Goal: Task Accomplishment & Management: Use online tool/utility

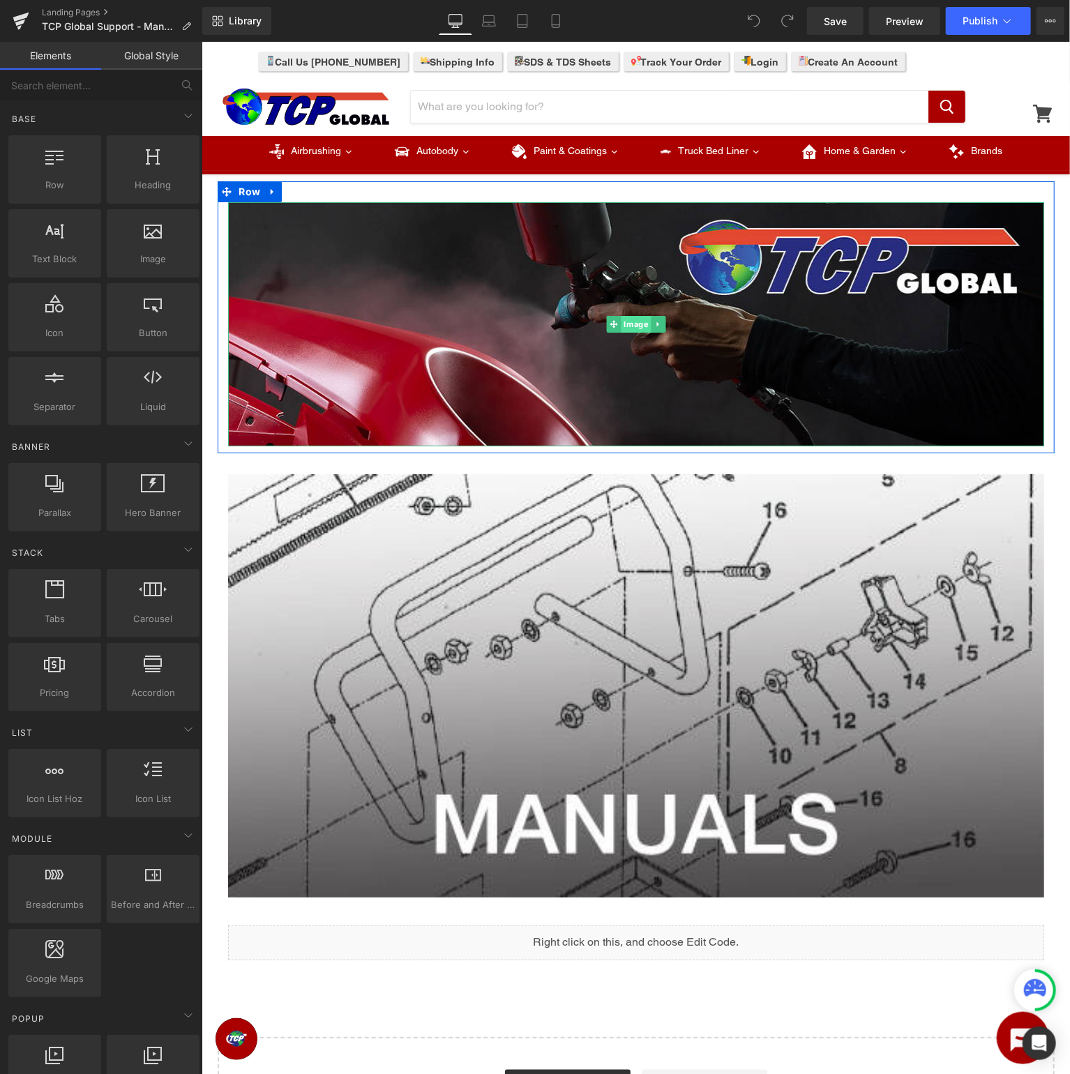
click at [635, 320] on span "Image" at bounding box center [635, 323] width 30 height 17
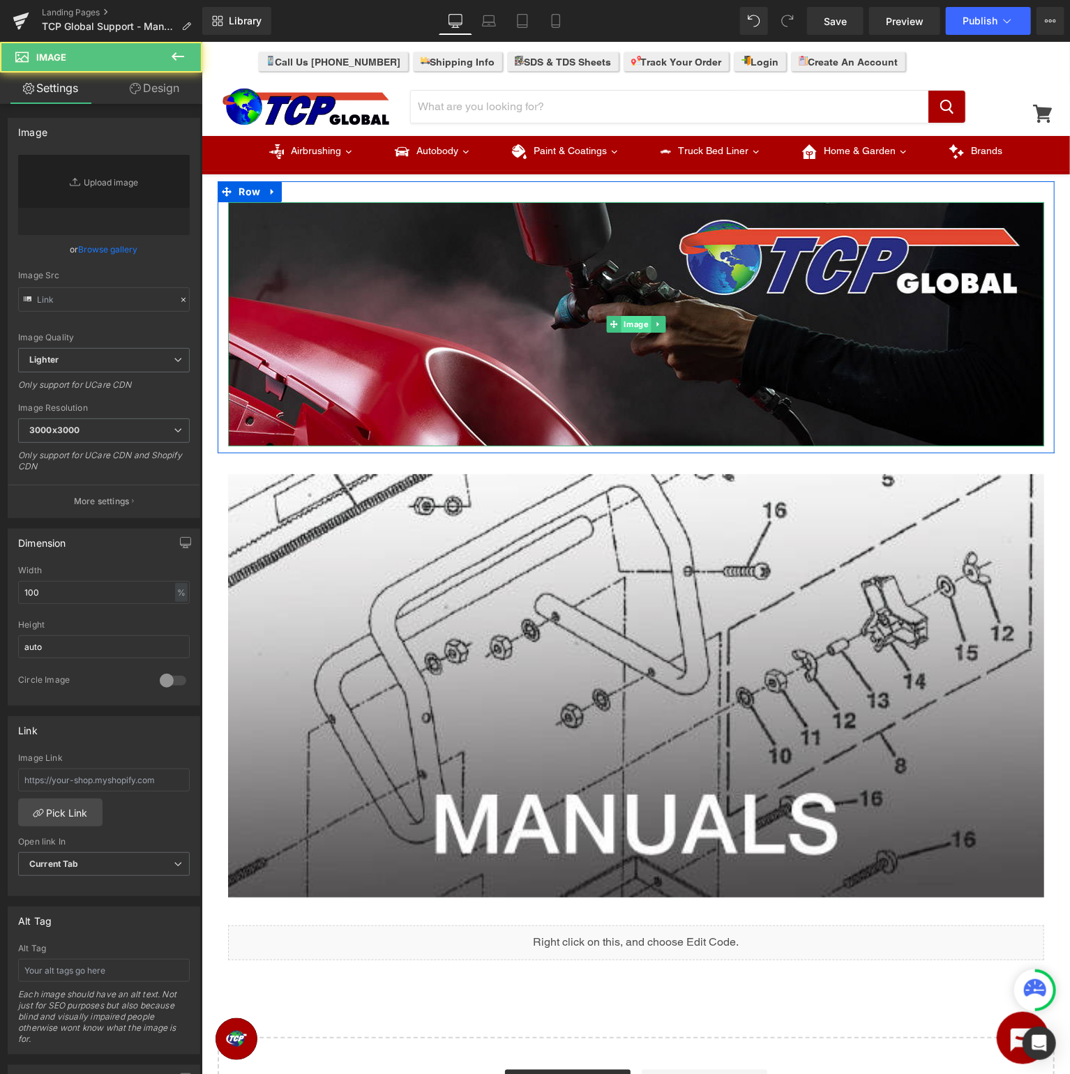
type input "[URL][DOMAIN_NAME]"
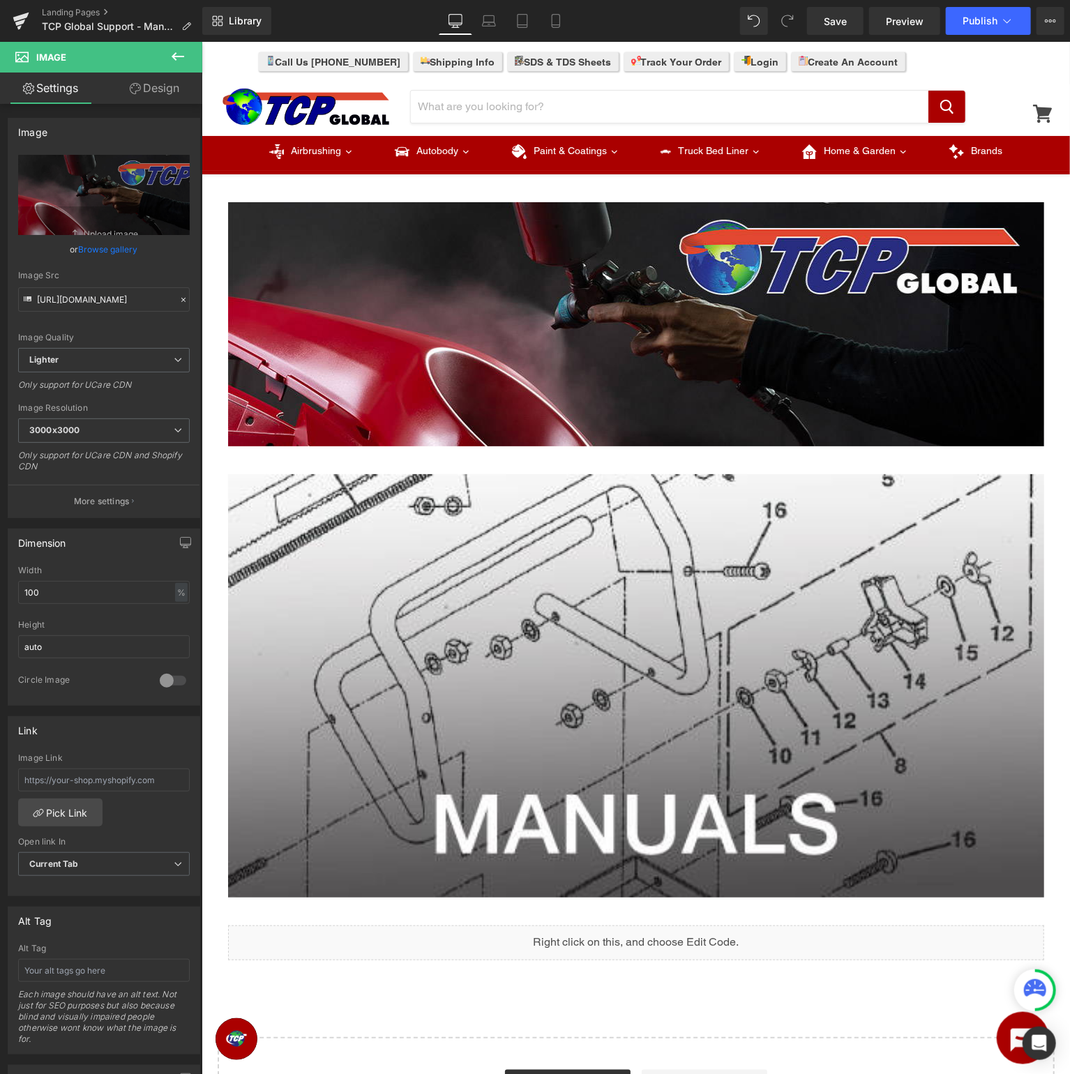
click at [174, 47] on button at bounding box center [177, 57] width 49 height 31
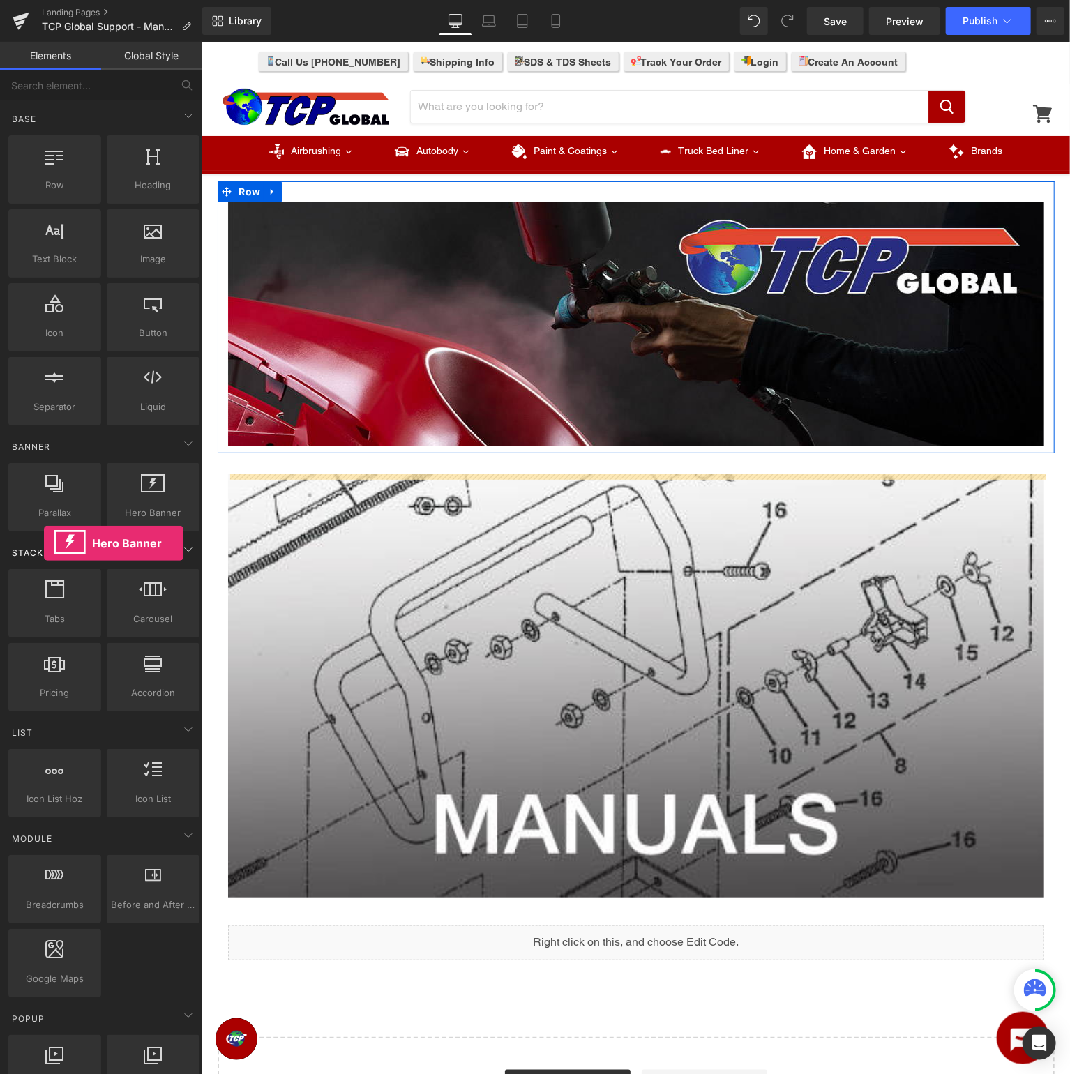
drag, startPoint x: 157, startPoint y: 511, endPoint x: 44, endPoint y: 543, distance: 117.4
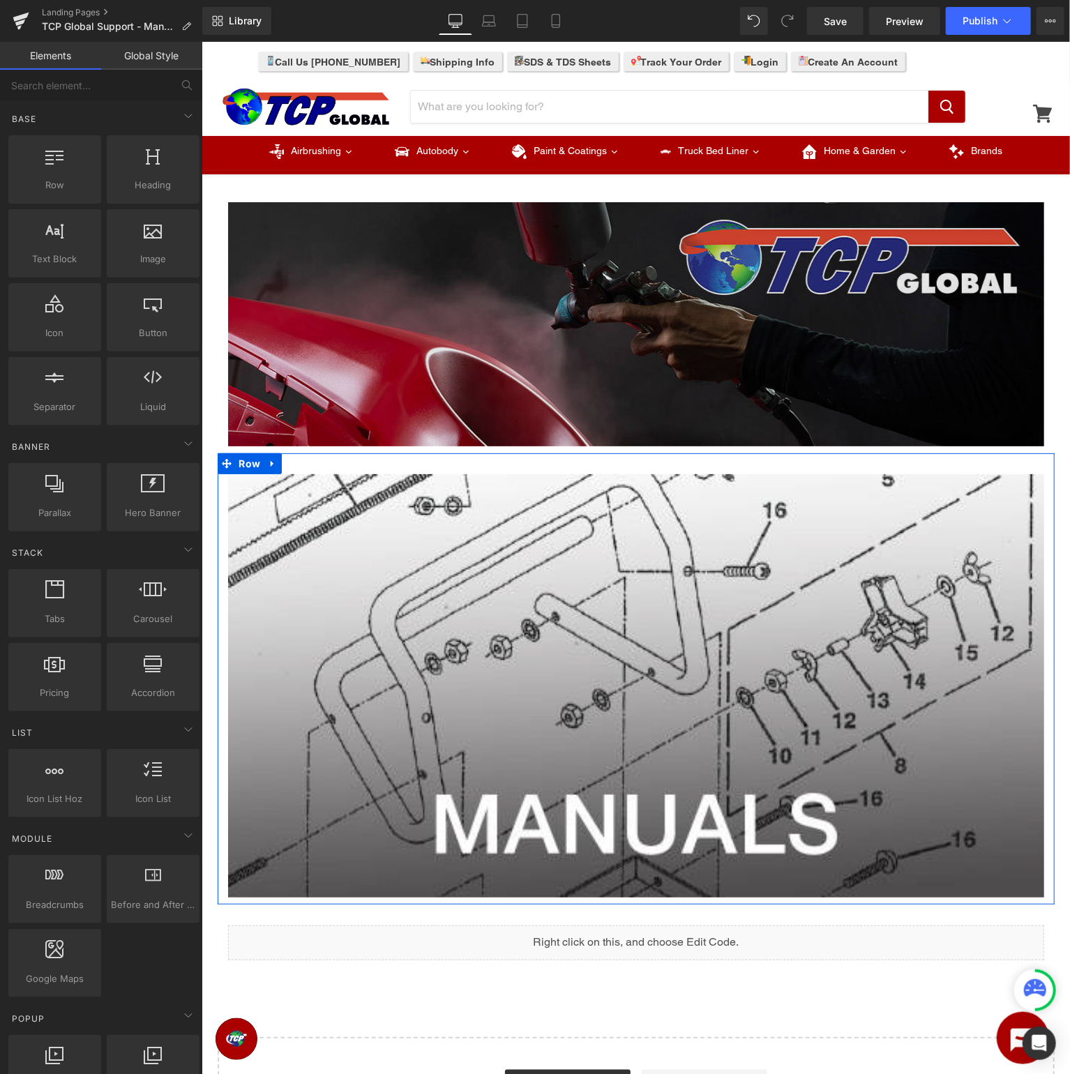
click at [579, 353] on img at bounding box center [635, 324] width 816 height 244
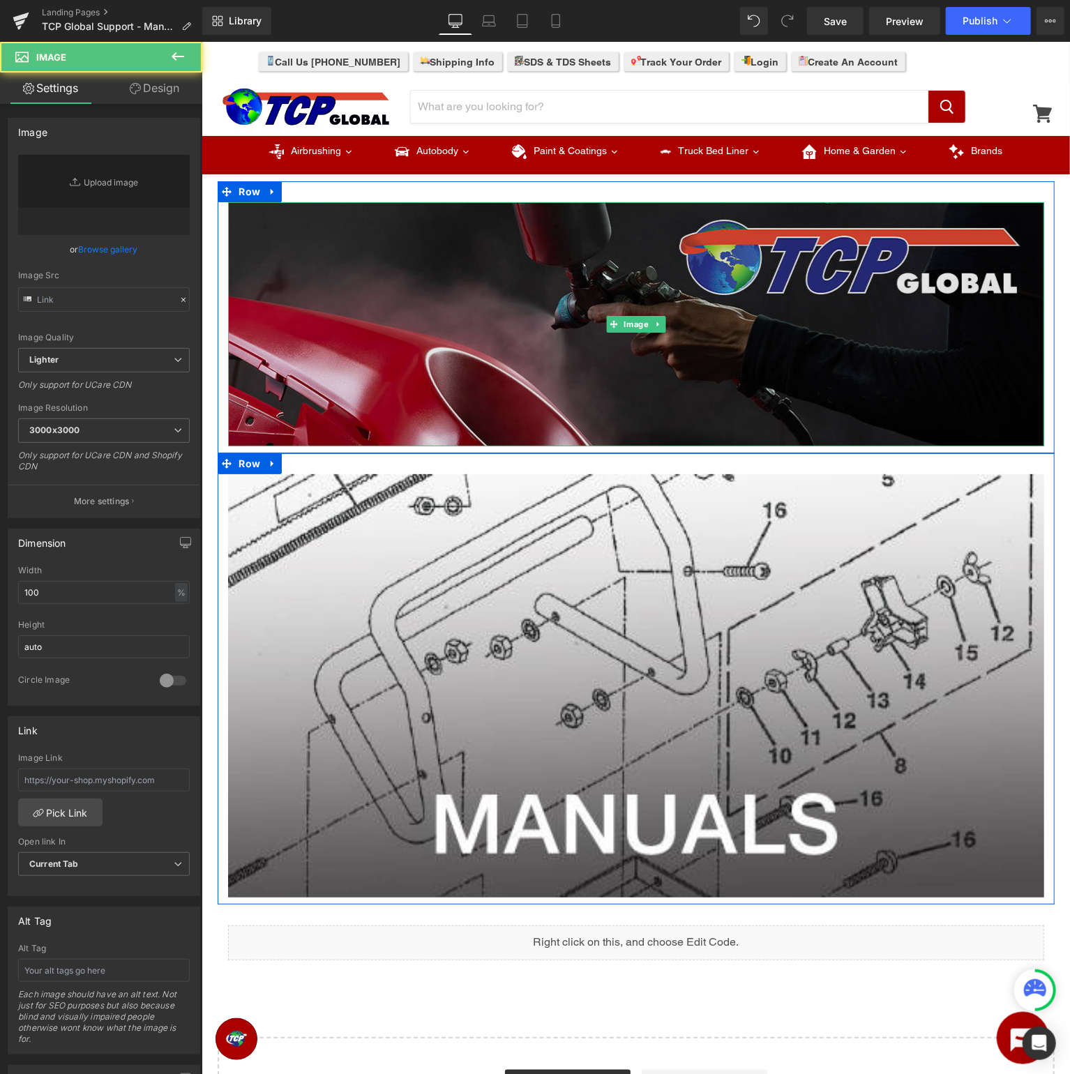
type input "[URL][DOMAIN_NAME]"
click at [638, 378] on img at bounding box center [635, 324] width 816 height 244
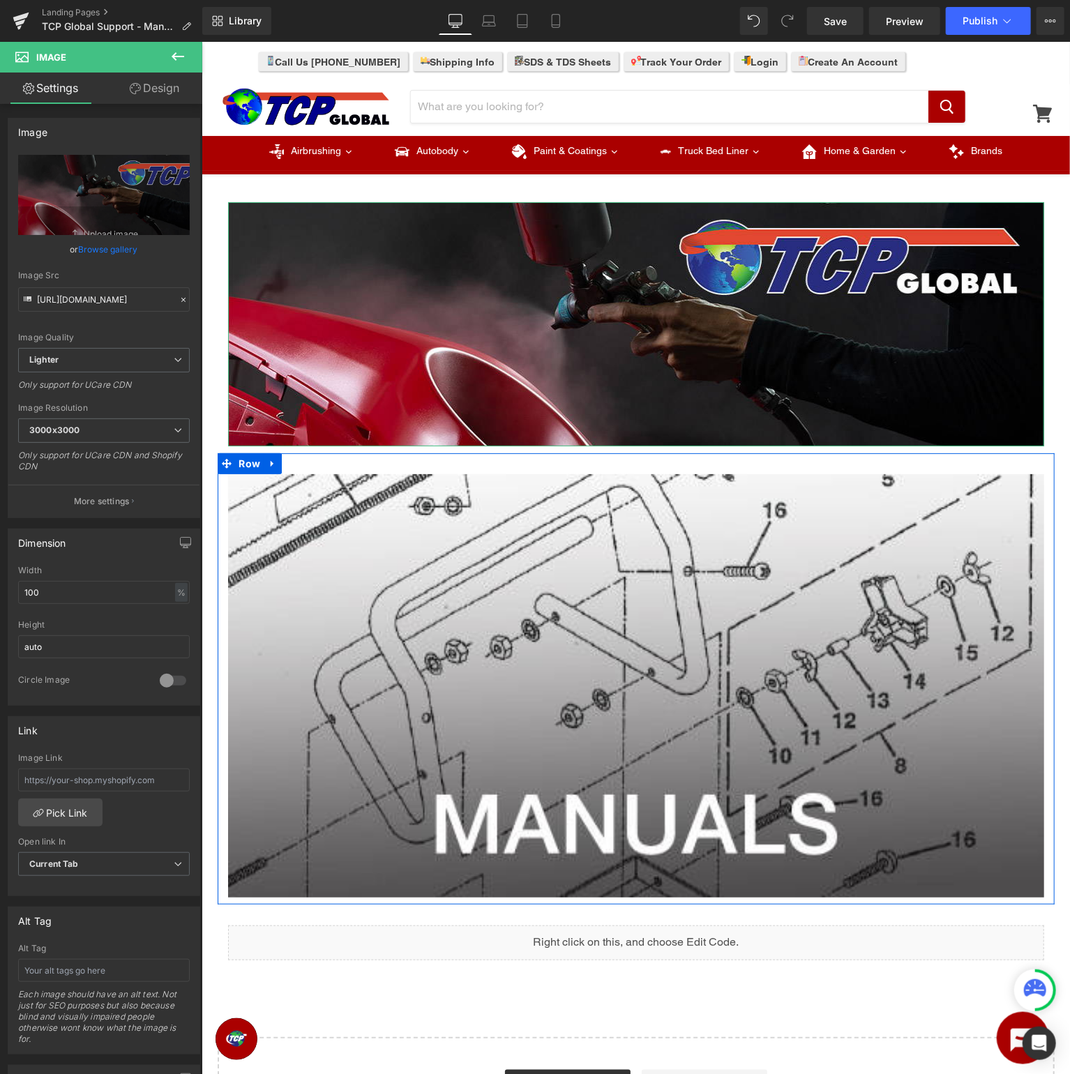
click at [167, 94] on link "Design" at bounding box center [154, 88] width 101 height 31
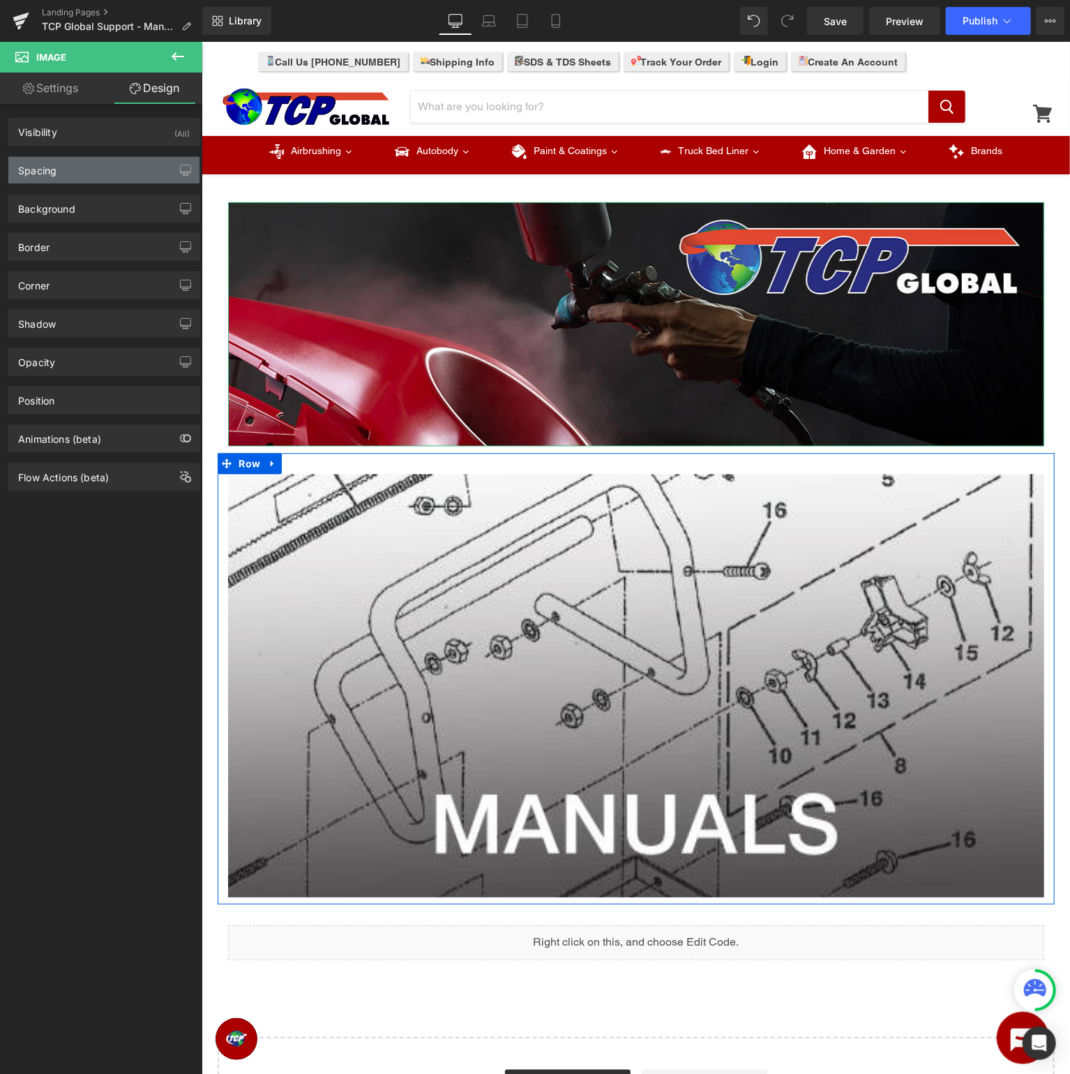
click at [153, 172] on div "Spacing" at bounding box center [103, 170] width 191 height 26
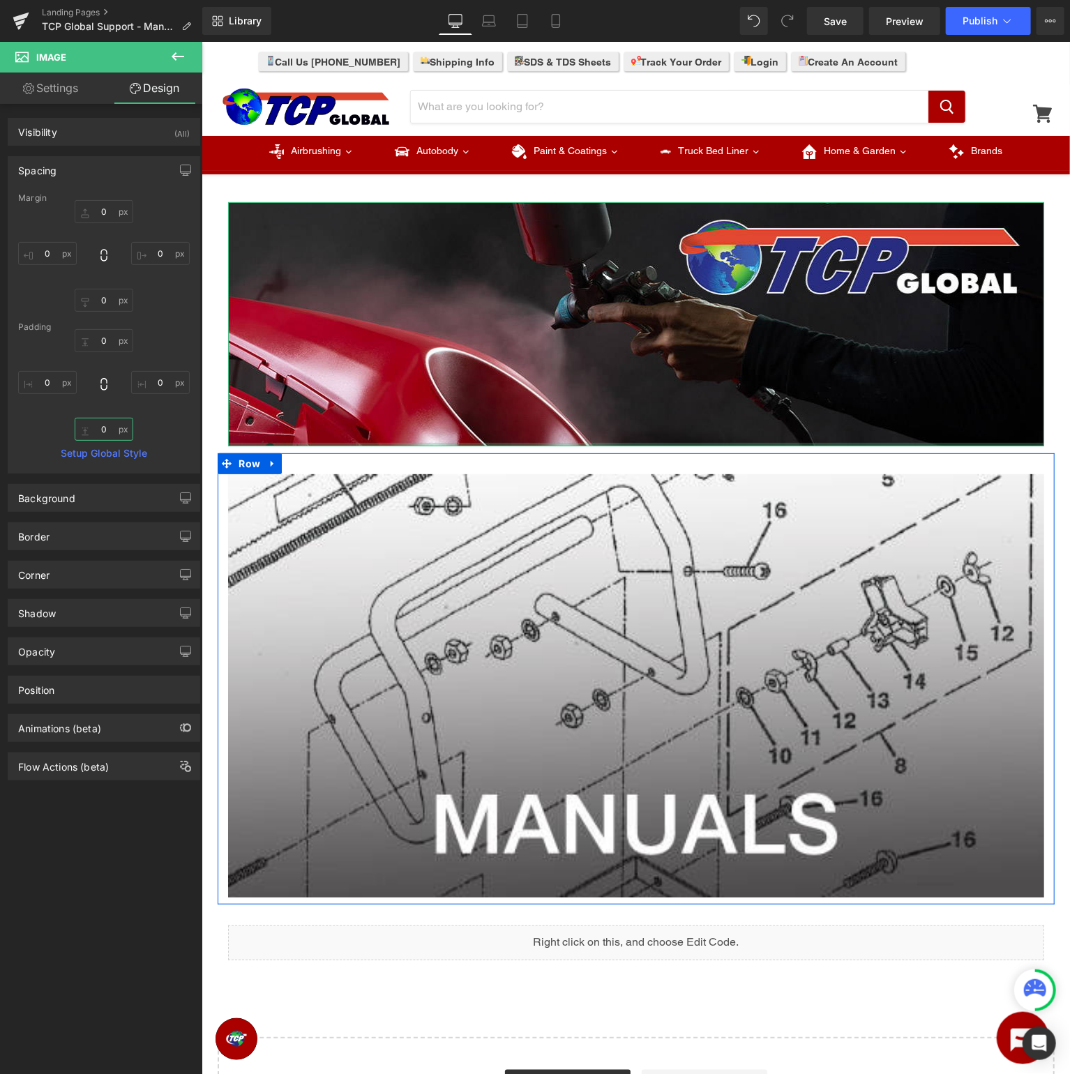
type input "0"
drag, startPoint x: 100, startPoint y: 425, endPoint x: 84, endPoint y: 628, distance: 203.5
click at [84, 441] on input "0" at bounding box center [104, 429] width 59 height 23
click at [58, 94] on link "Settings" at bounding box center [50, 88] width 101 height 31
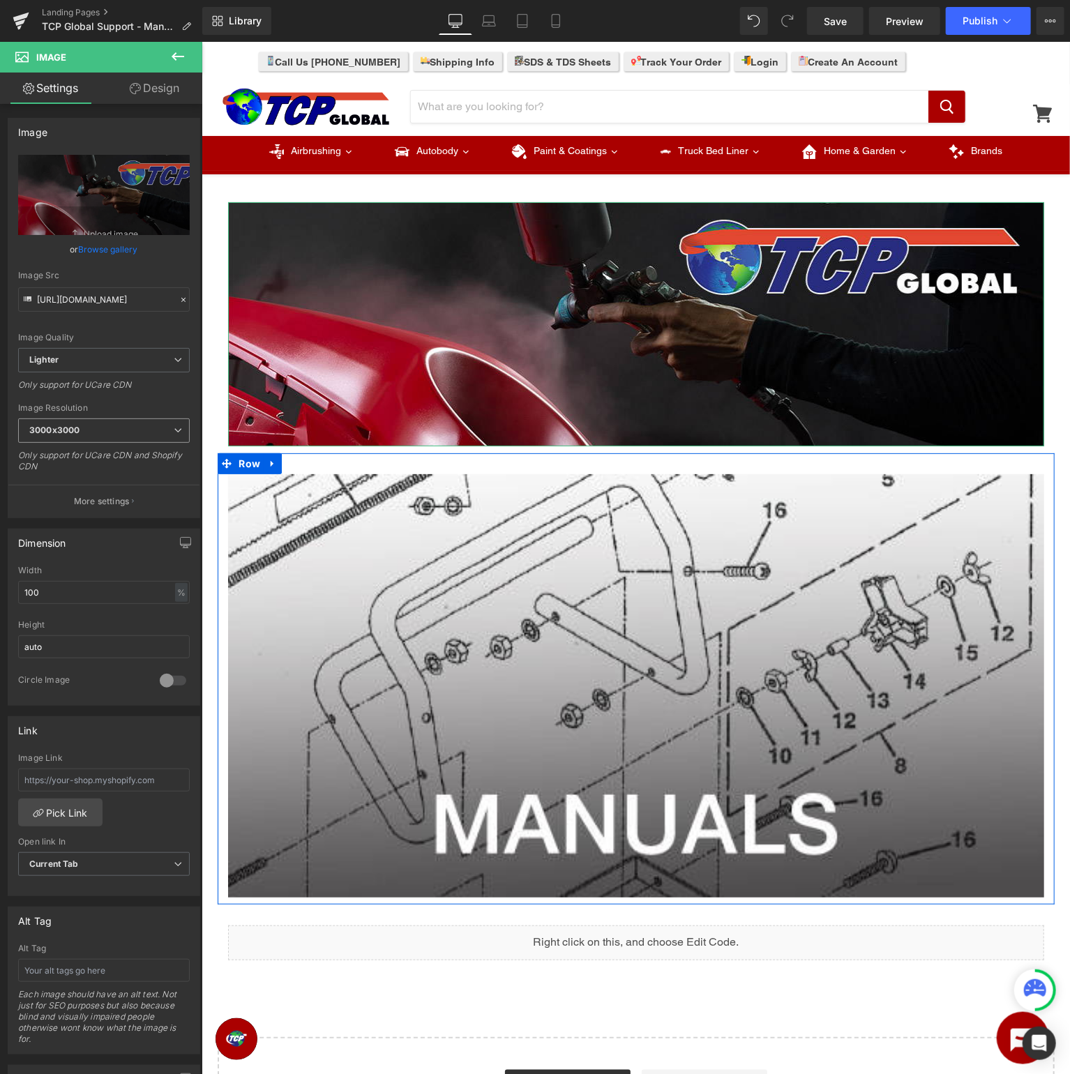
click at [130, 434] on span "3000x3000" at bounding box center [104, 430] width 172 height 24
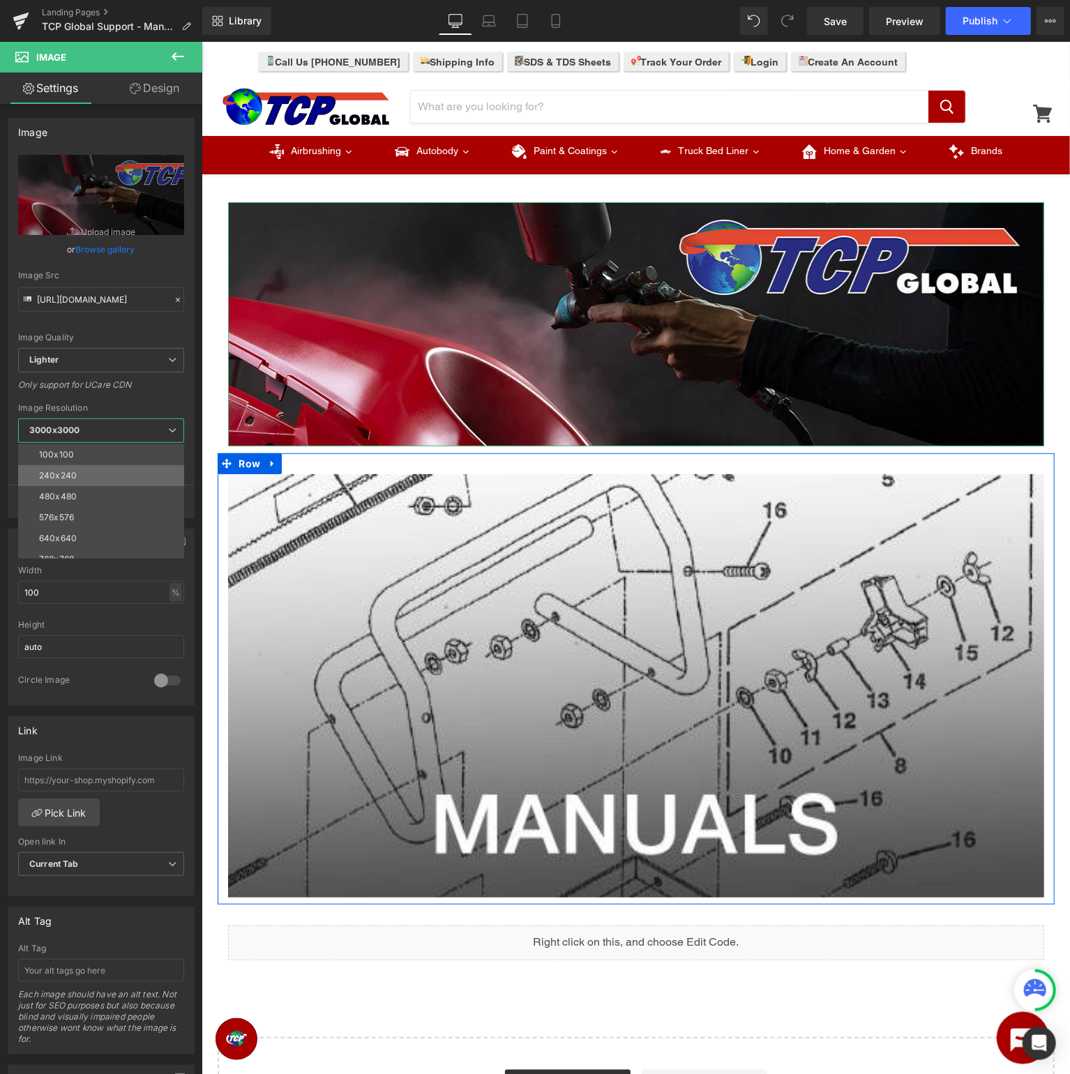
click at [109, 476] on li "240x240" at bounding box center [104, 475] width 172 height 21
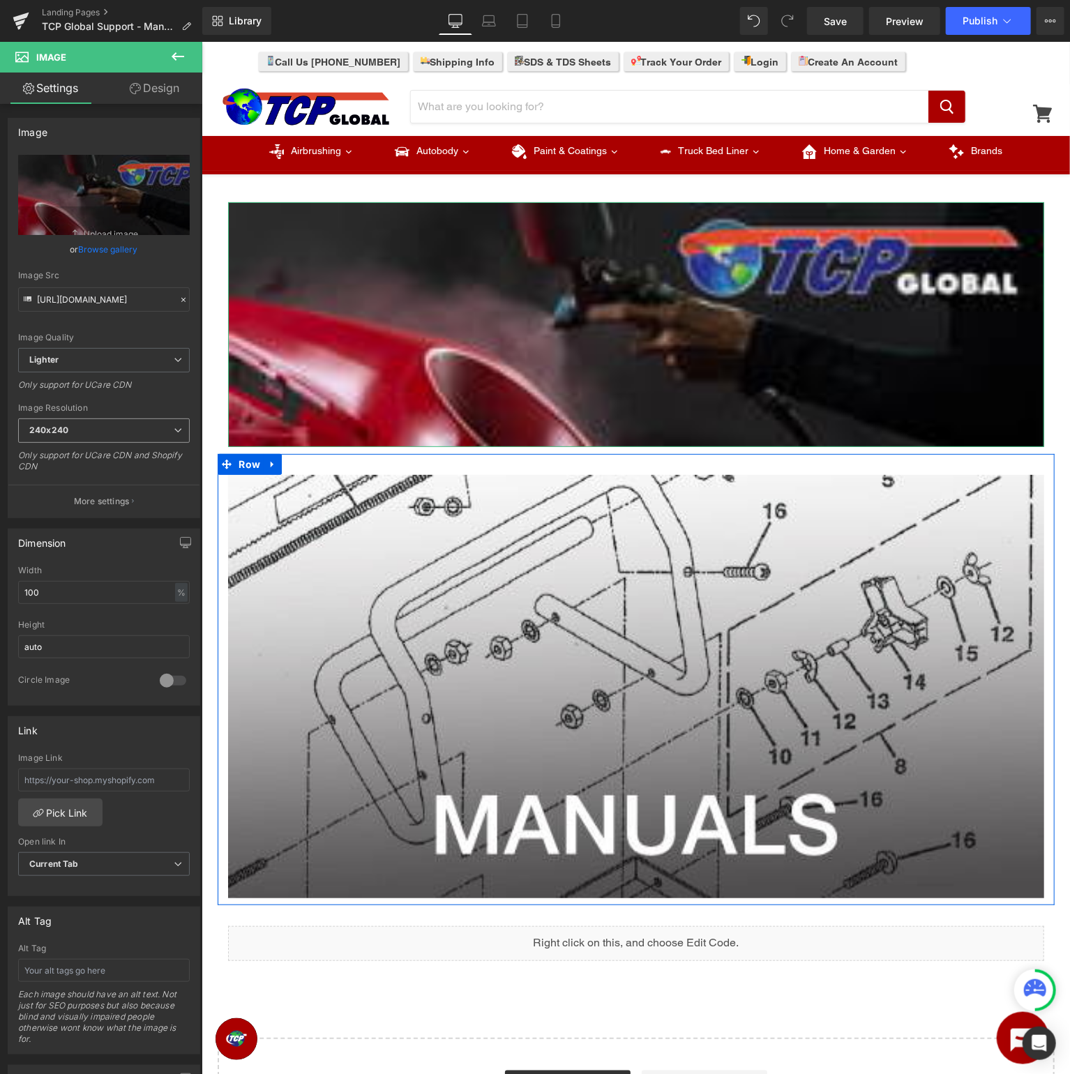
click at [103, 434] on span "240x240" at bounding box center [104, 430] width 172 height 24
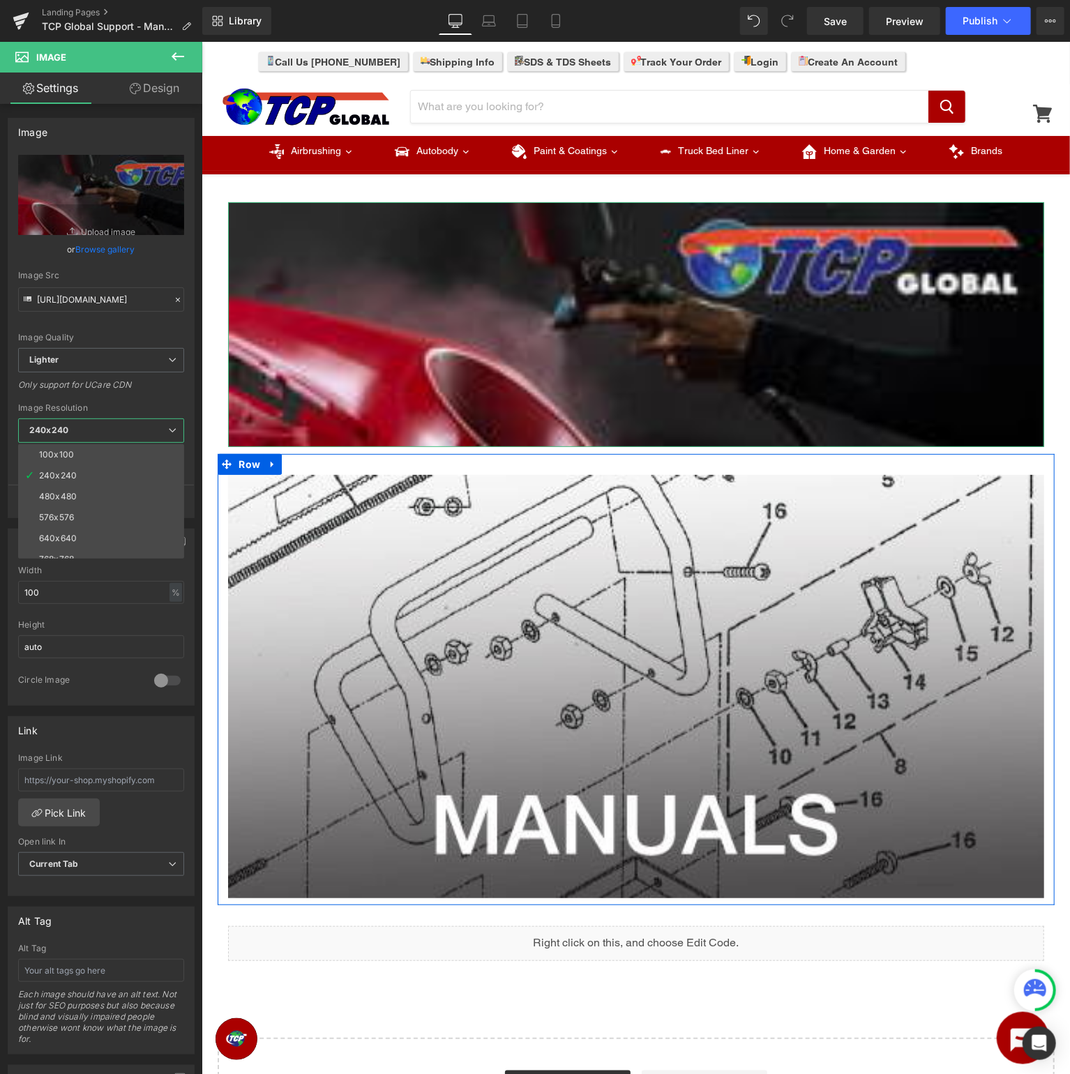
scroll to position [199, 0]
click at [77, 545] on div "3000x3000" at bounding box center [63, 548] width 49 height 10
type input "https://ucarecdn.com/715ae8e9-cccb-49dd-9895-0b4343b0a943/-/format/auto/-/previ…"
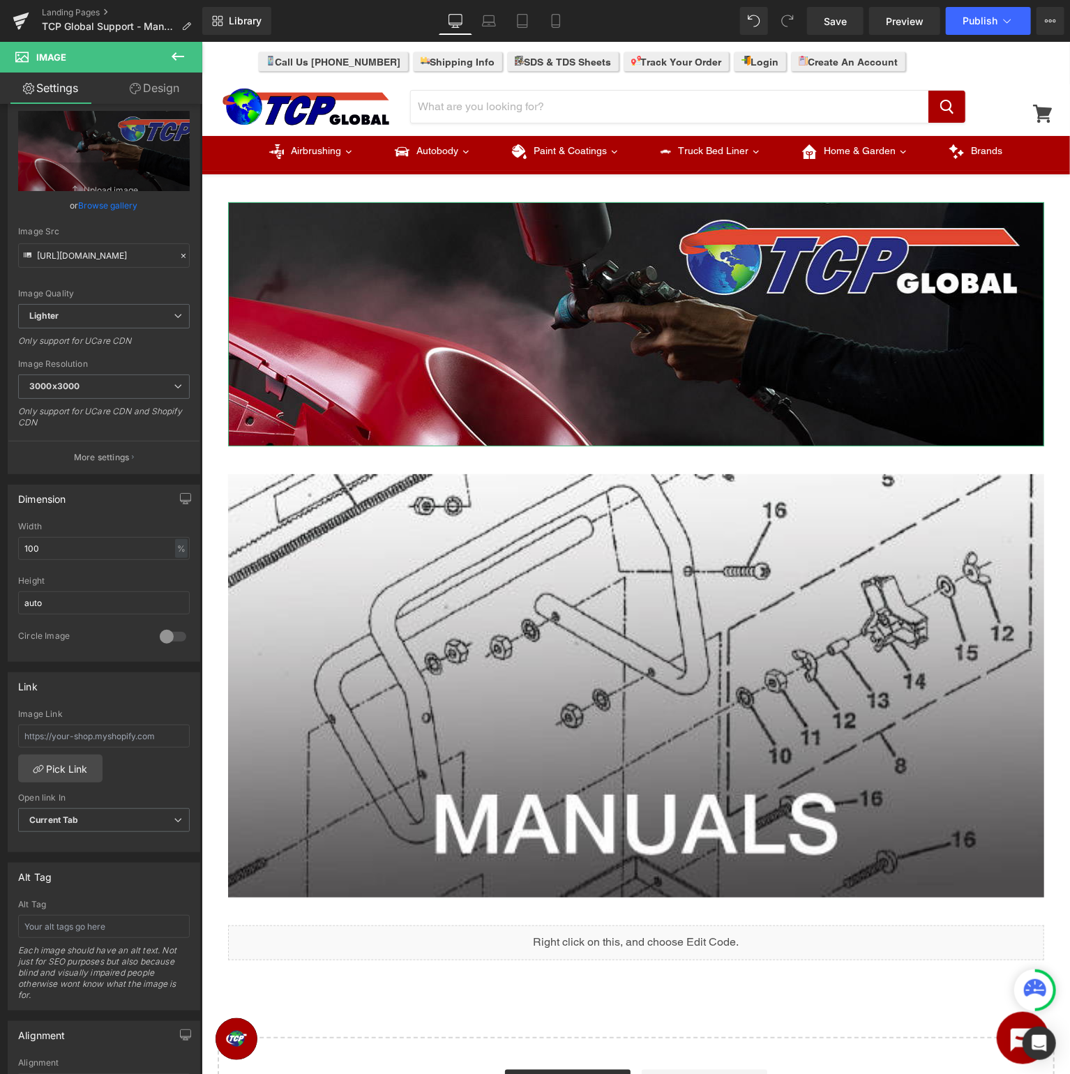
scroll to position [0, 0]
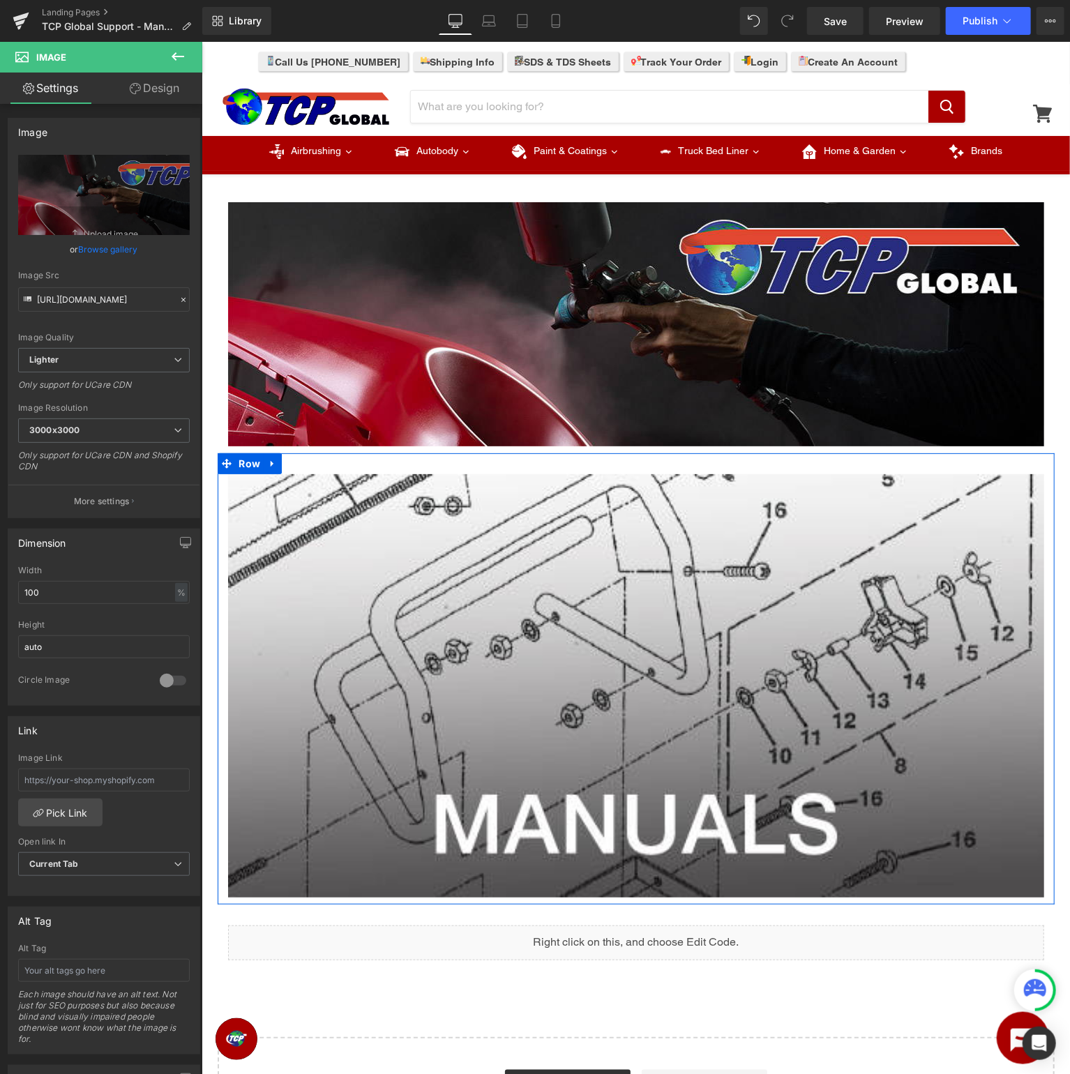
click at [177, 61] on icon at bounding box center [177, 56] width 17 height 17
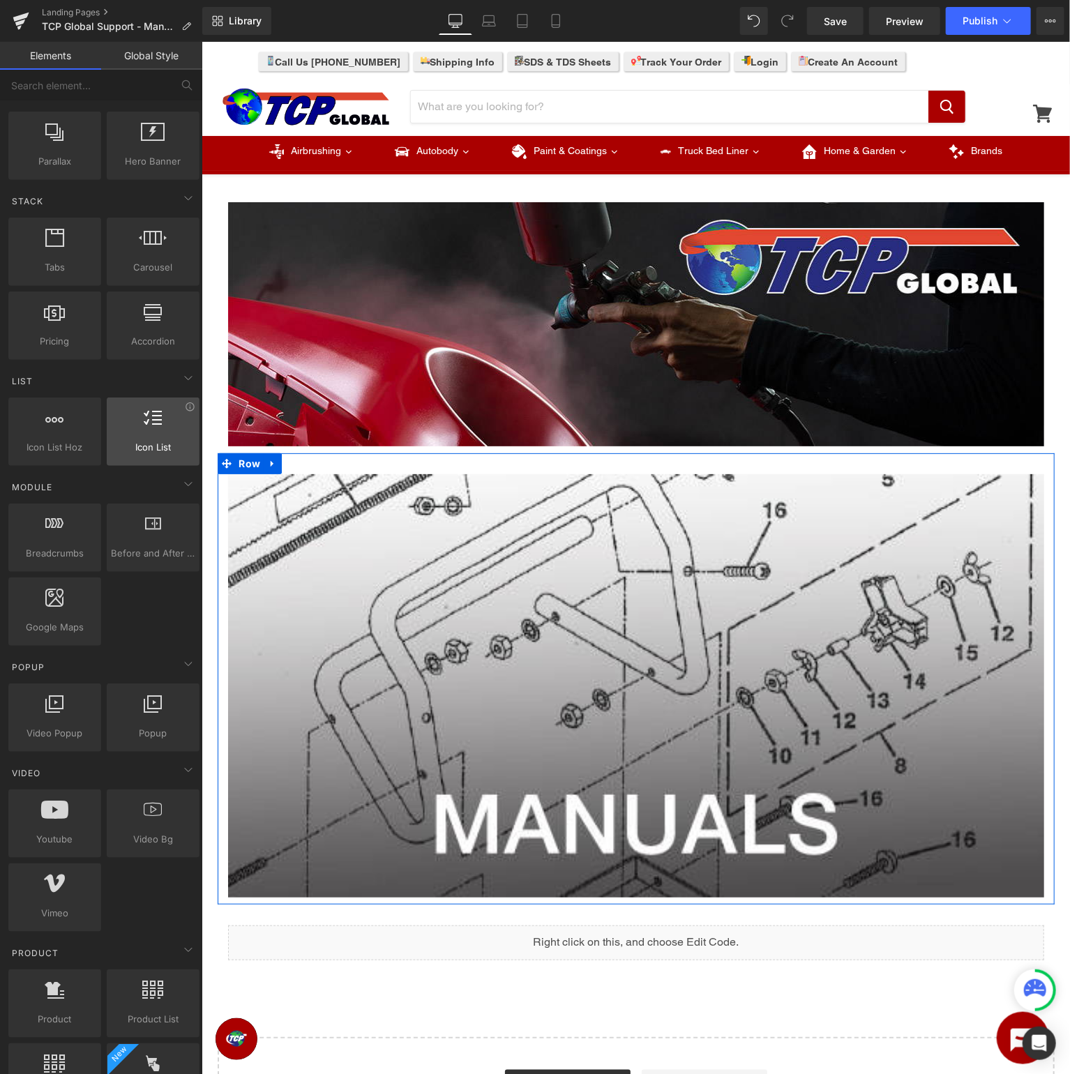
scroll to position [140, 0]
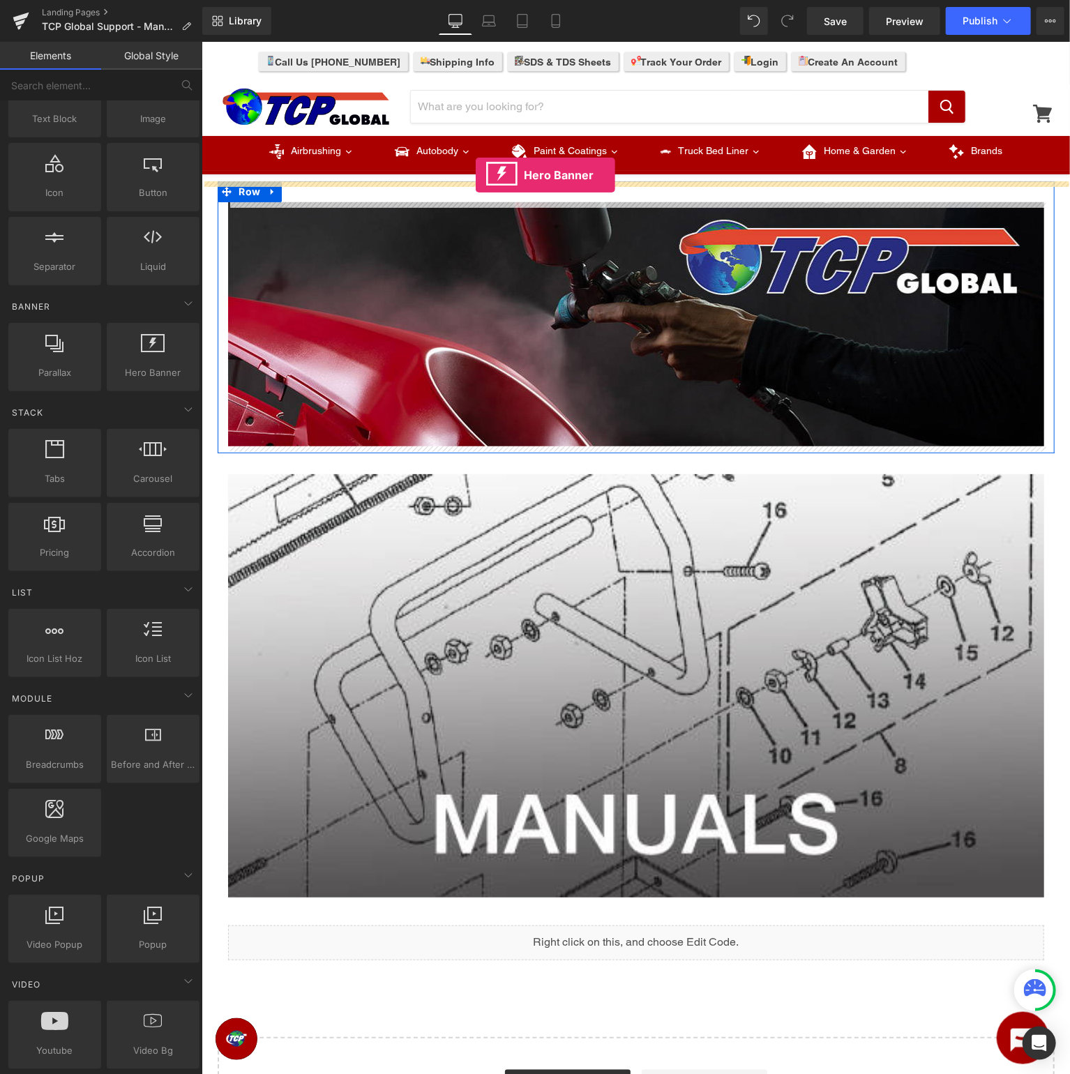
drag, startPoint x: 358, startPoint y: 394, endPoint x: 475, endPoint y: 174, distance: 248.9
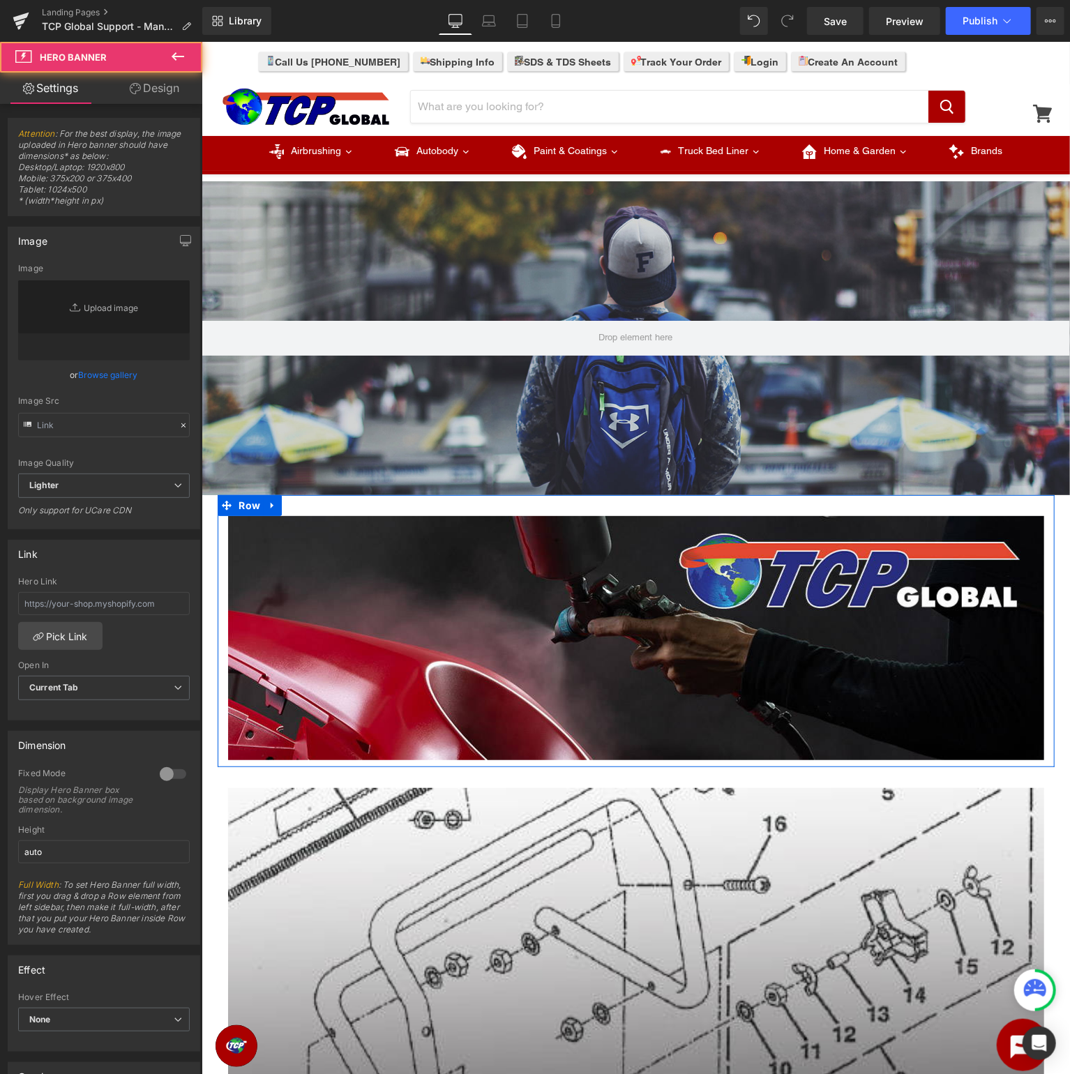
type input "https://d1um8515vdn9kb.cloudfront.net/images/hero.jpg"
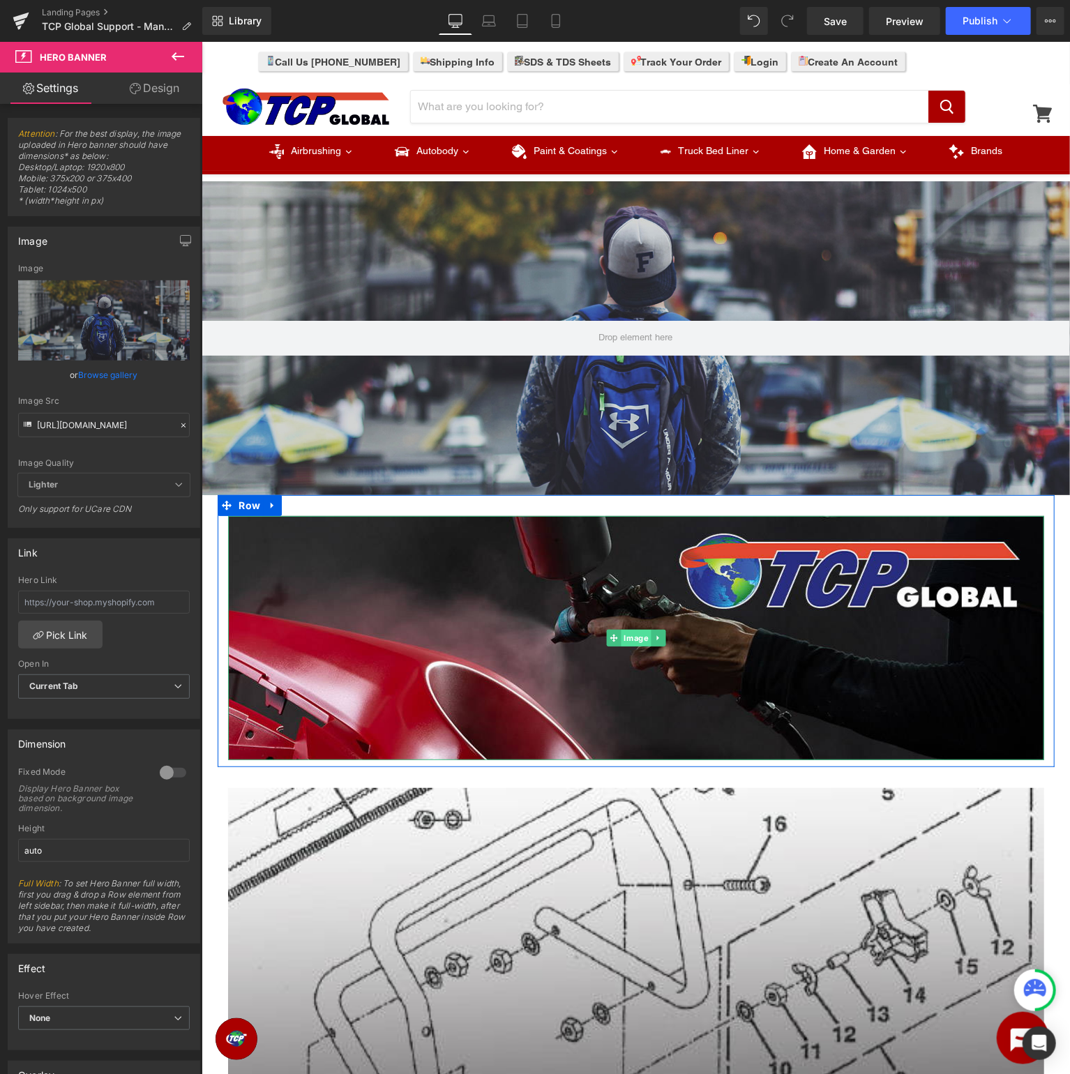
click at [643, 639] on span "Image" at bounding box center [635, 637] width 30 height 17
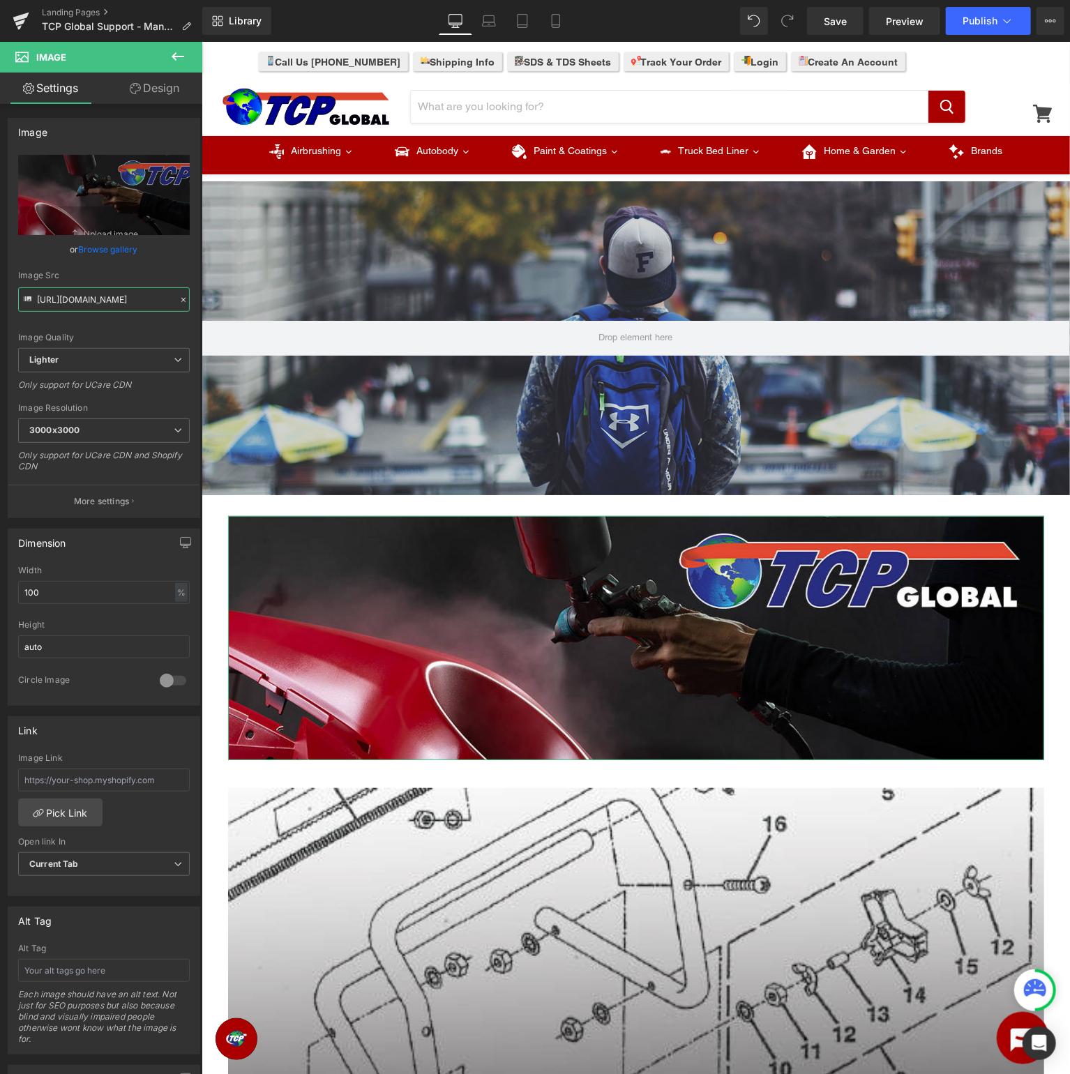
click at [113, 303] on input "https://ucarecdn.com/715ae8e9-cccb-49dd-9895-0b4343b0a943/-/format/auto/-/previ…" at bounding box center [104, 299] width 172 height 24
click at [619, 193] on span "Hero Banner" at bounding box center [634, 191] width 68 height 21
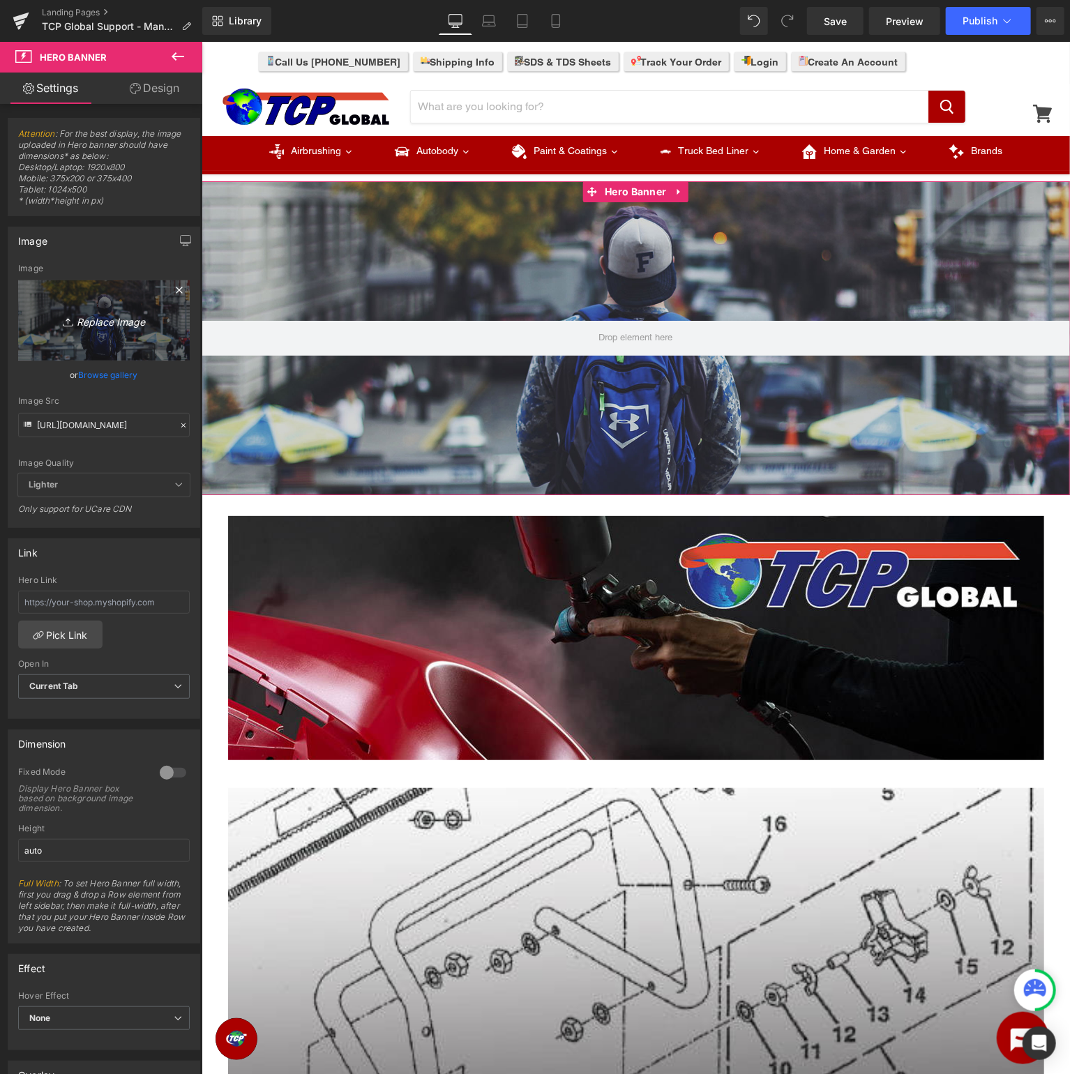
click at [119, 319] on icon "Replace Image" at bounding box center [104, 320] width 112 height 17
click at [99, 377] on link "Browse gallery" at bounding box center [108, 375] width 59 height 24
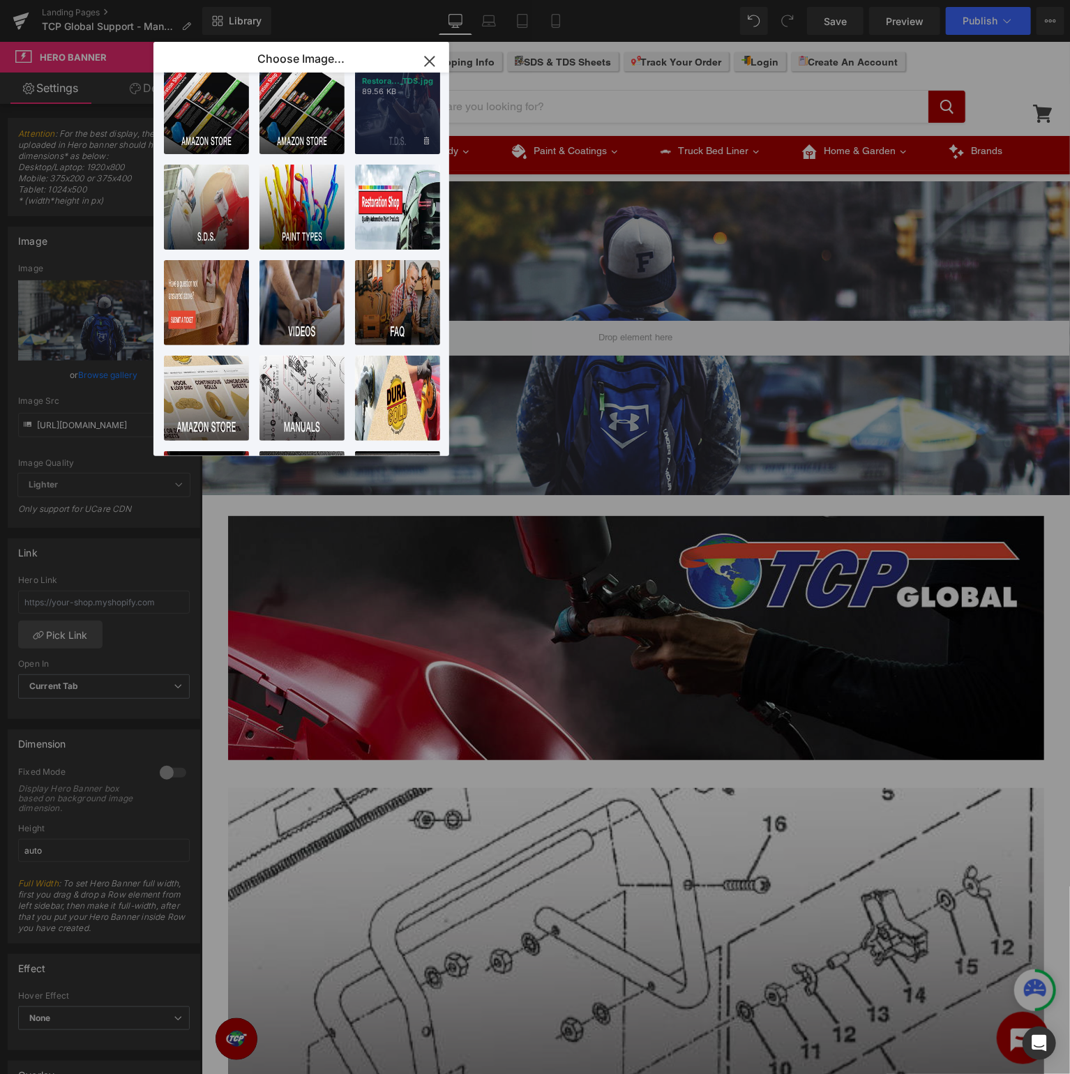
scroll to position [0, 0]
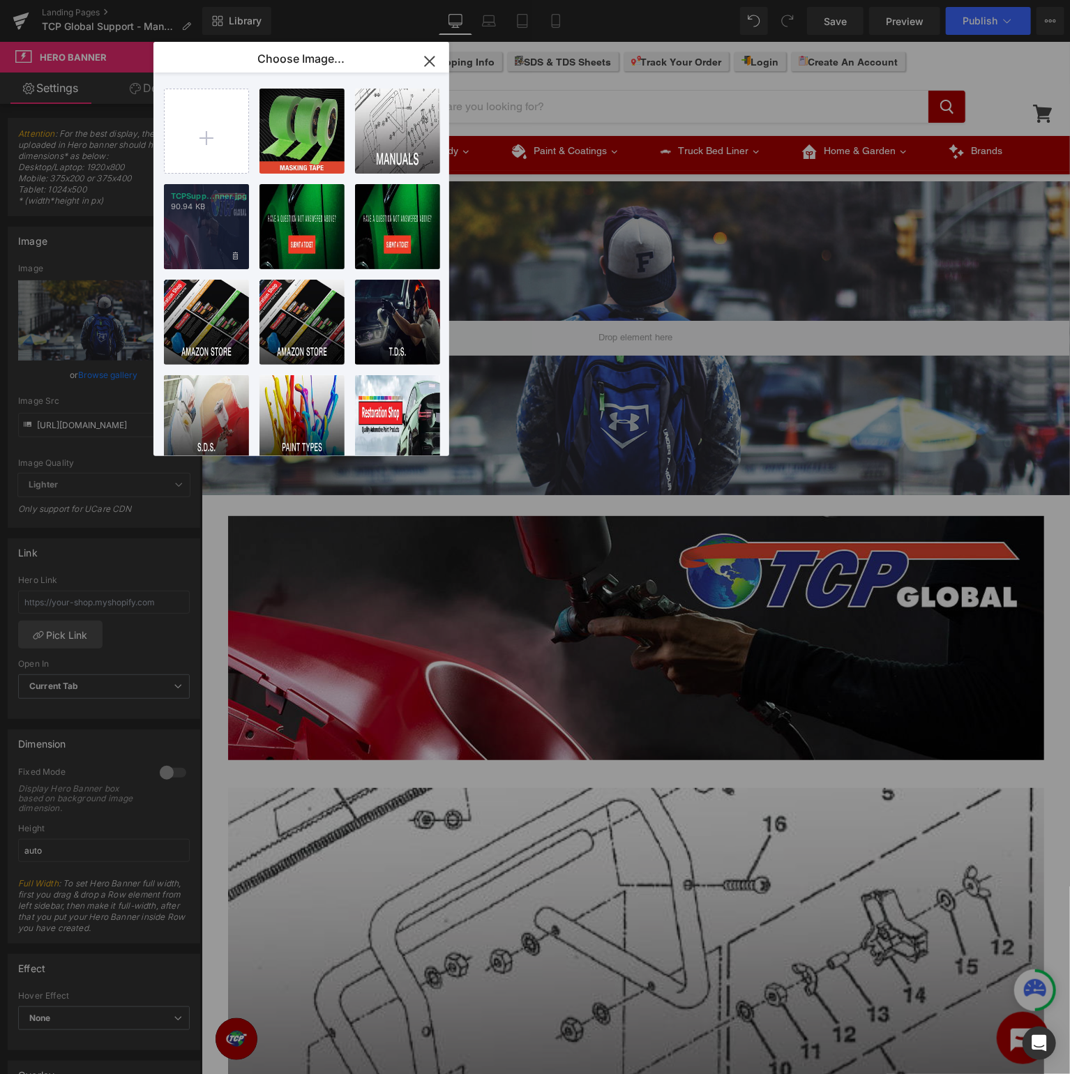
click at [206, 228] on div "TCPSupp...nner.jpg 90.94 KB" at bounding box center [206, 226] width 85 height 85
type input "https://ucarecdn.com/715ae8e9-cccb-49dd-9895-0b4343b0a943/-/format/auto/-/previ…"
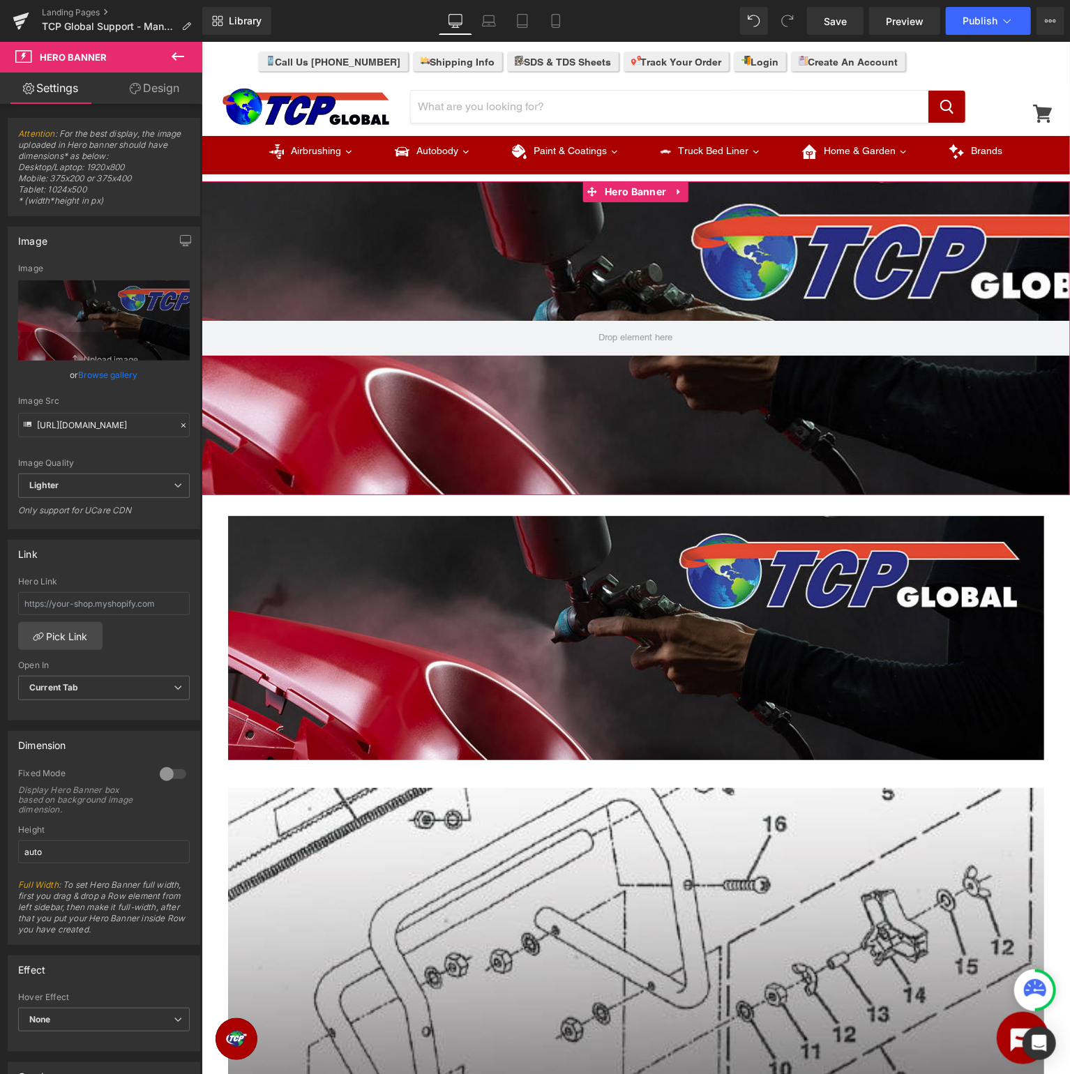
drag, startPoint x: 156, startPoint y: 91, endPoint x: 161, endPoint y: 158, distance: 67.2
click at [156, 91] on link "Design" at bounding box center [154, 88] width 101 height 31
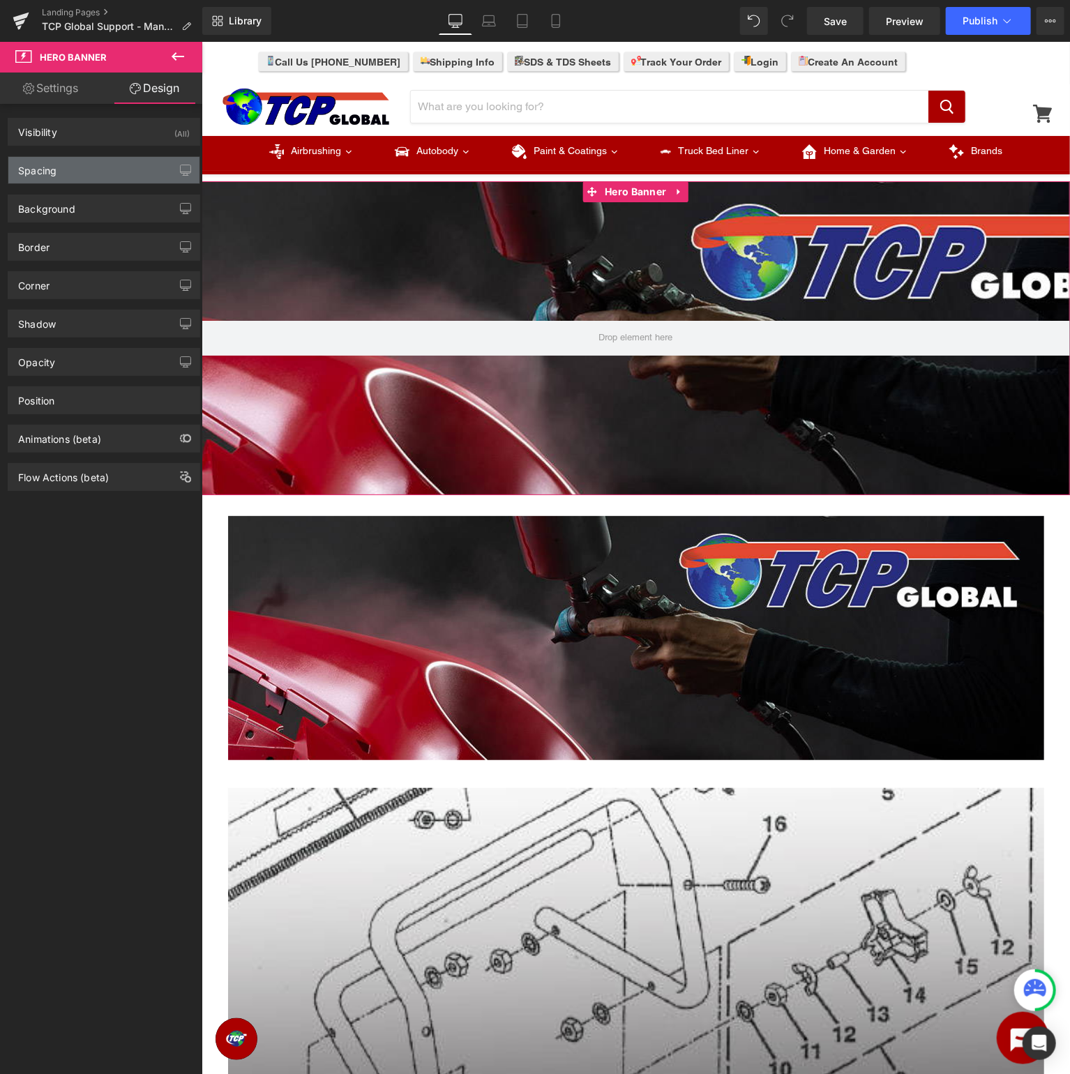
click at [138, 180] on div "Spacing" at bounding box center [103, 170] width 191 height 26
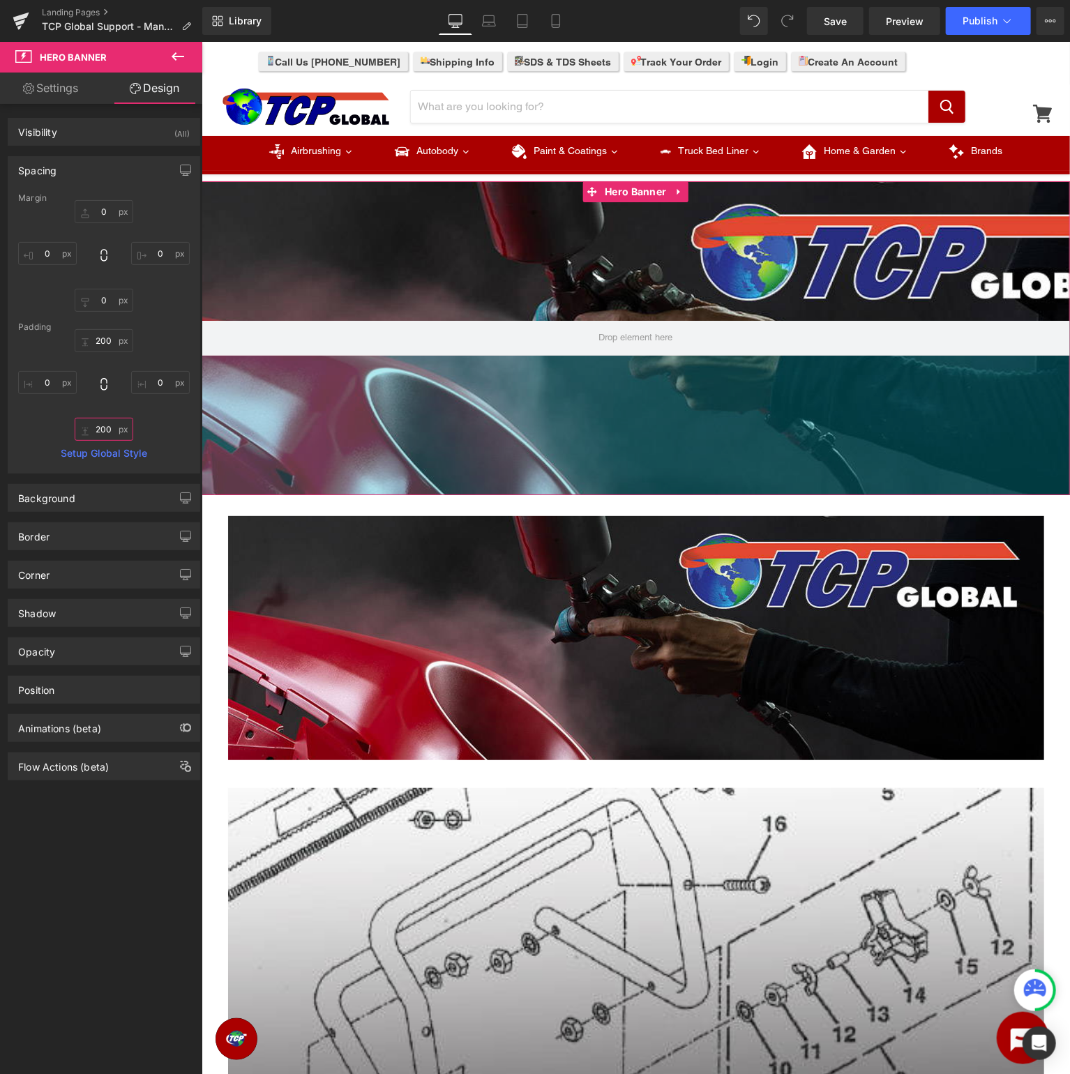
click at [103, 432] on input "200" at bounding box center [104, 429] width 59 height 23
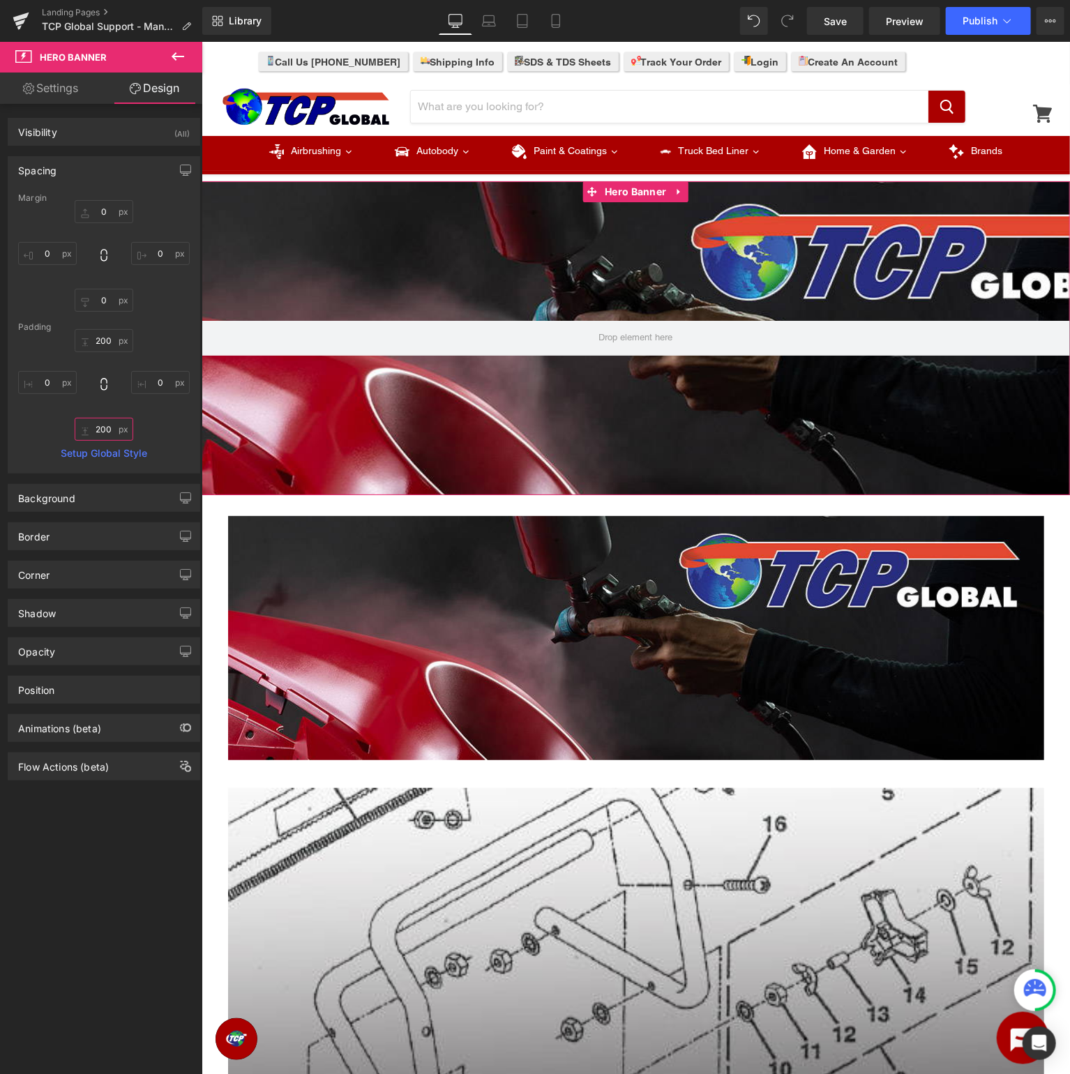
click at [103, 432] on input "200" at bounding box center [104, 429] width 59 height 23
click at [103, 427] on input "200" at bounding box center [104, 429] width 59 height 23
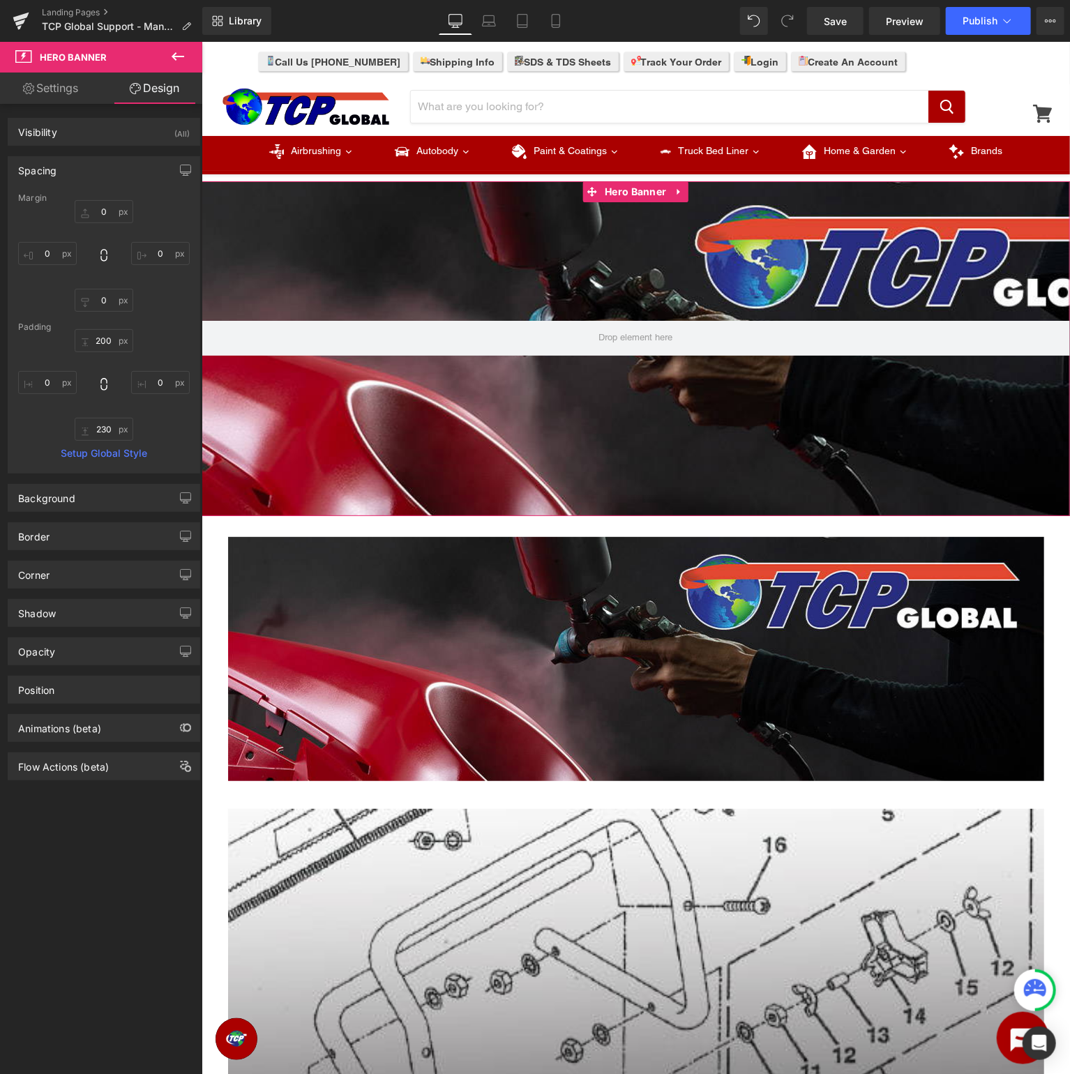
click at [132, 414] on div "200px 200 0px 0 230 230 0px 0" at bounding box center [104, 385] width 172 height 112
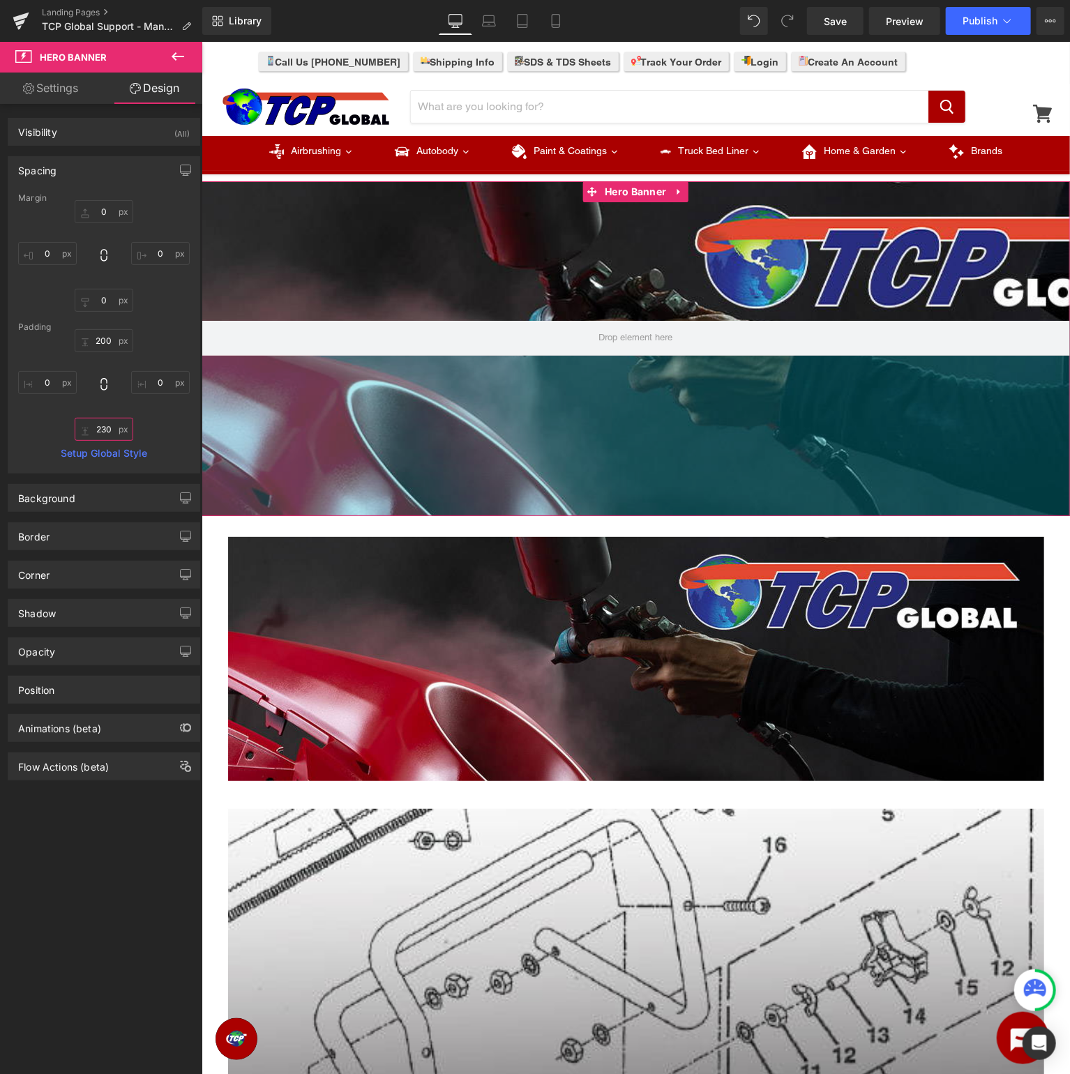
click at [107, 434] on input "230" at bounding box center [104, 429] width 59 height 23
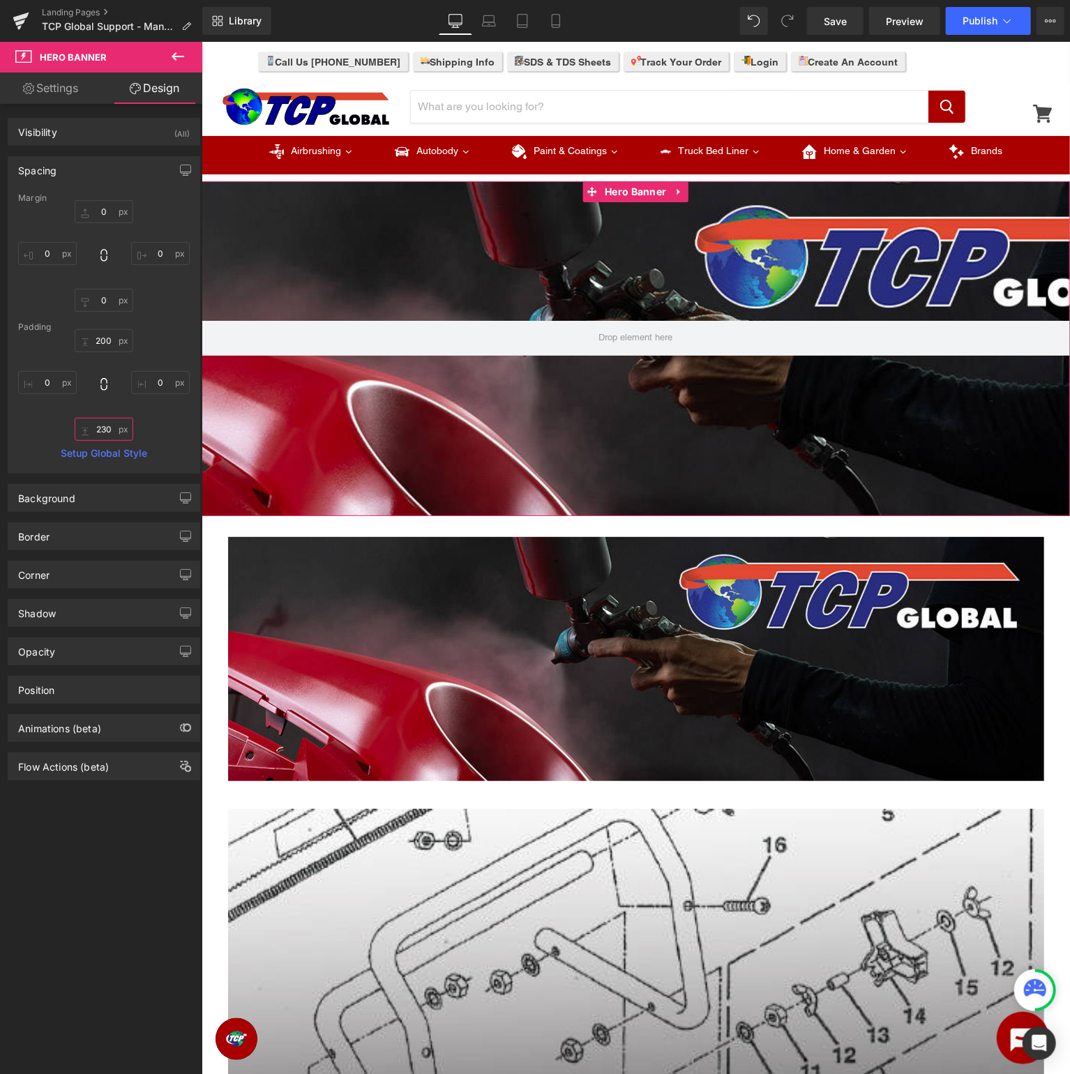
click at [107, 434] on input "230" at bounding box center [104, 429] width 59 height 23
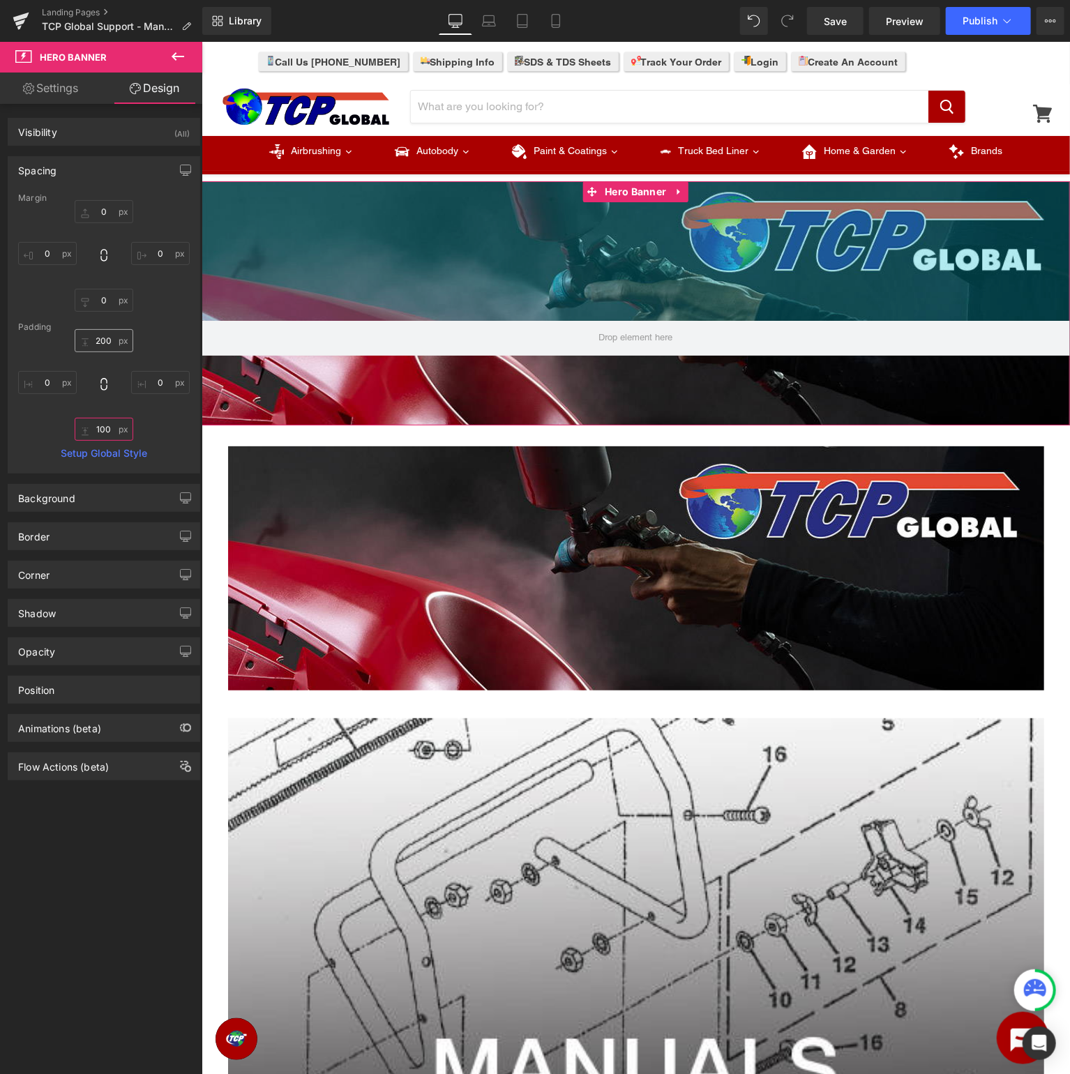
type input "100"
click at [100, 344] on input "200" at bounding box center [104, 340] width 59 height 23
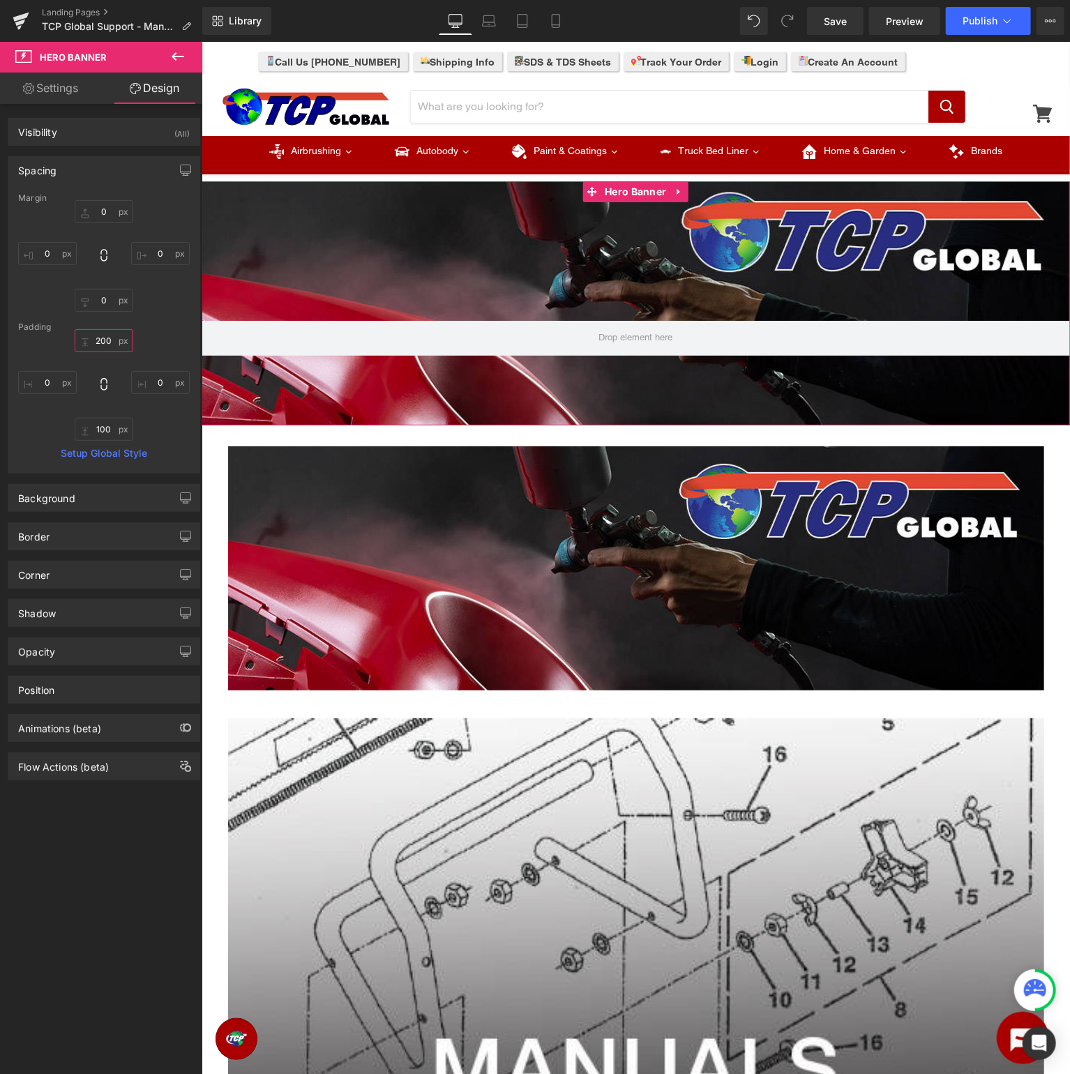
click at [112, 338] on input "200" at bounding box center [104, 340] width 59 height 23
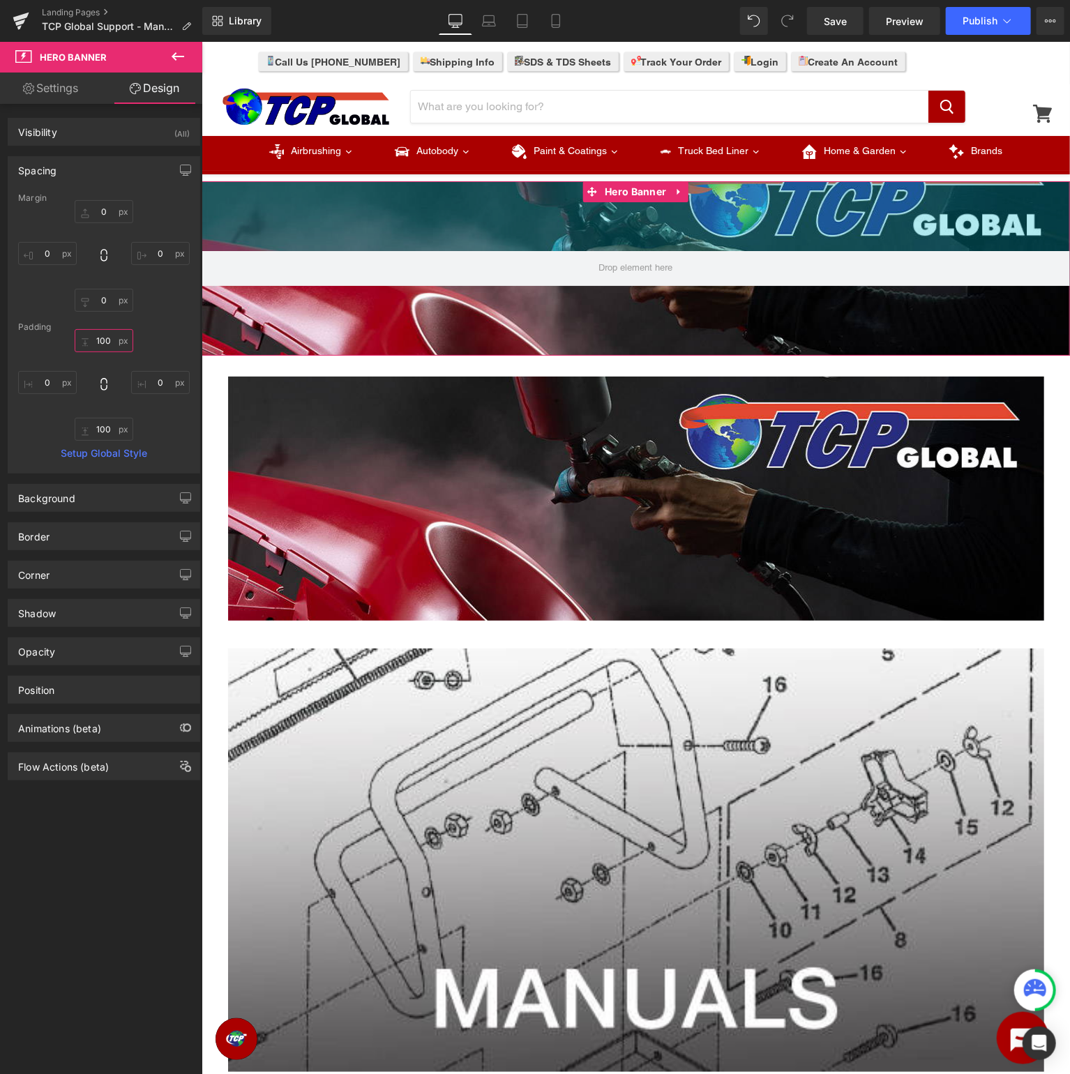
click at [107, 340] on input "100" at bounding box center [104, 340] width 59 height 23
click at [114, 344] on input "100" at bounding box center [104, 340] width 59 height 23
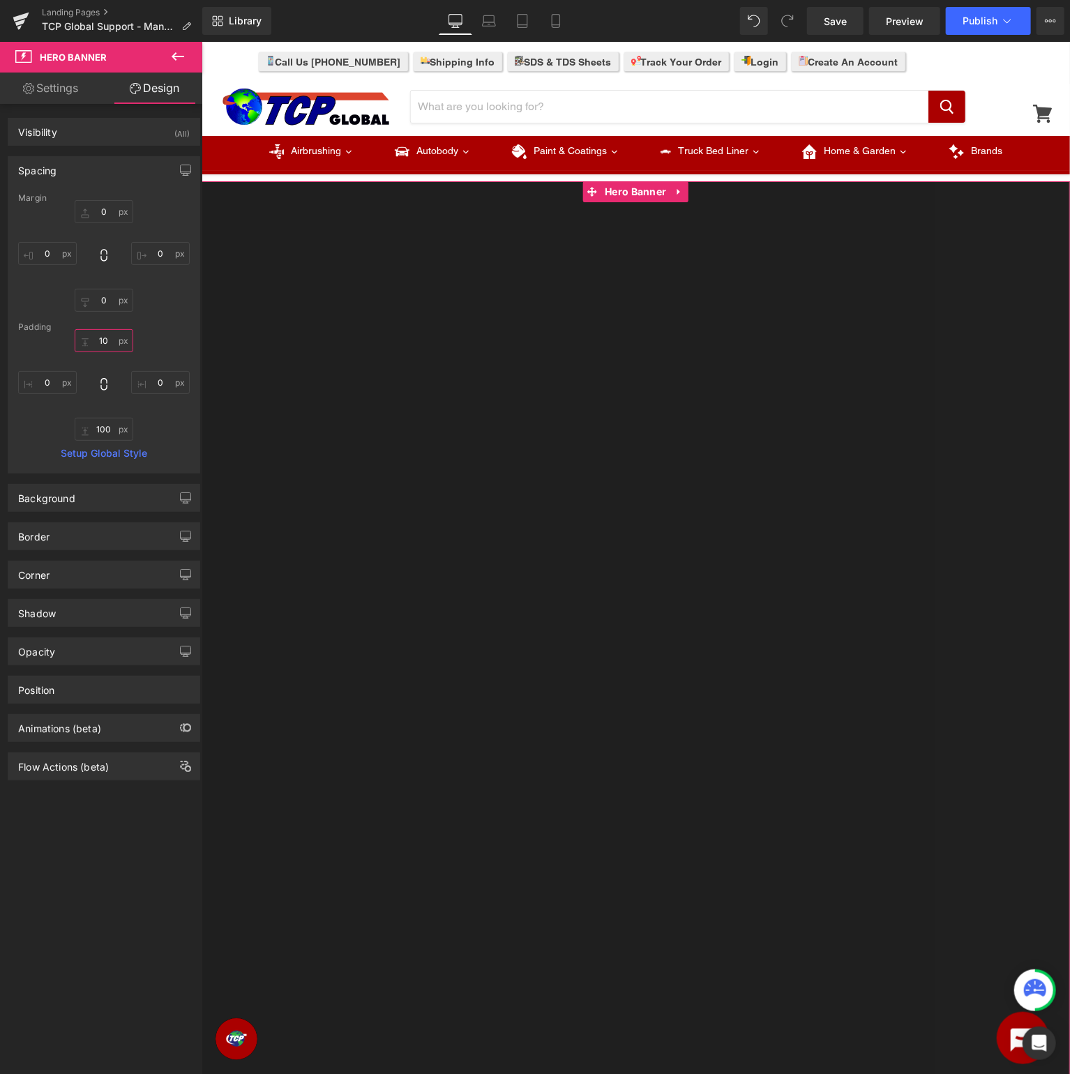
type input "1"
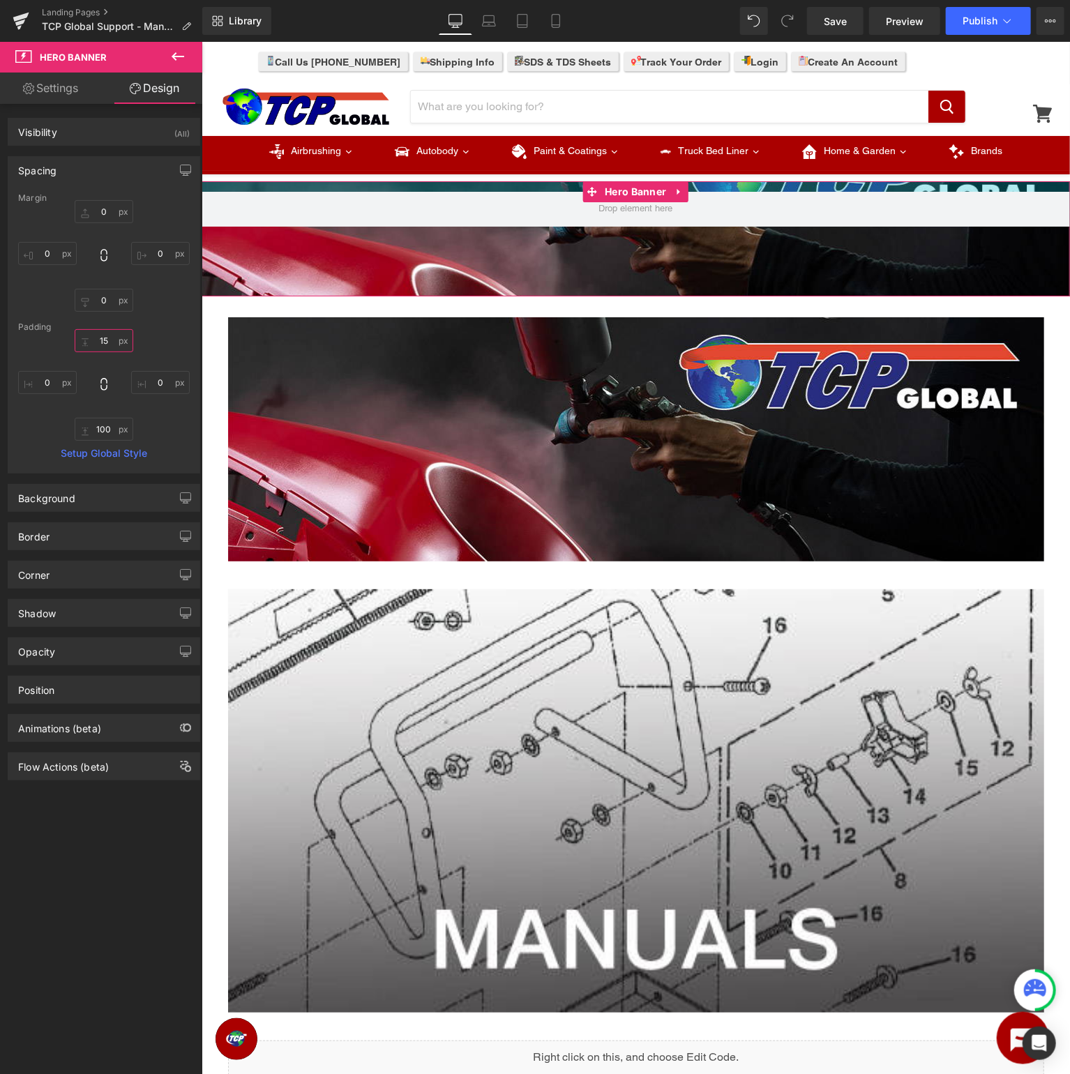
type input "1"
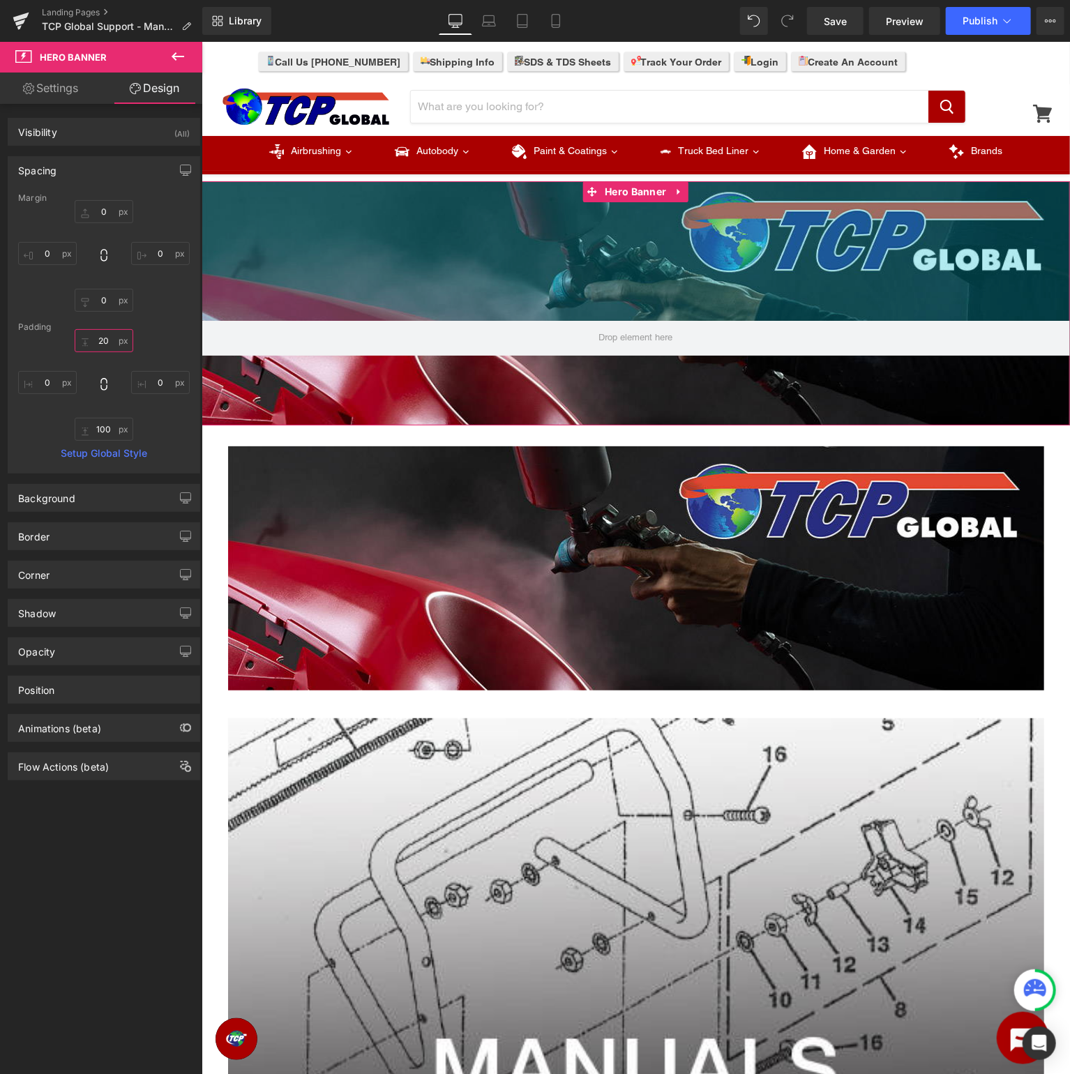
type input "200"
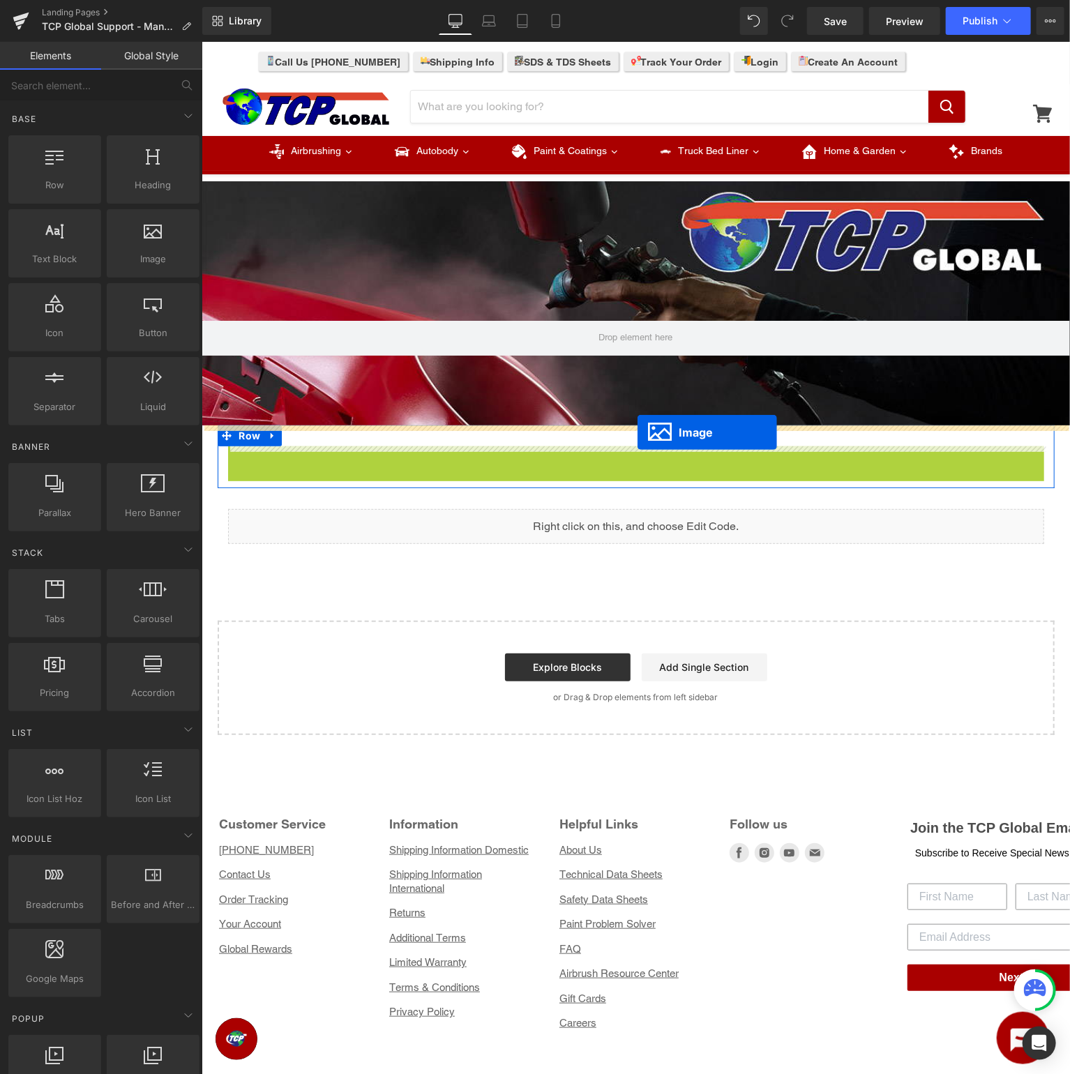
drag, startPoint x: 627, startPoint y: 654, endPoint x: 637, endPoint y: 432, distance: 222.7
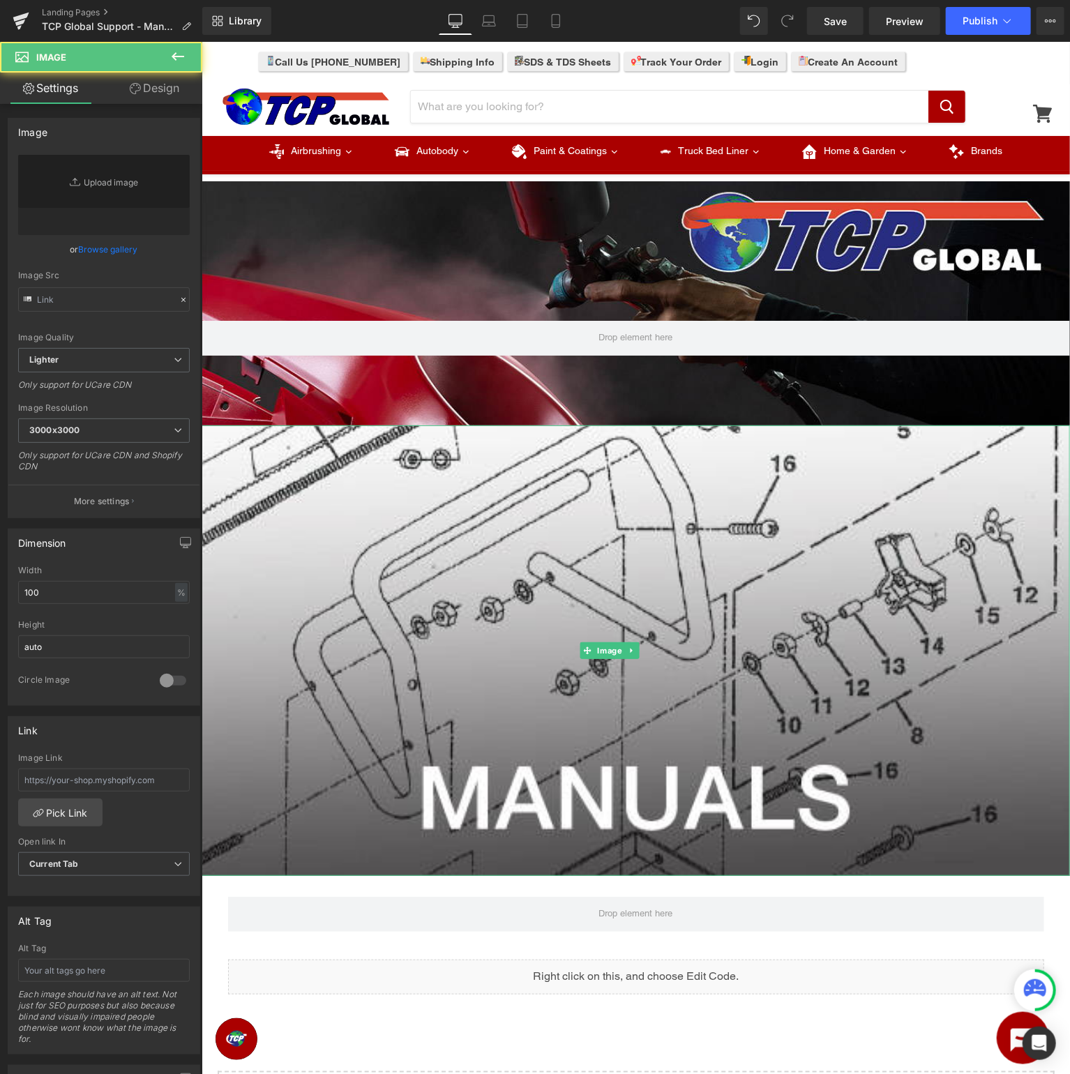
type input "https://ucarecdn.com/fbe2bd69-b14f-4205-a93f-b84e867d2738/-/format/auto/-/previ…"
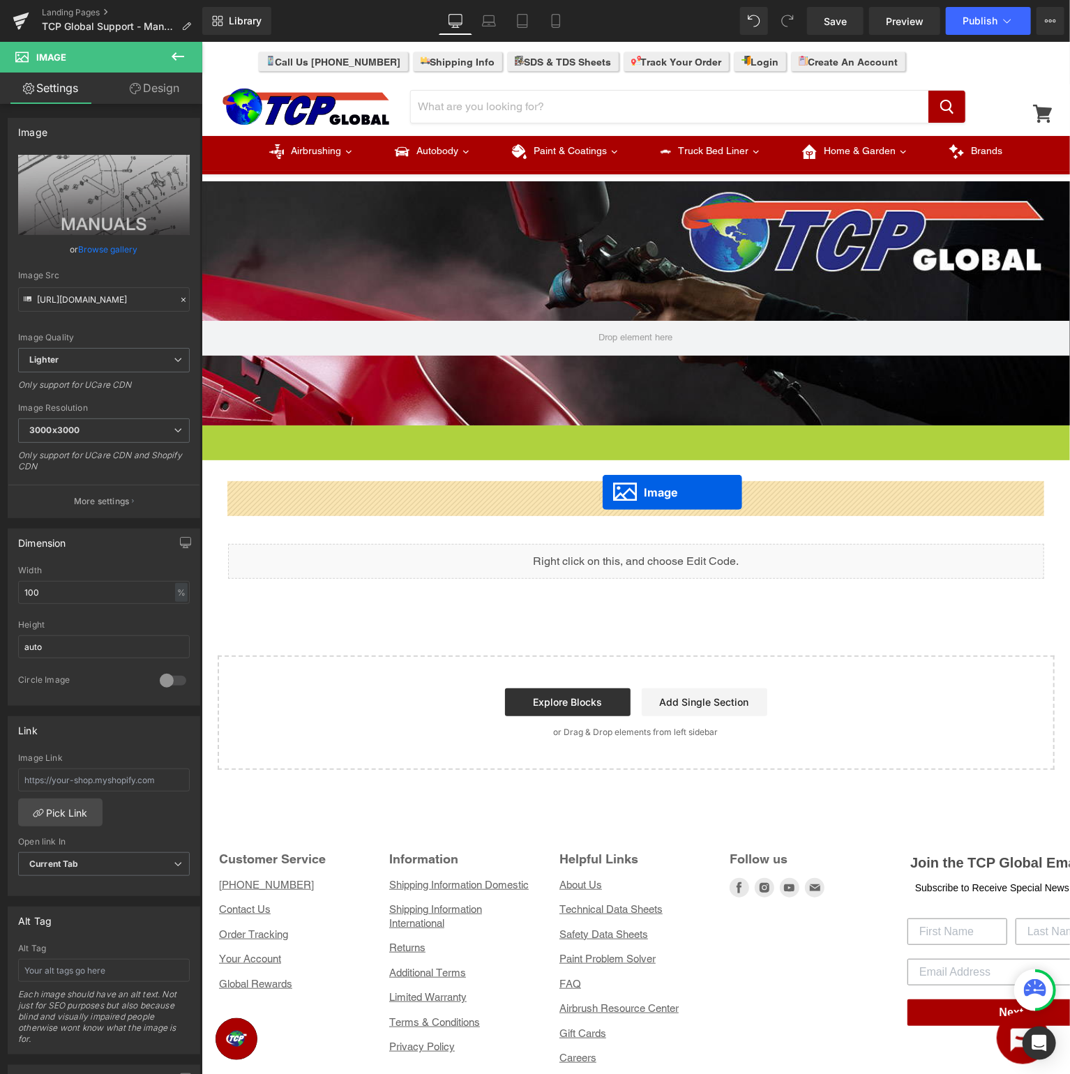
drag, startPoint x: 629, startPoint y: 649, endPoint x: 602, endPoint y: 492, distance: 159.9
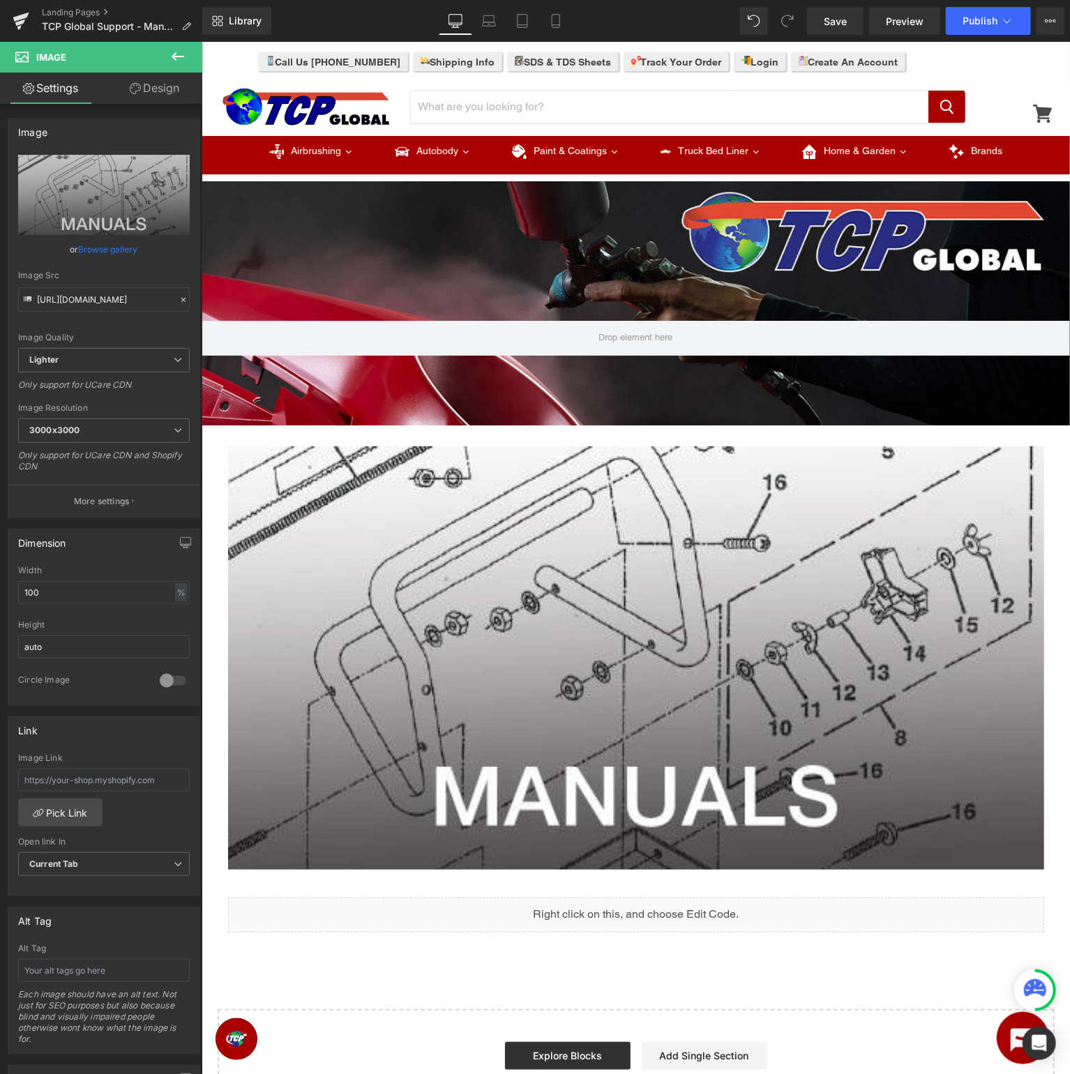
click at [183, 54] on icon at bounding box center [177, 56] width 17 height 17
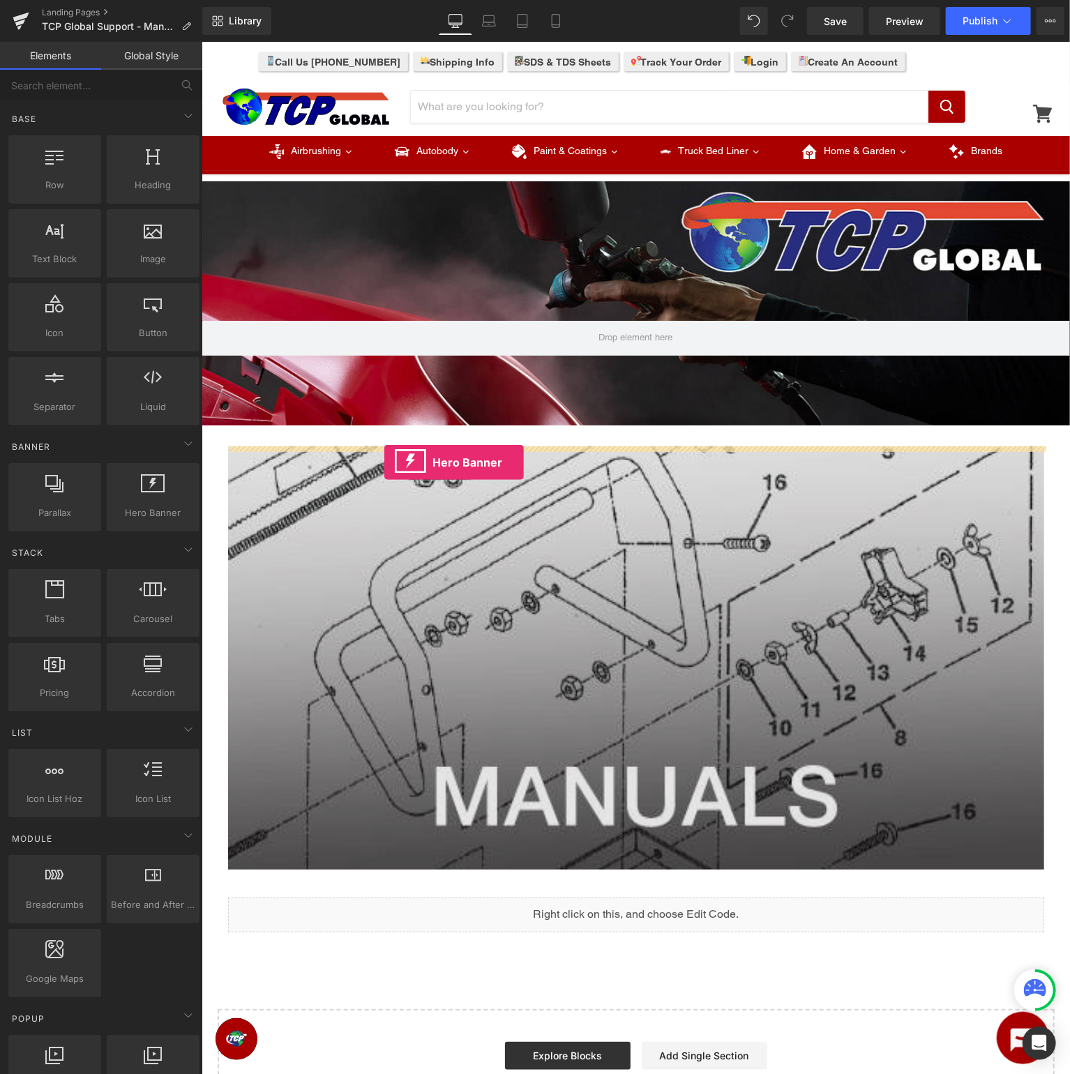
drag, startPoint x: 358, startPoint y: 550, endPoint x: 384, endPoint y: 462, distance: 92.0
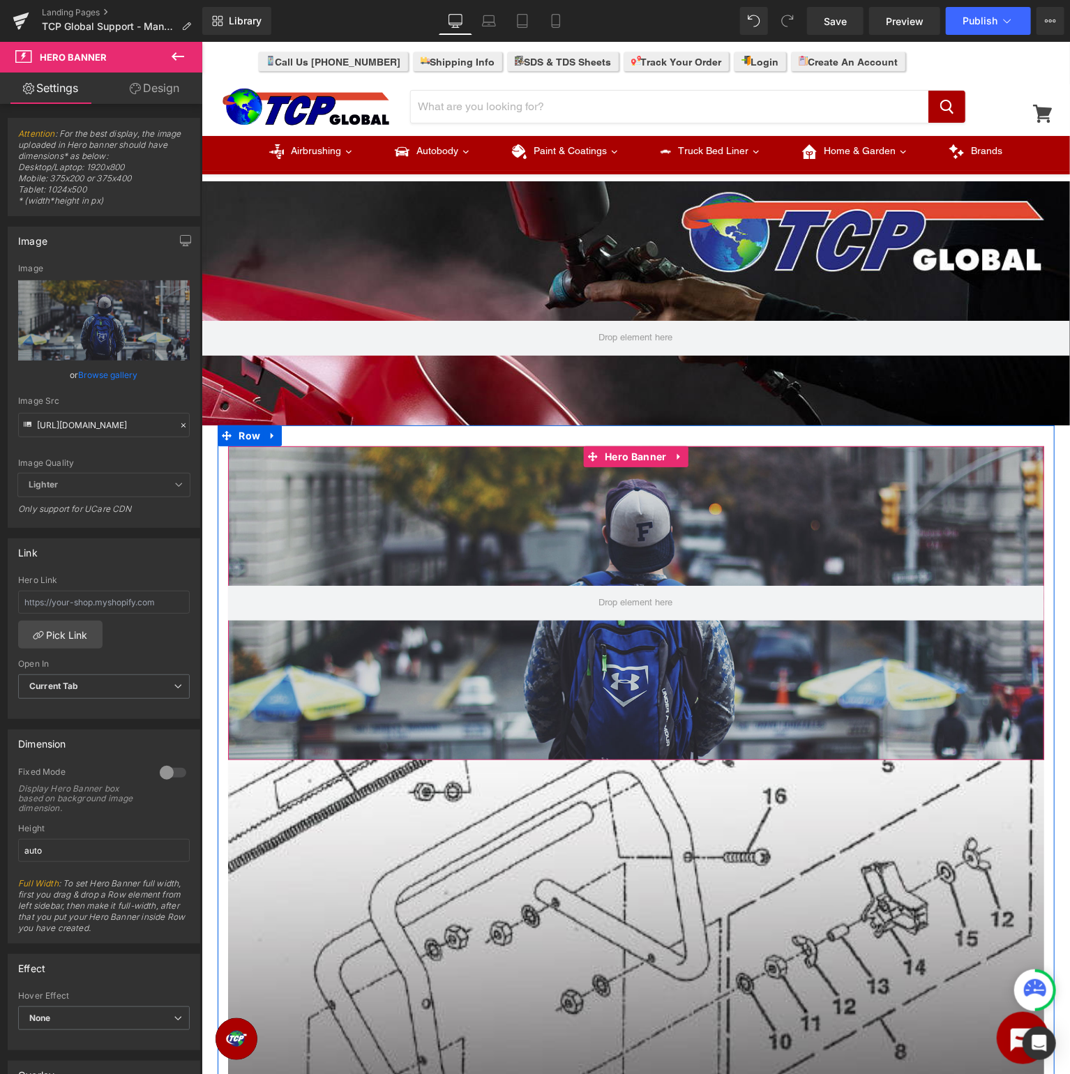
click at [635, 459] on span "Hero Banner" at bounding box center [634, 456] width 68 height 21
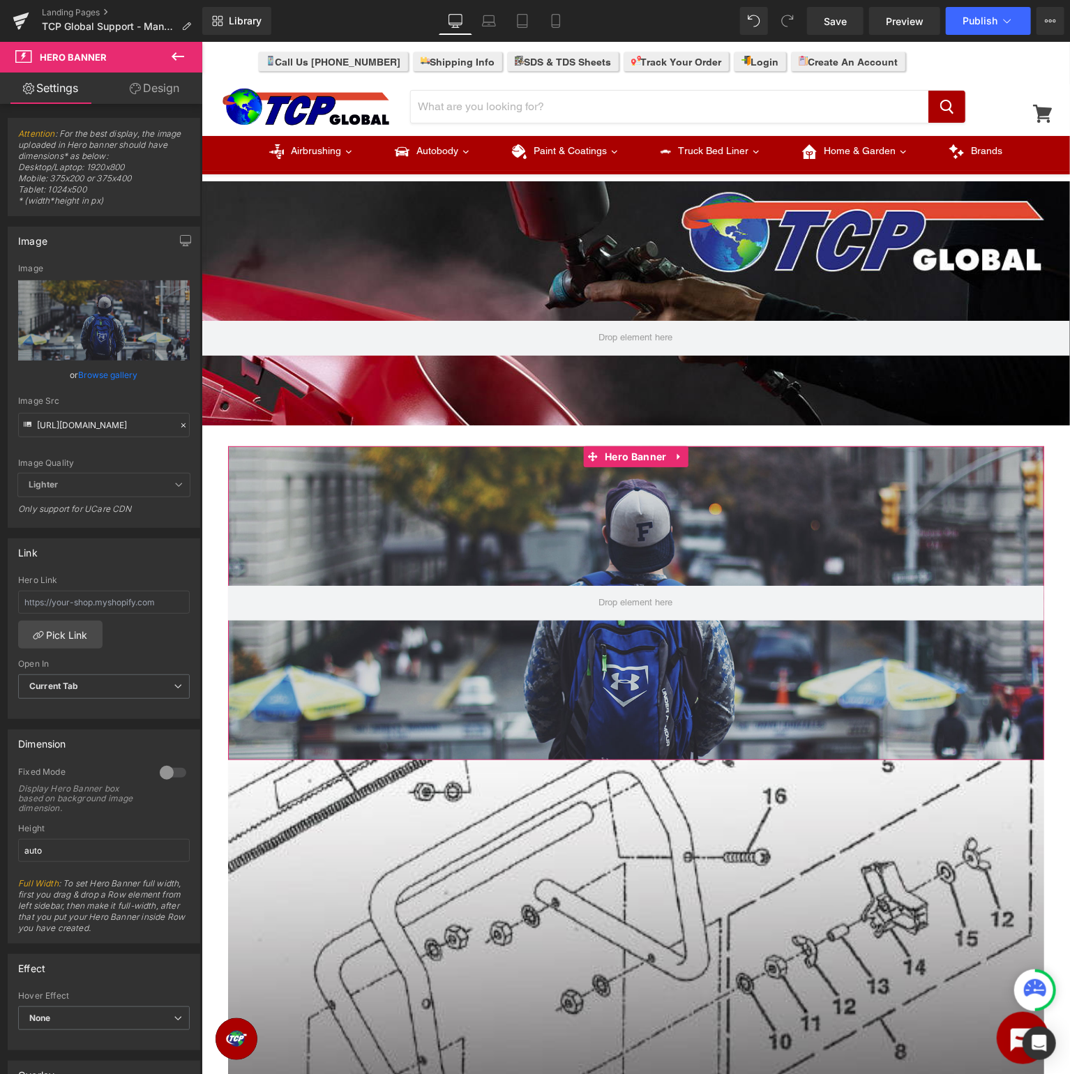
click at [112, 372] on link "Browse gallery" at bounding box center [108, 375] width 59 height 24
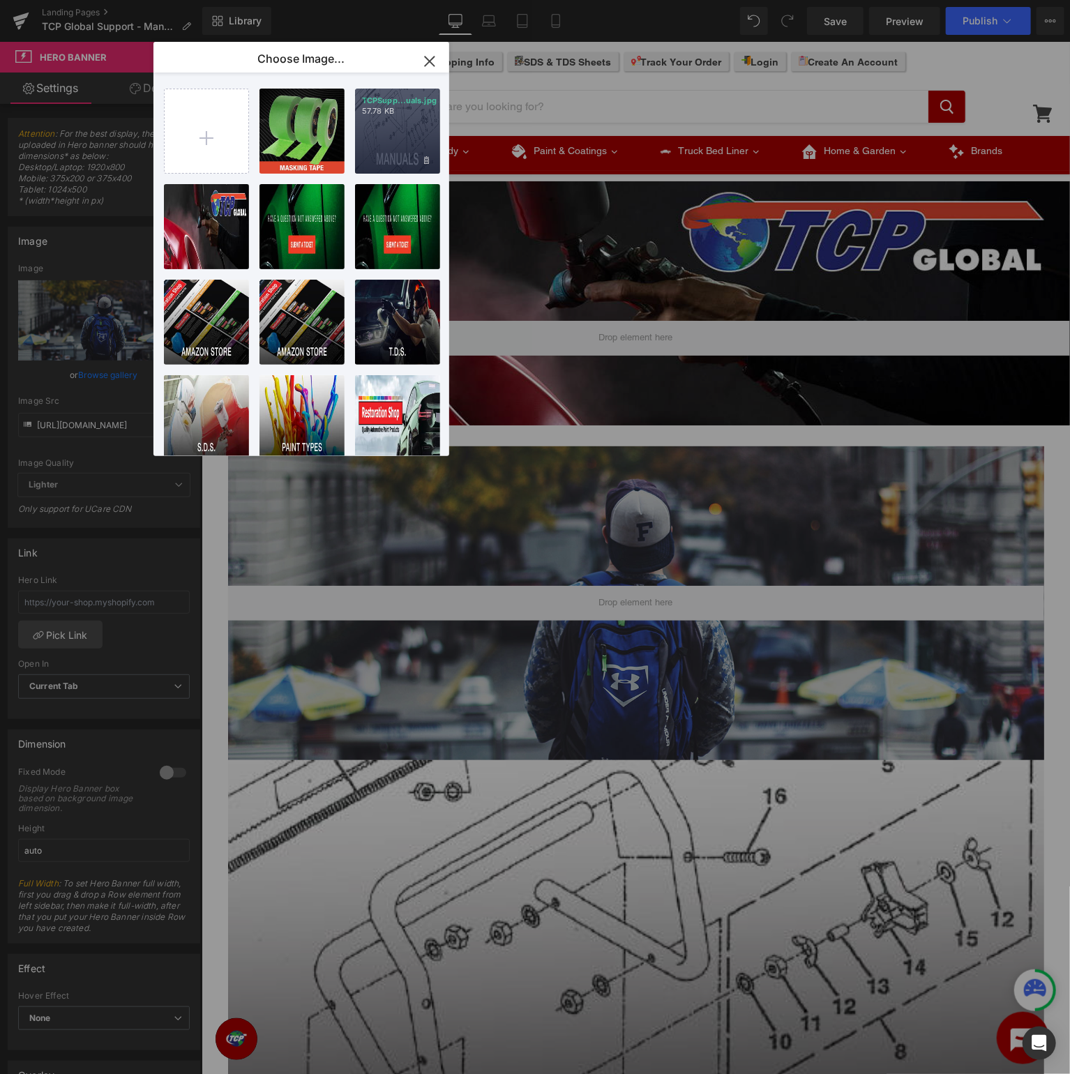
click at [401, 130] on div "TCPSupp...uals.jpg 57.78 KB" at bounding box center [397, 131] width 85 height 85
type input "https://ucarecdn.com/fbe2bd69-b14f-4205-a93f-b84e867d2738/-/format/auto/-/previ…"
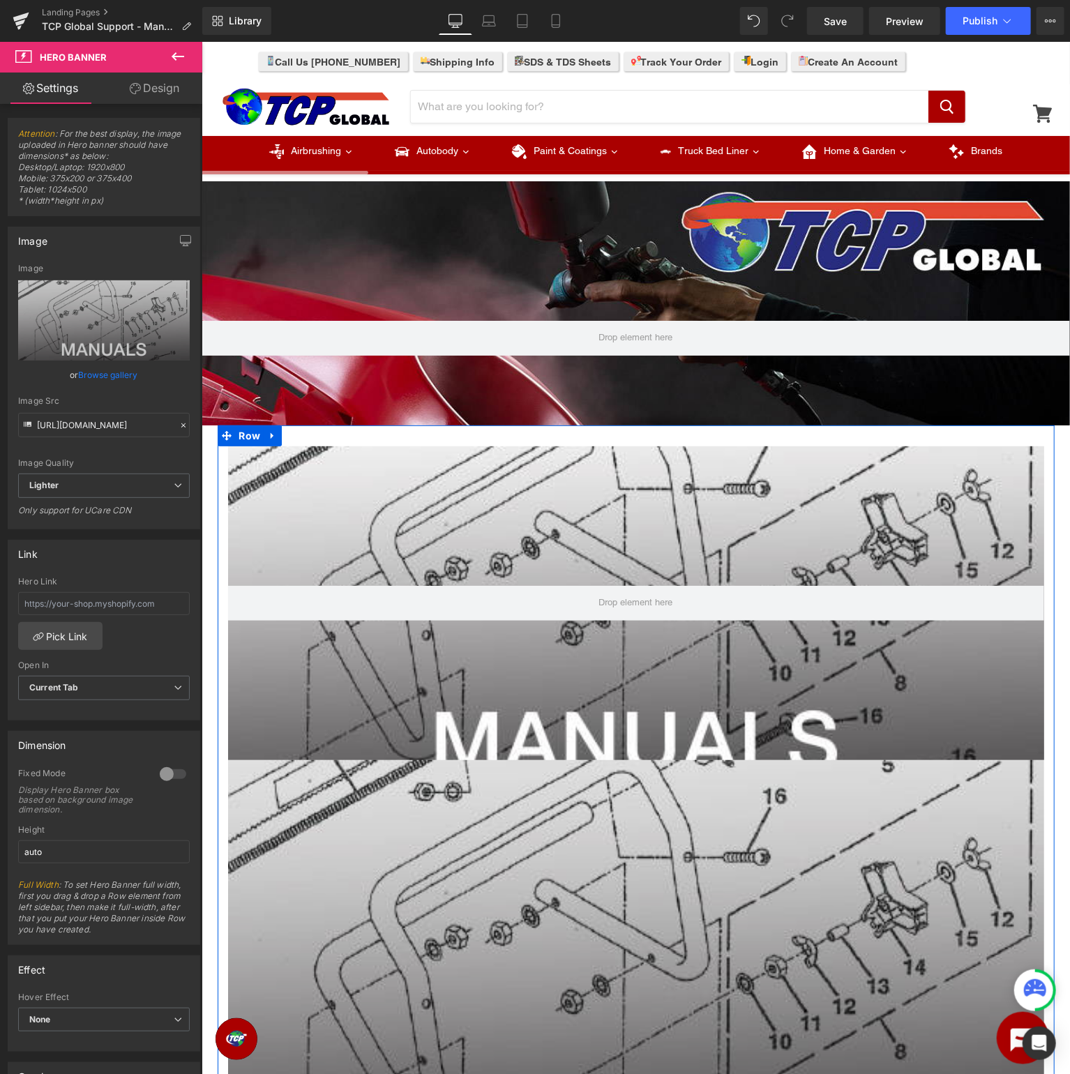
scroll to position [294, 0]
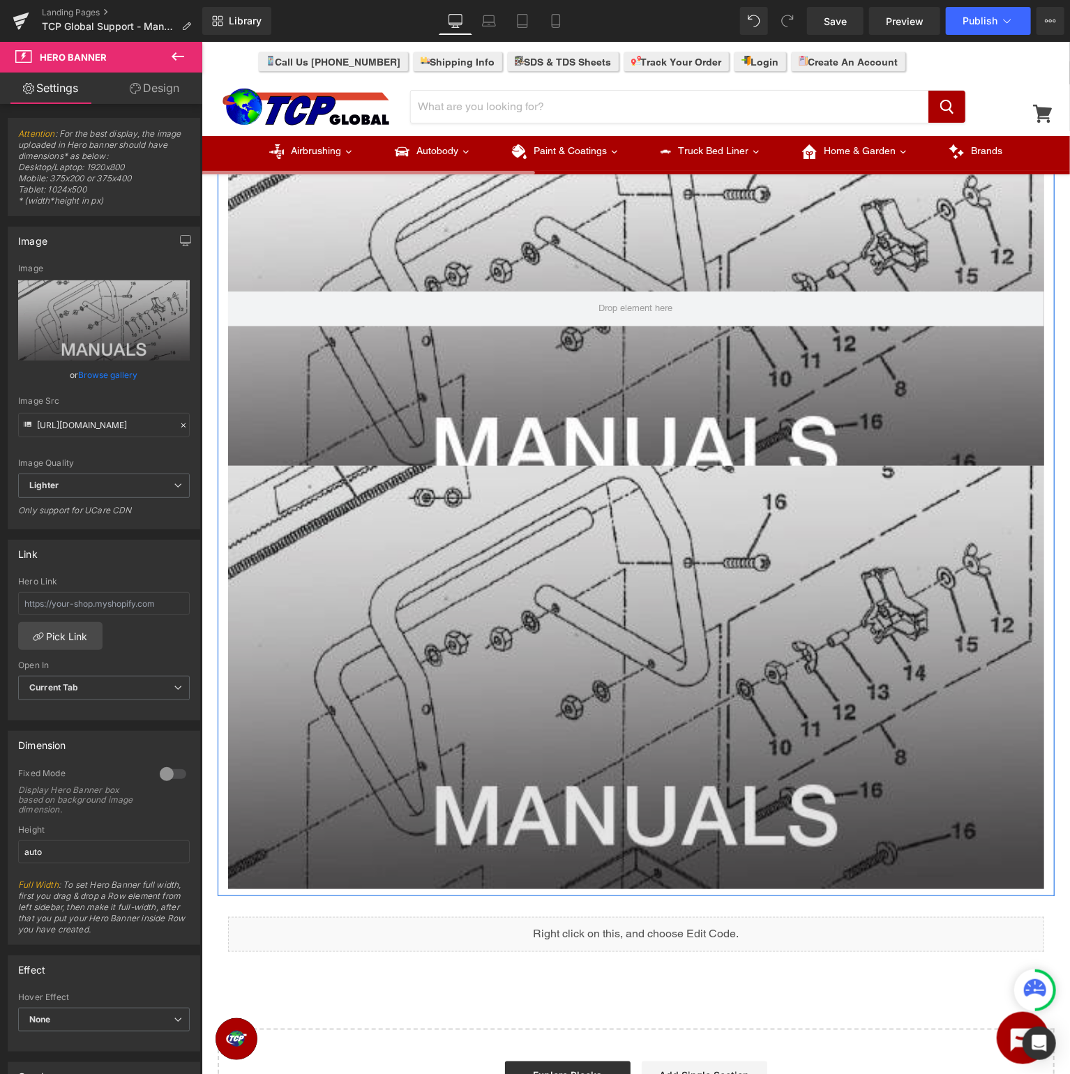
click at [711, 582] on img at bounding box center [635, 676] width 816 height 423
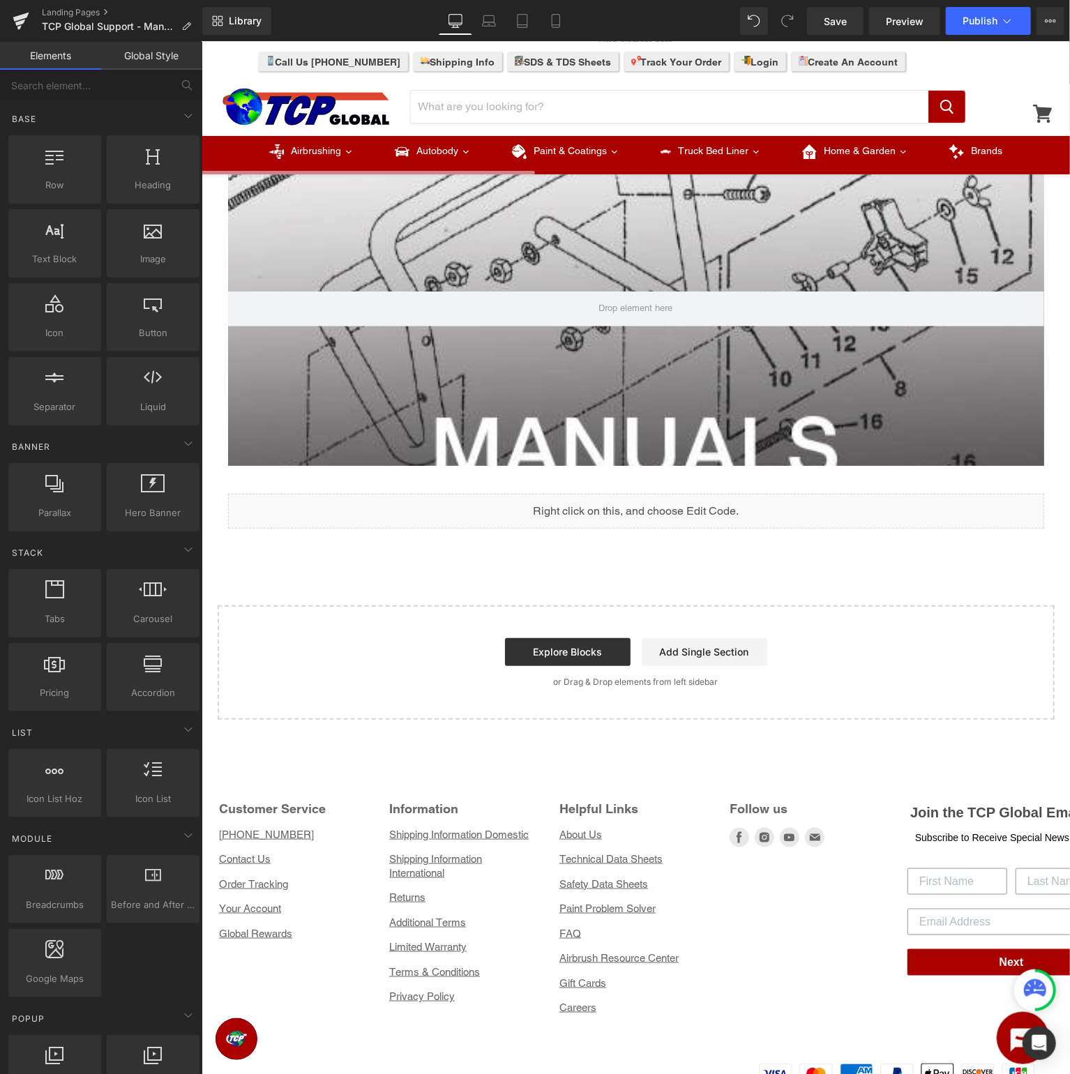
scroll to position [0, 0]
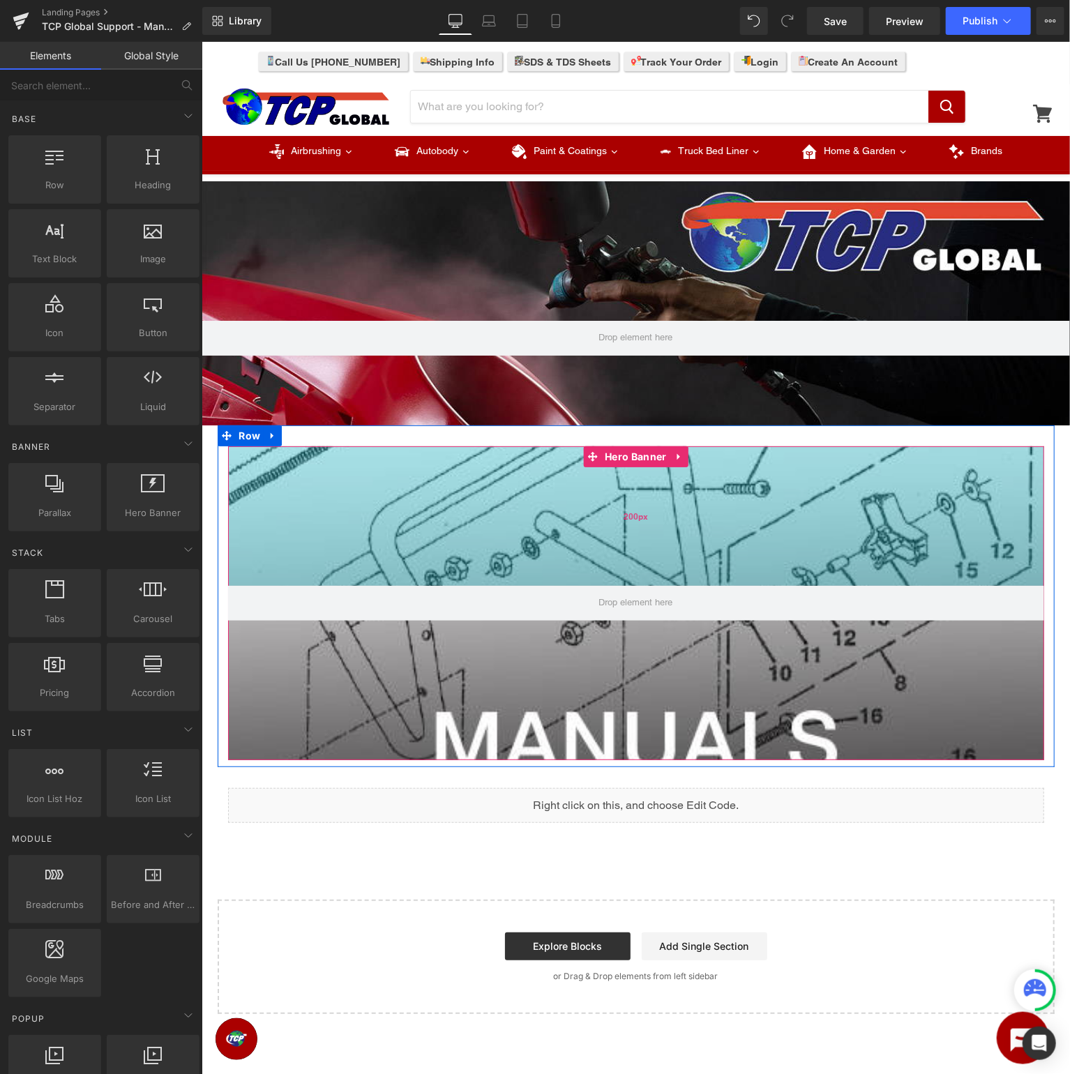
click at [568, 536] on div "200px" at bounding box center [635, 515] width 816 height 139
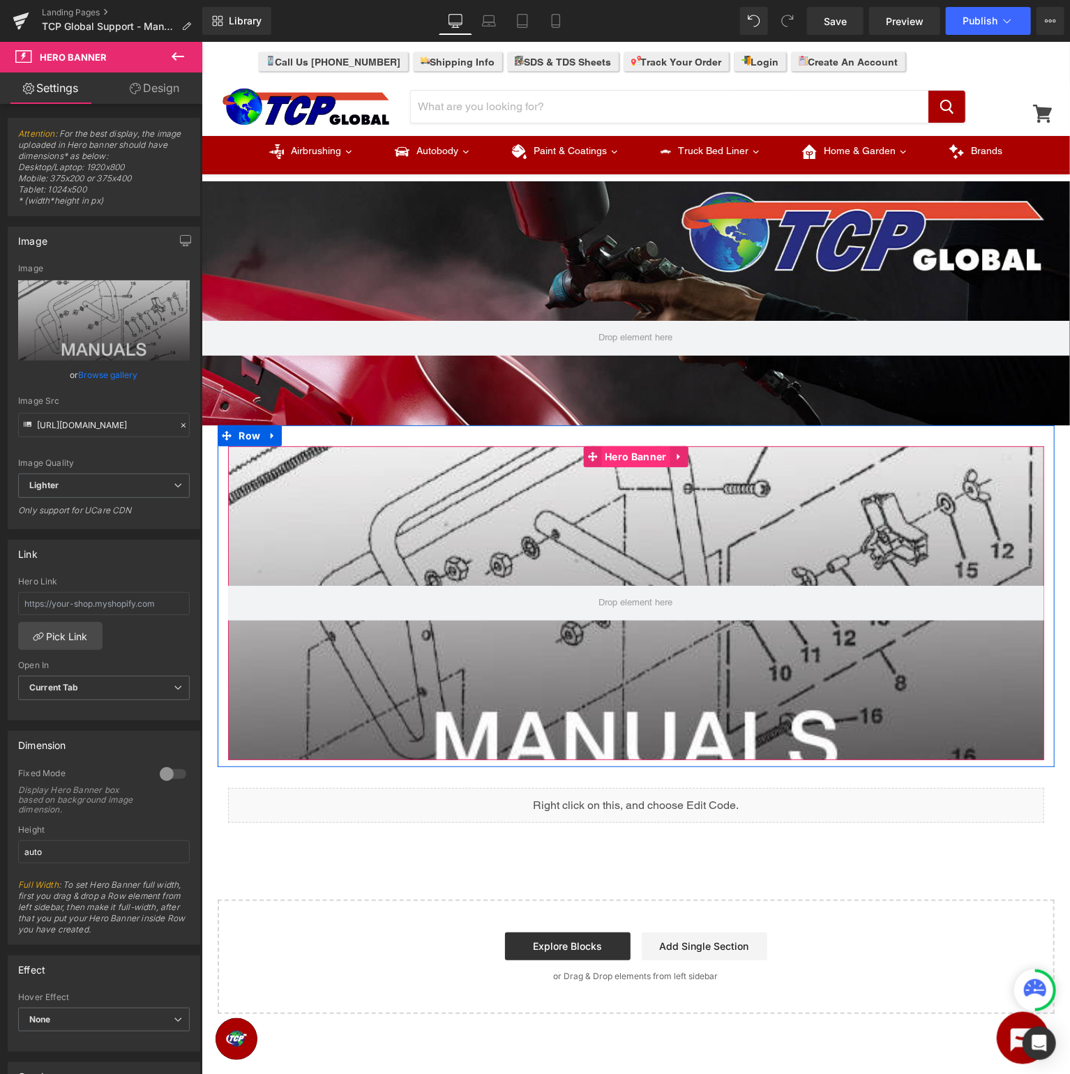
click at [646, 454] on span "Hero Banner" at bounding box center [634, 456] width 68 height 21
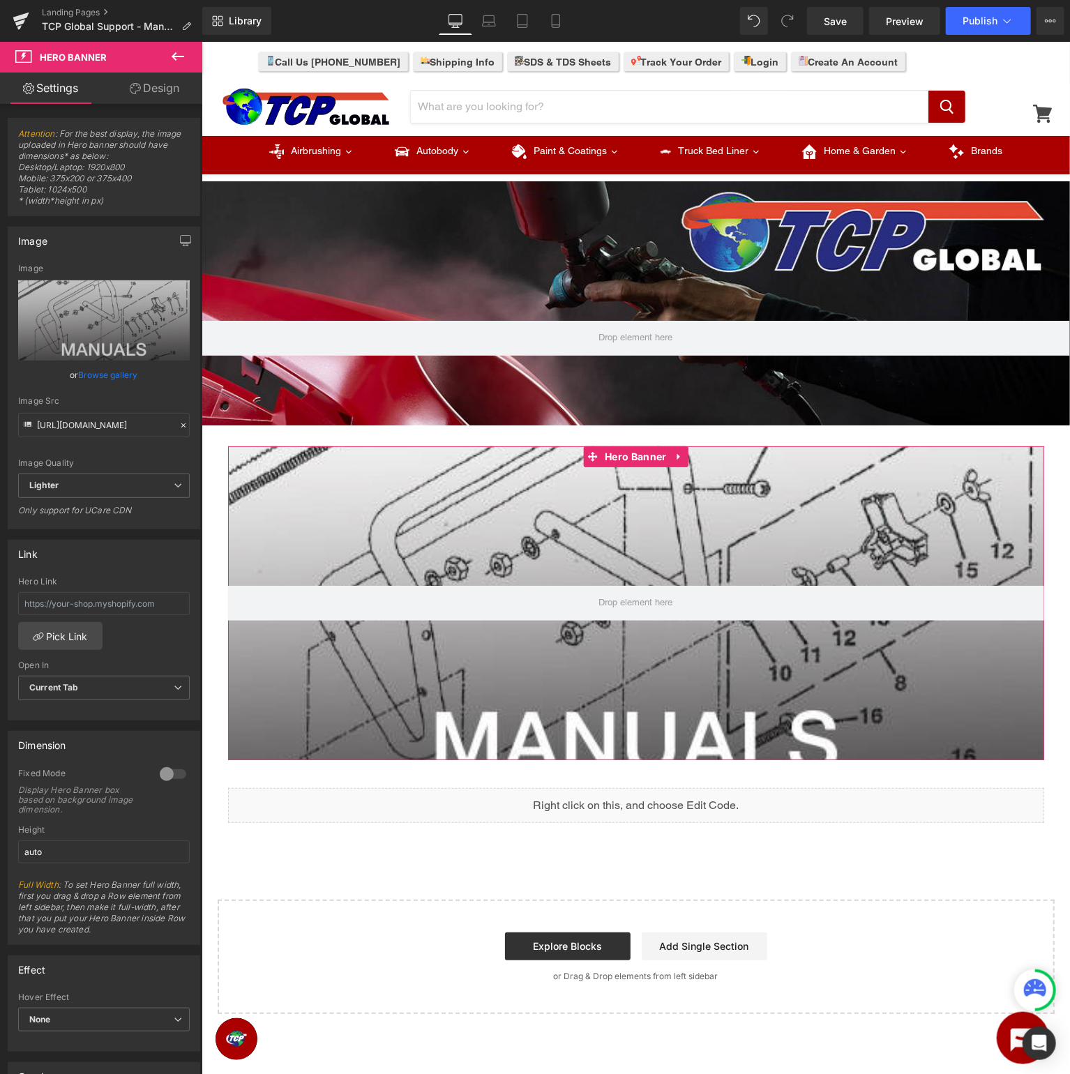
click at [148, 91] on link "Design" at bounding box center [154, 88] width 101 height 31
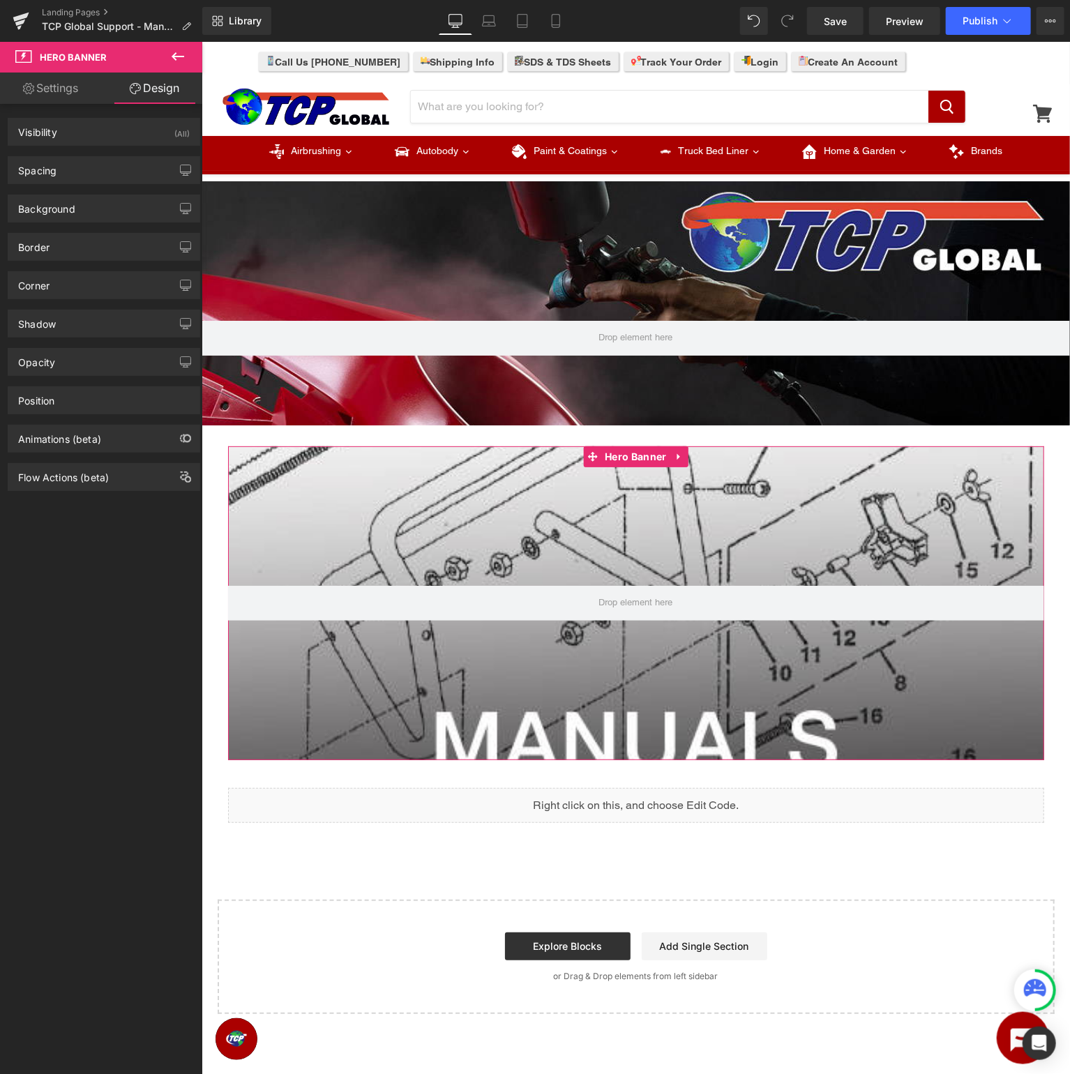
type input "0"
type input "200"
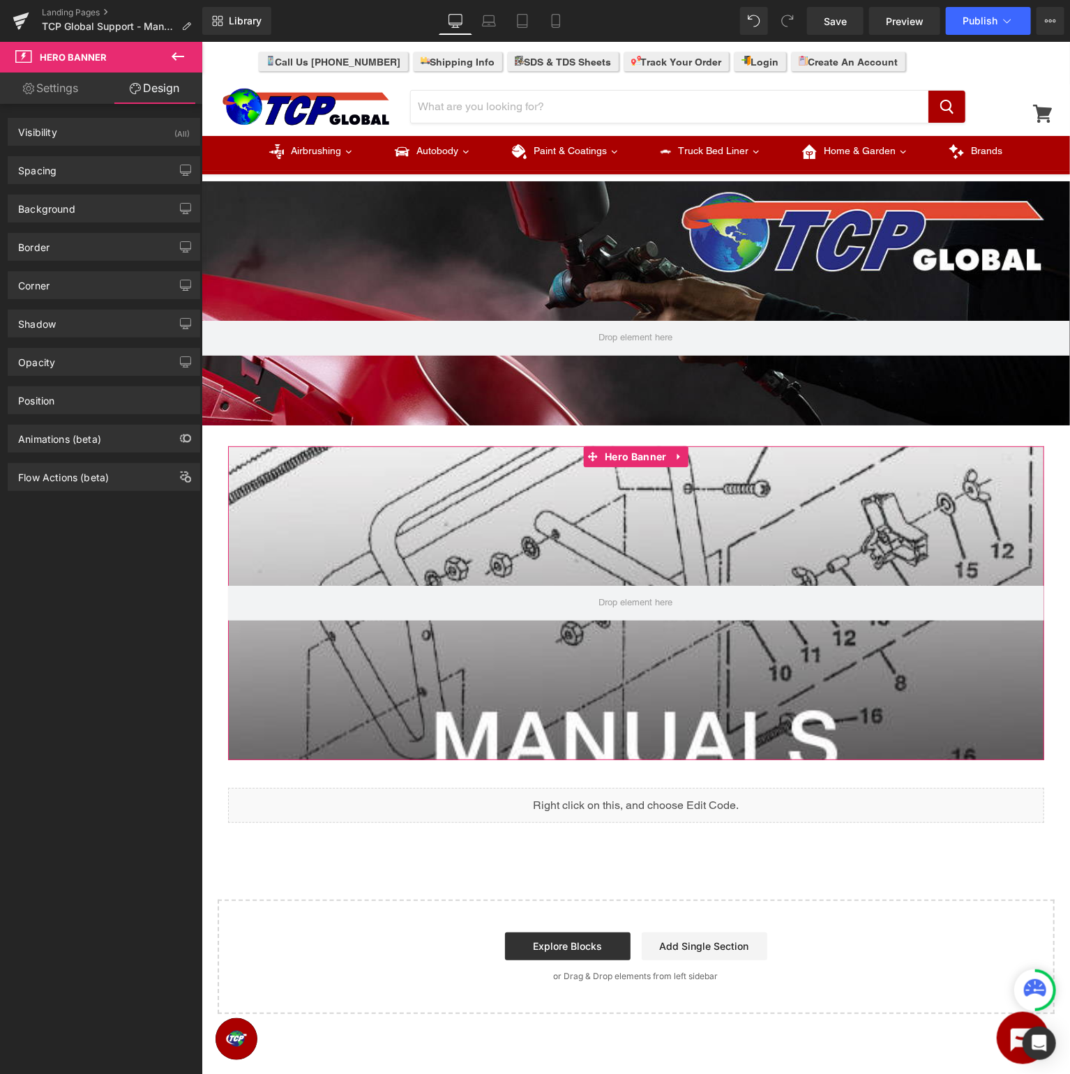
type input "0"
type input "200"
type input "0"
click at [100, 170] on div "Spacing" at bounding box center [103, 170] width 191 height 26
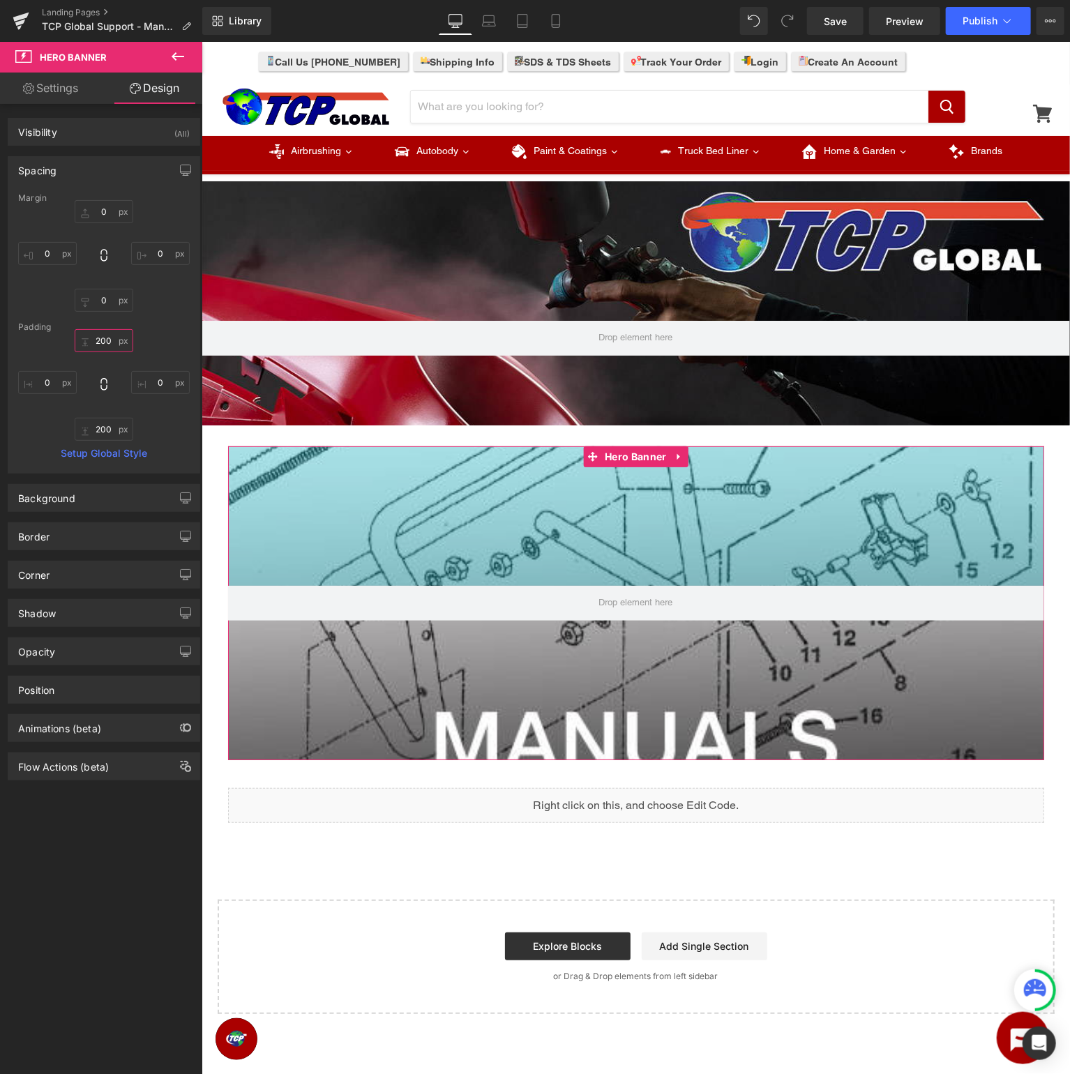
click at [101, 339] on input "200" at bounding box center [104, 340] width 59 height 23
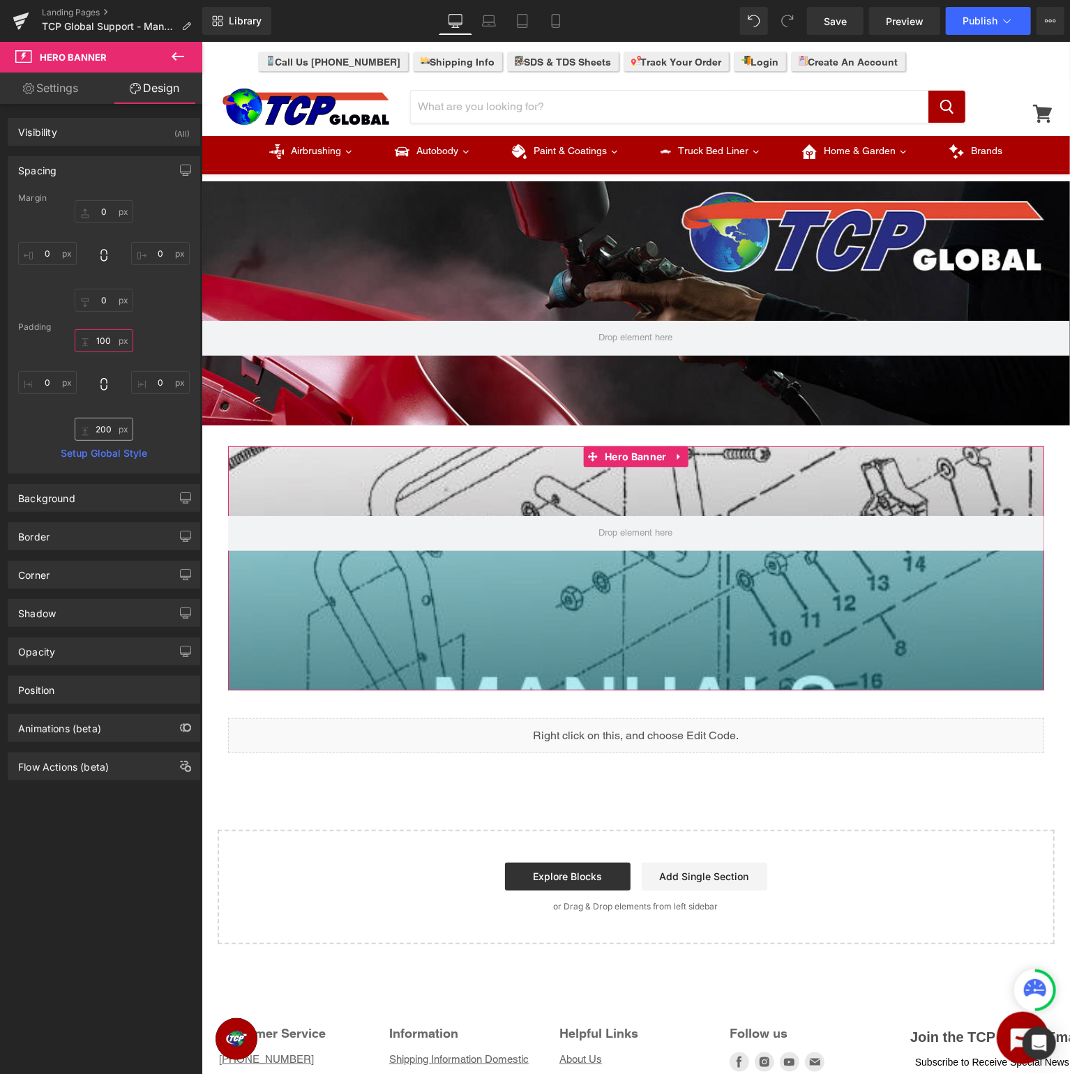
type input "100"
click at [109, 427] on input "200" at bounding box center [104, 429] width 59 height 23
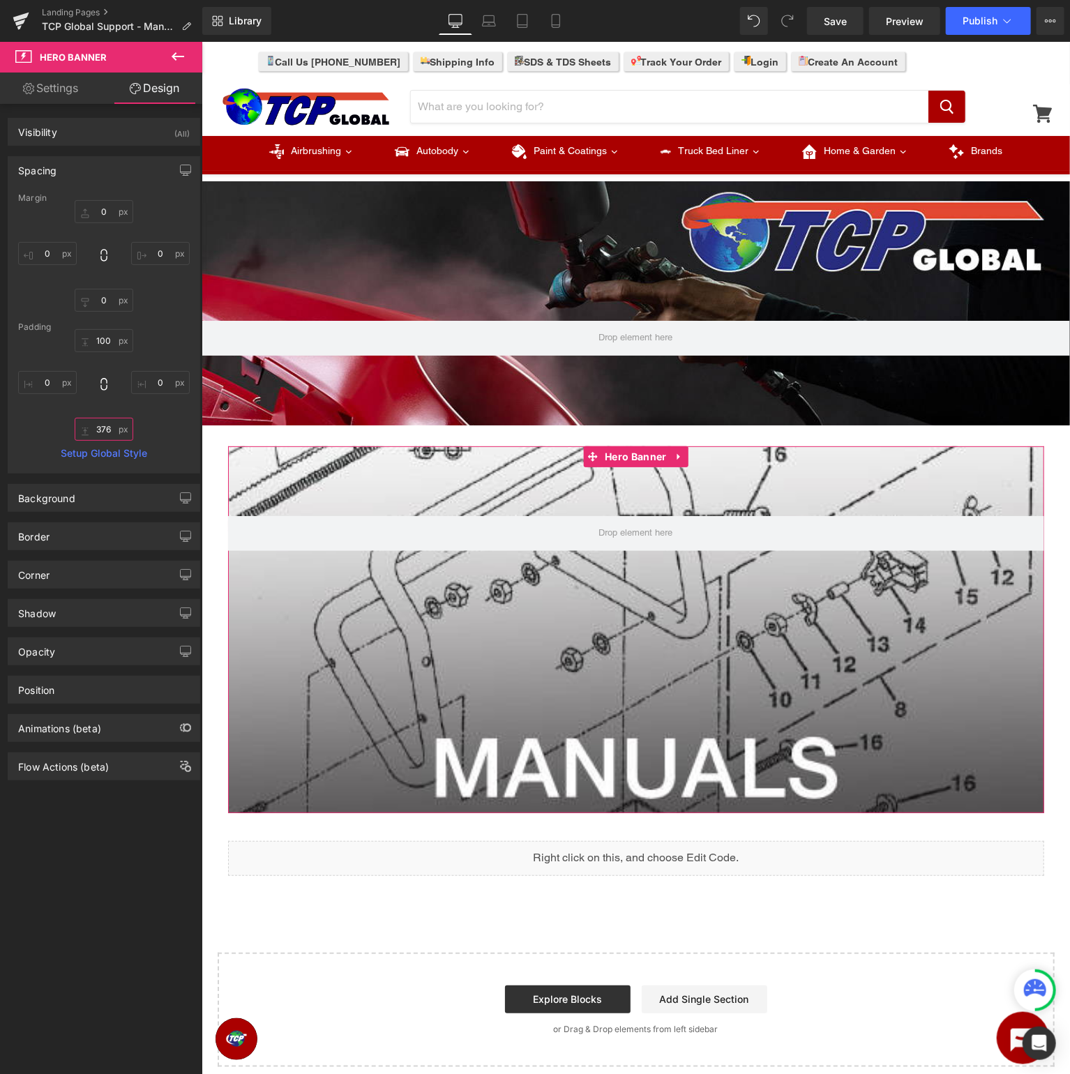
drag, startPoint x: 116, startPoint y: 431, endPoint x: 126, endPoint y: 326, distance: 105.8
click at [126, 326] on div "Margin 0px 0 0px 0 0px 0 0px 0 Padding 100 100 0px 0 376px 376 0px 0 Setup Glob…" at bounding box center [103, 333] width 191 height 280
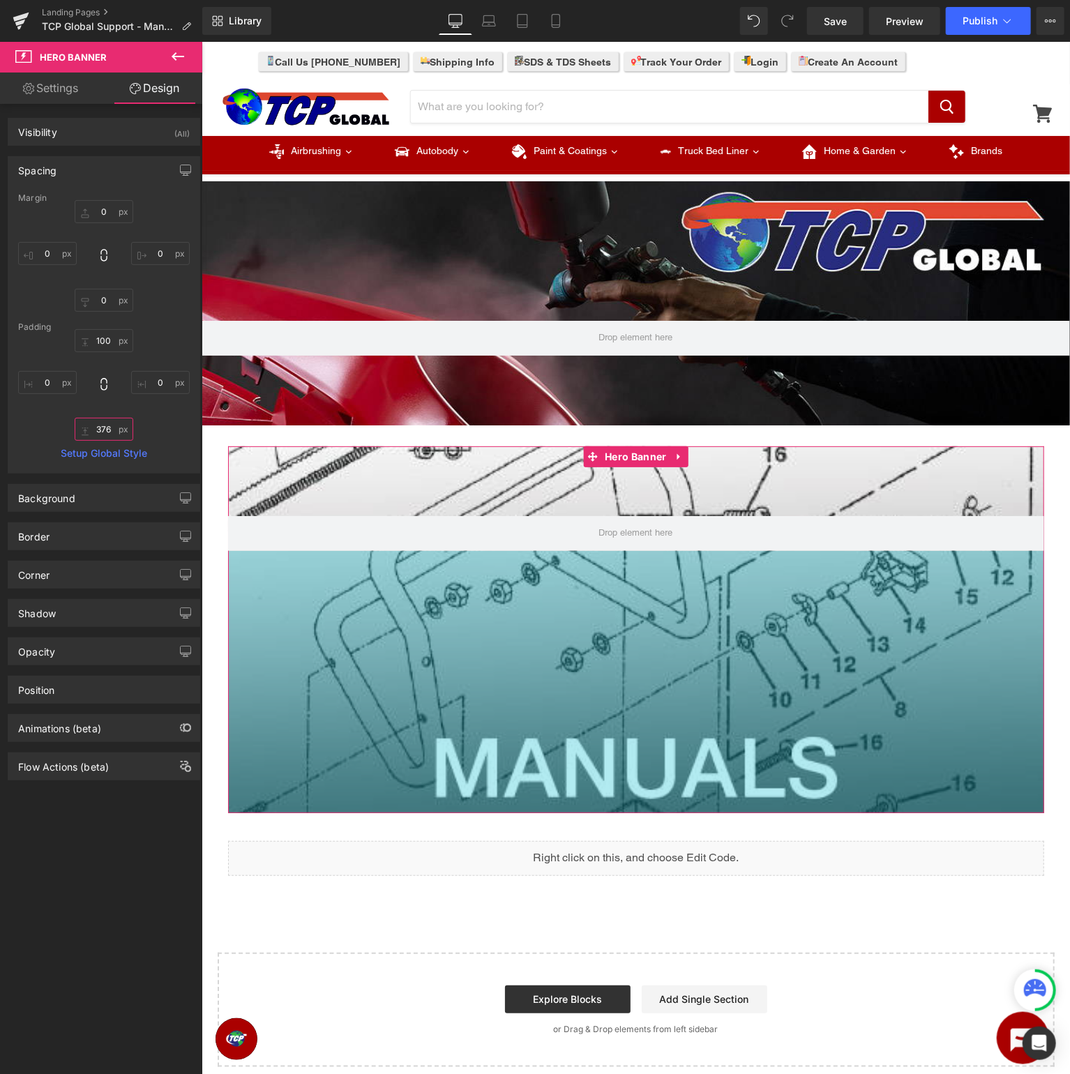
click at [96, 431] on input "376" at bounding box center [104, 429] width 59 height 23
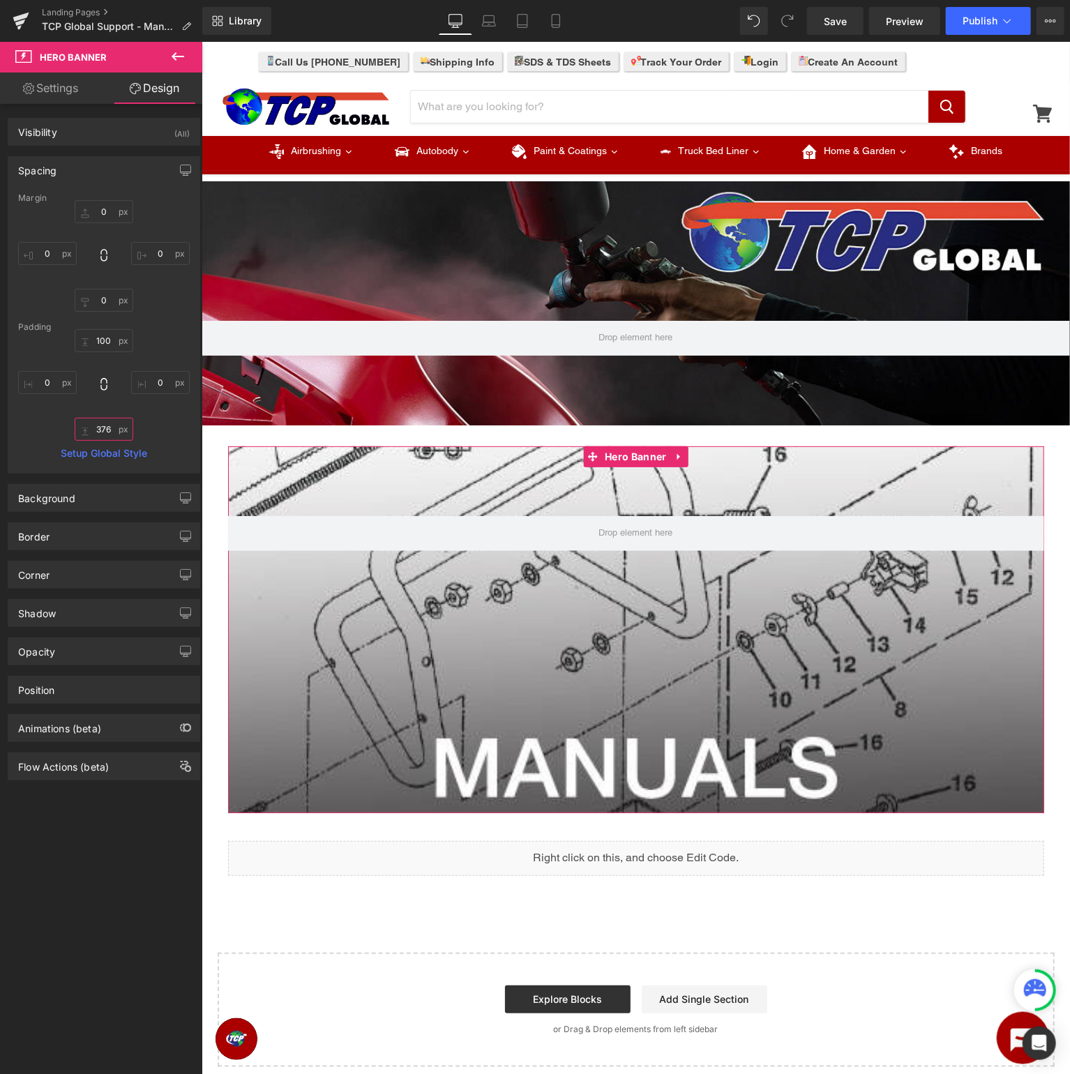
click at [105, 430] on input "376" at bounding box center [104, 429] width 59 height 23
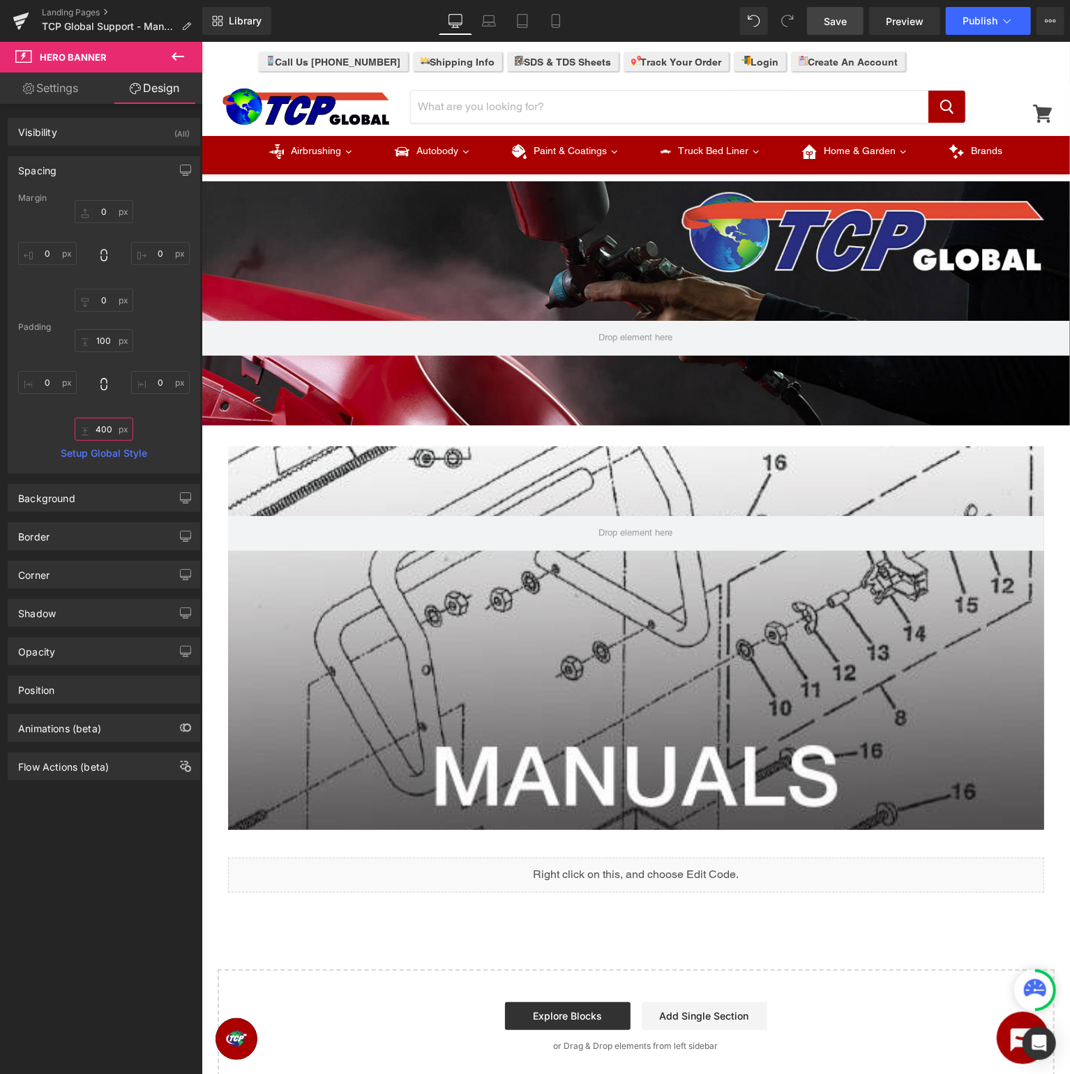
type input "400"
click at [842, 18] on span "Save" at bounding box center [835, 21] width 23 height 15
click at [904, 24] on span "Preview" at bounding box center [905, 21] width 38 height 15
click at [648, 199] on span "Hero Banner" at bounding box center [634, 191] width 68 height 21
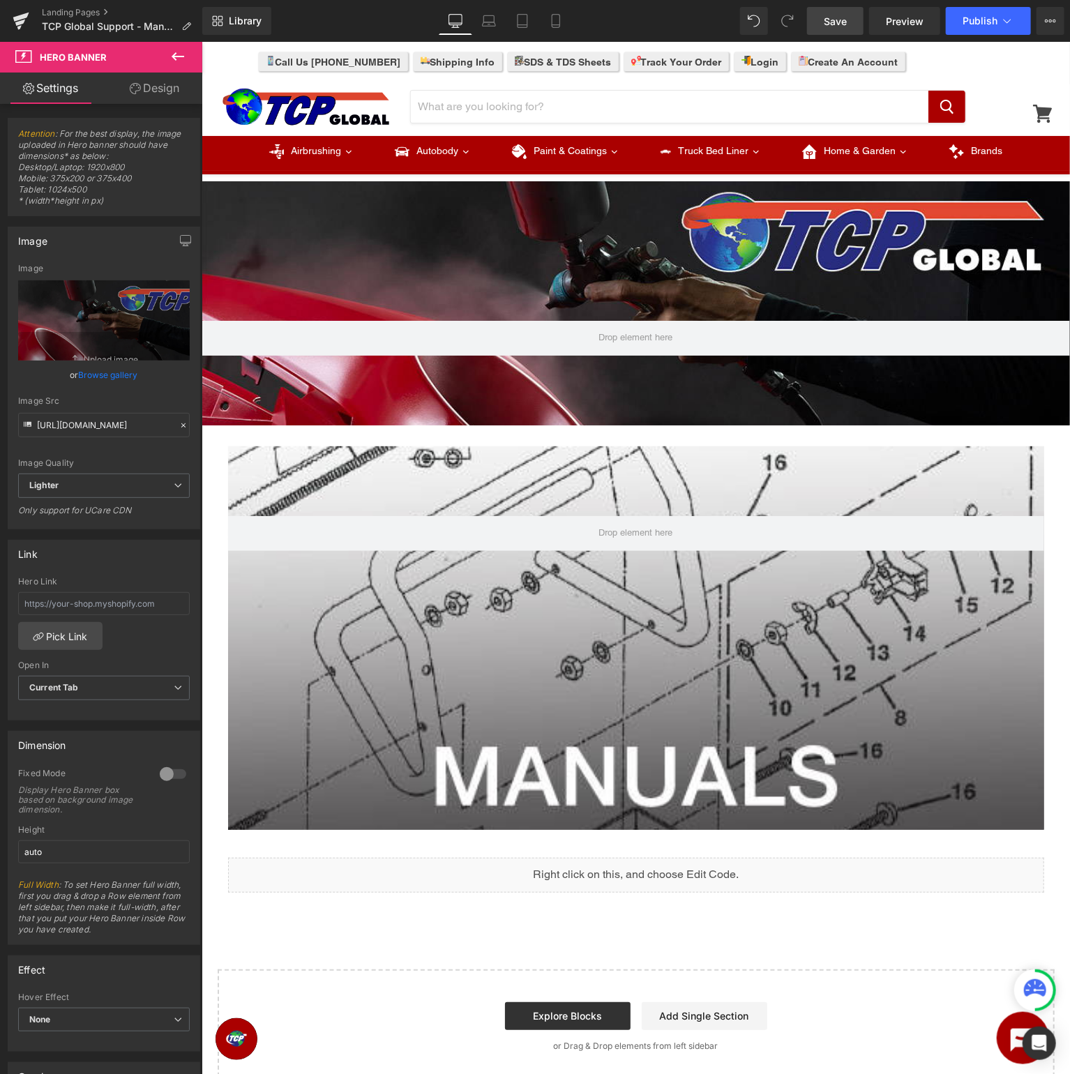
click at [175, 52] on icon at bounding box center [177, 56] width 17 height 17
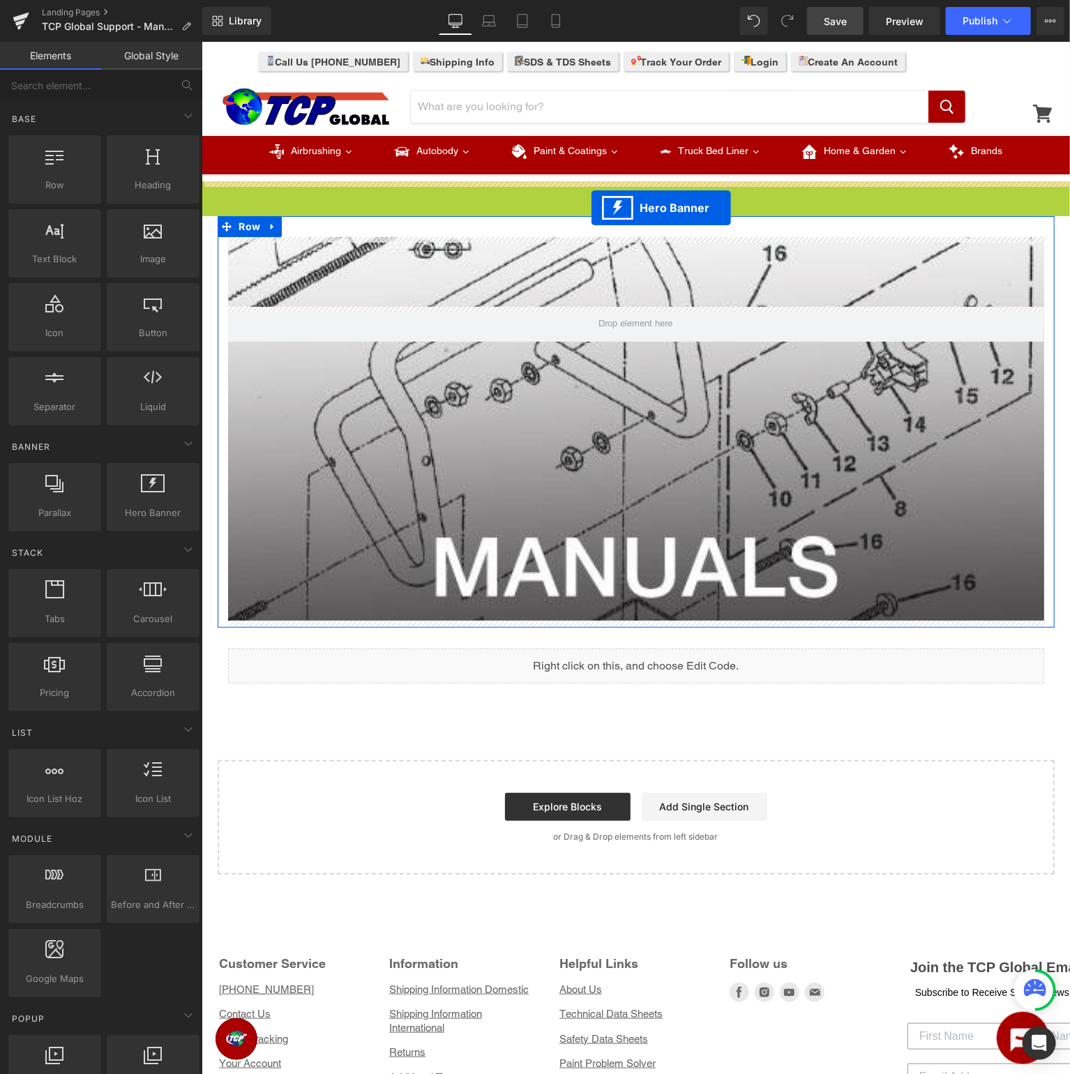
drag, startPoint x: 638, startPoint y: 190, endPoint x: 591, endPoint y: 207, distance: 50.5
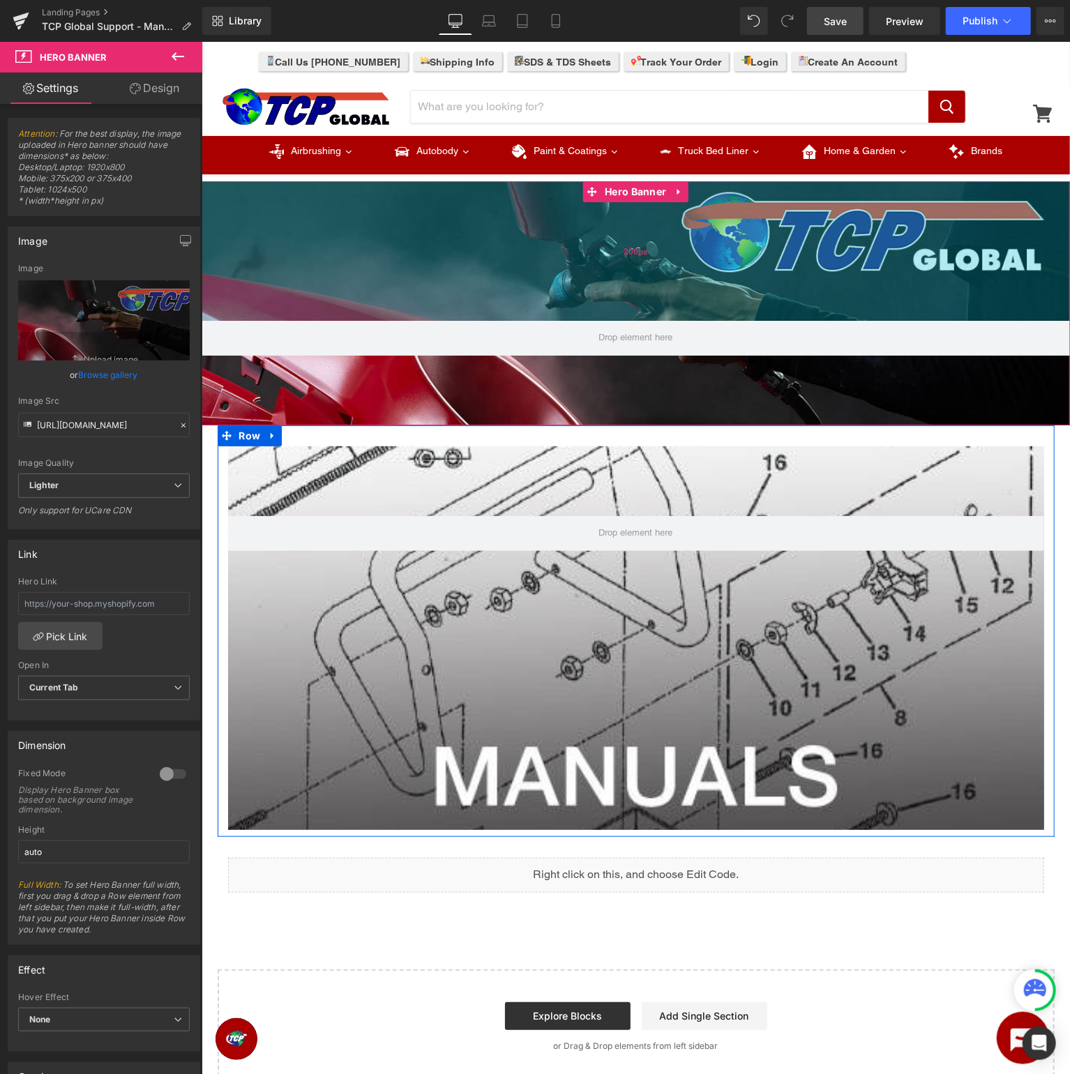
click at [512, 243] on div "200px" at bounding box center [635, 250] width 868 height 139
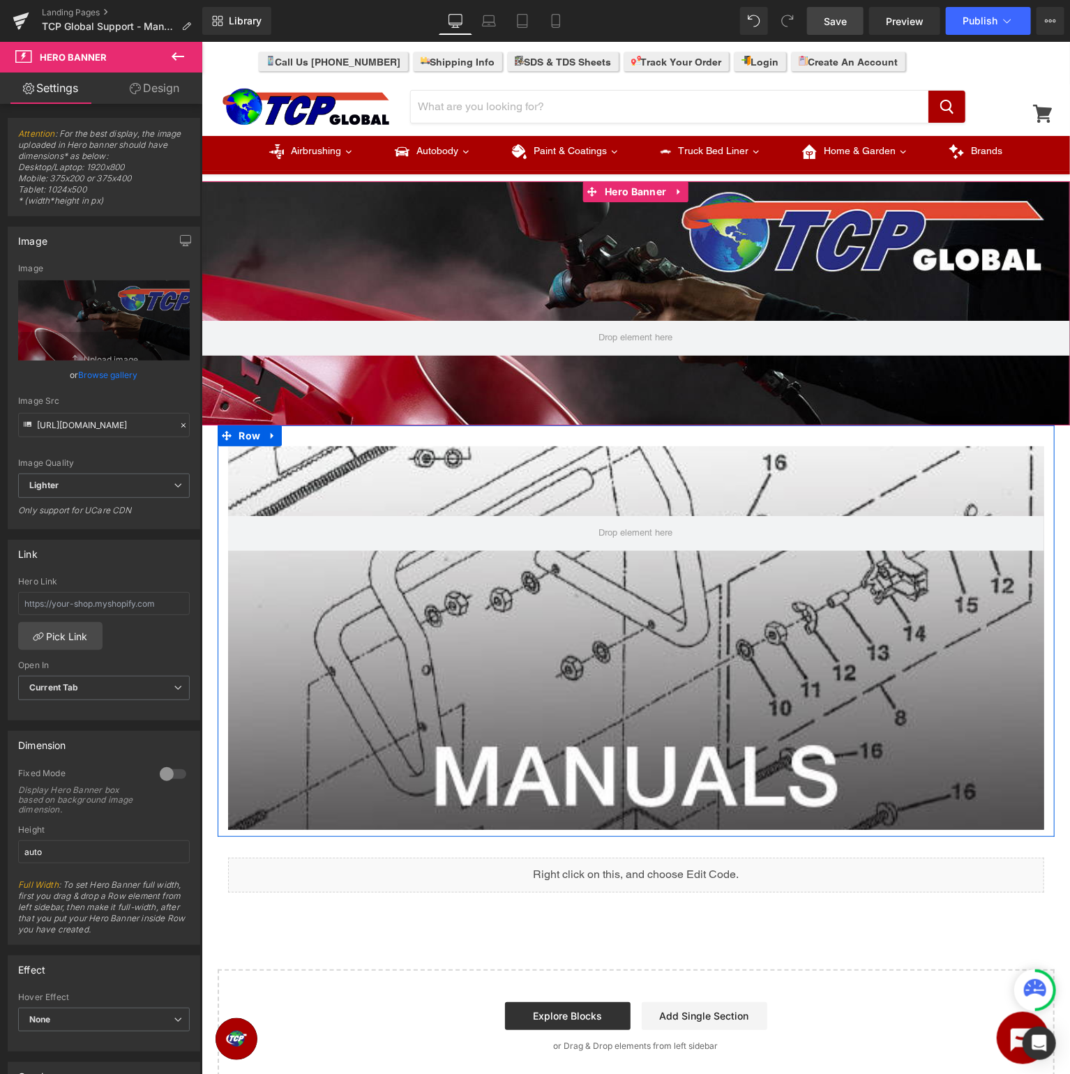
click at [160, 96] on link "Design" at bounding box center [154, 88] width 101 height 31
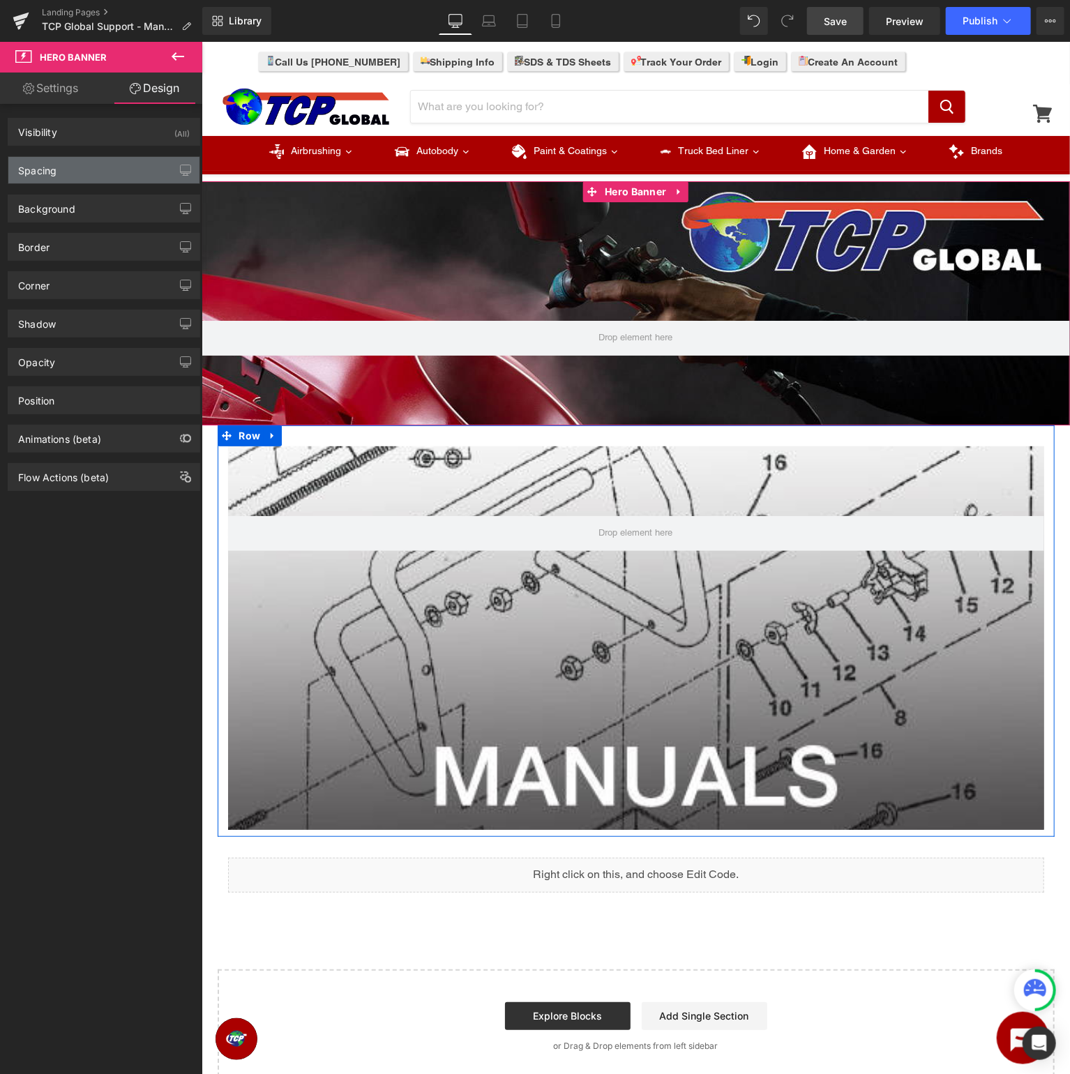
type input "0"
type input "200"
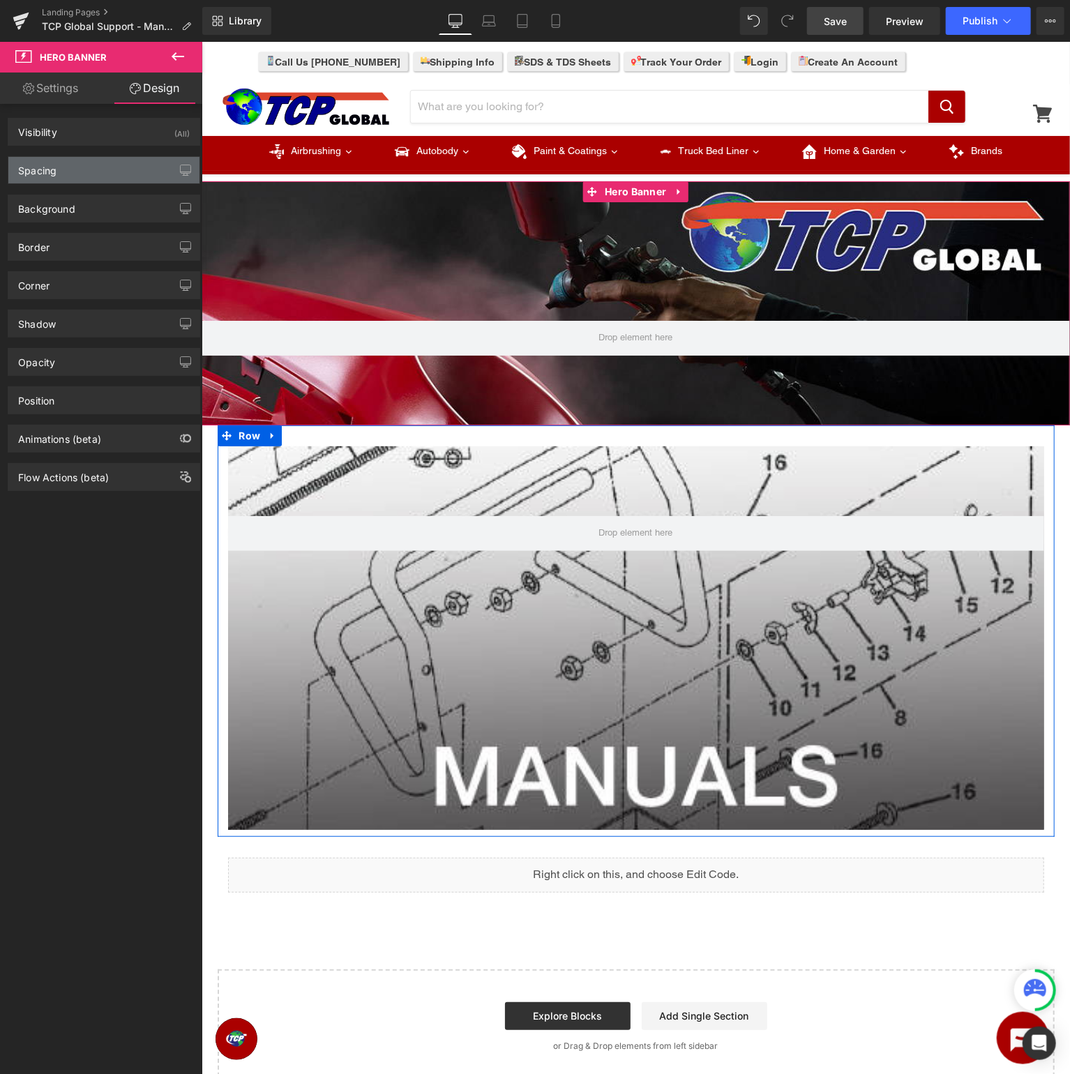
type input "0"
type input "100"
type input "0"
click at [91, 170] on div "Spacing" at bounding box center [103, 170] width 191 height 26
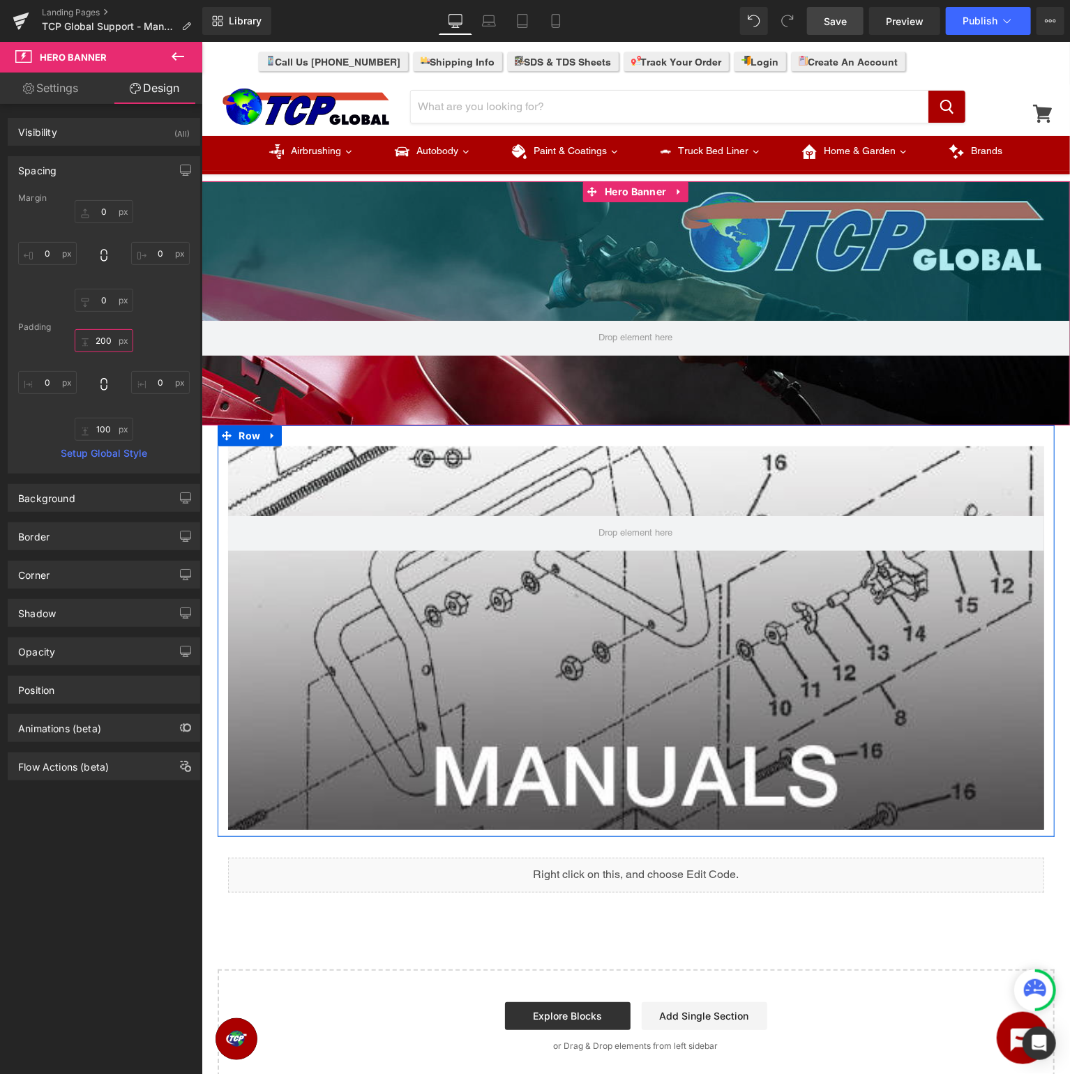
click at [104, 340] on input "200" at bounding box center [104, 340] width 59 height 23
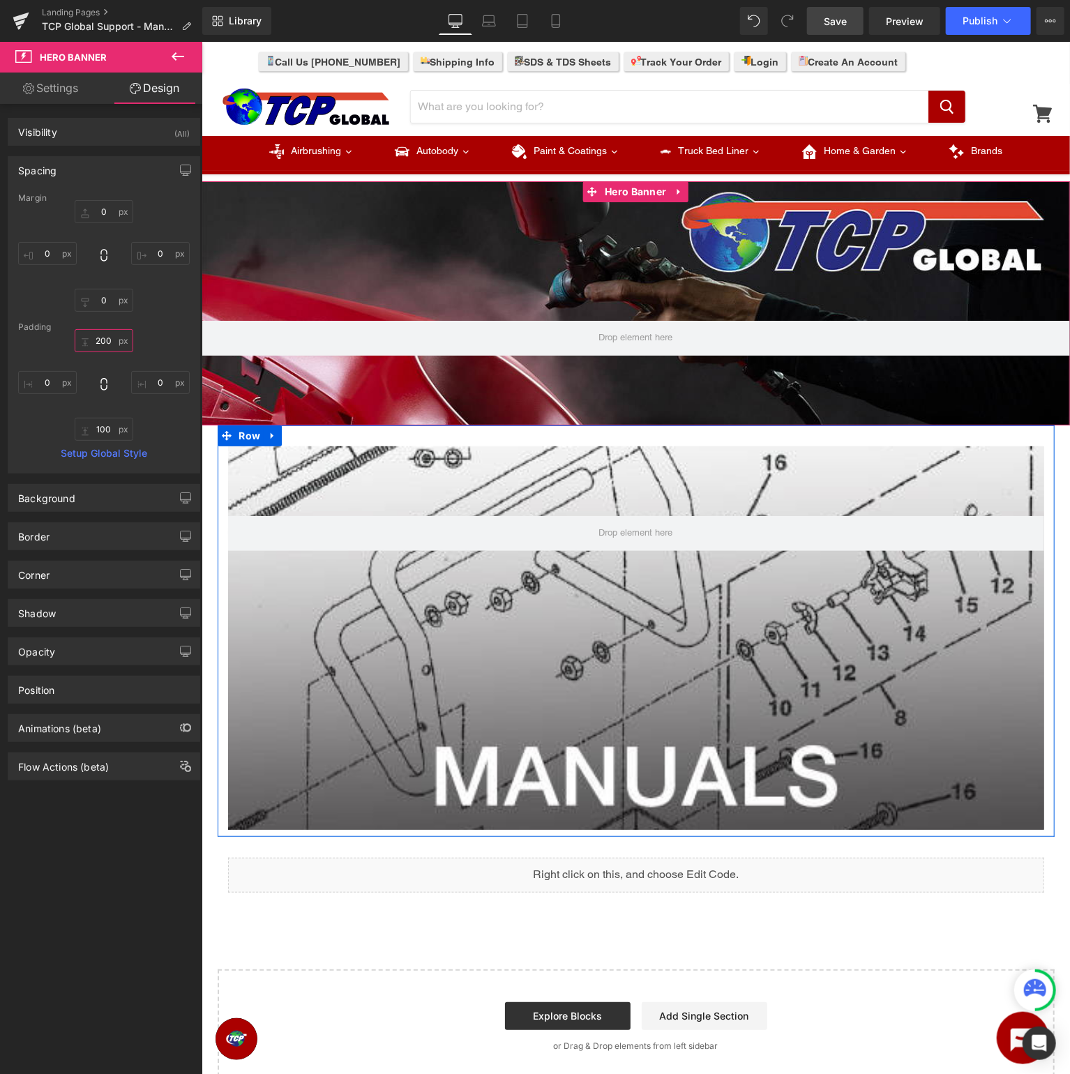
click at [104, 340] on input "200" at bounding box center [104, 340] width 59 height 23
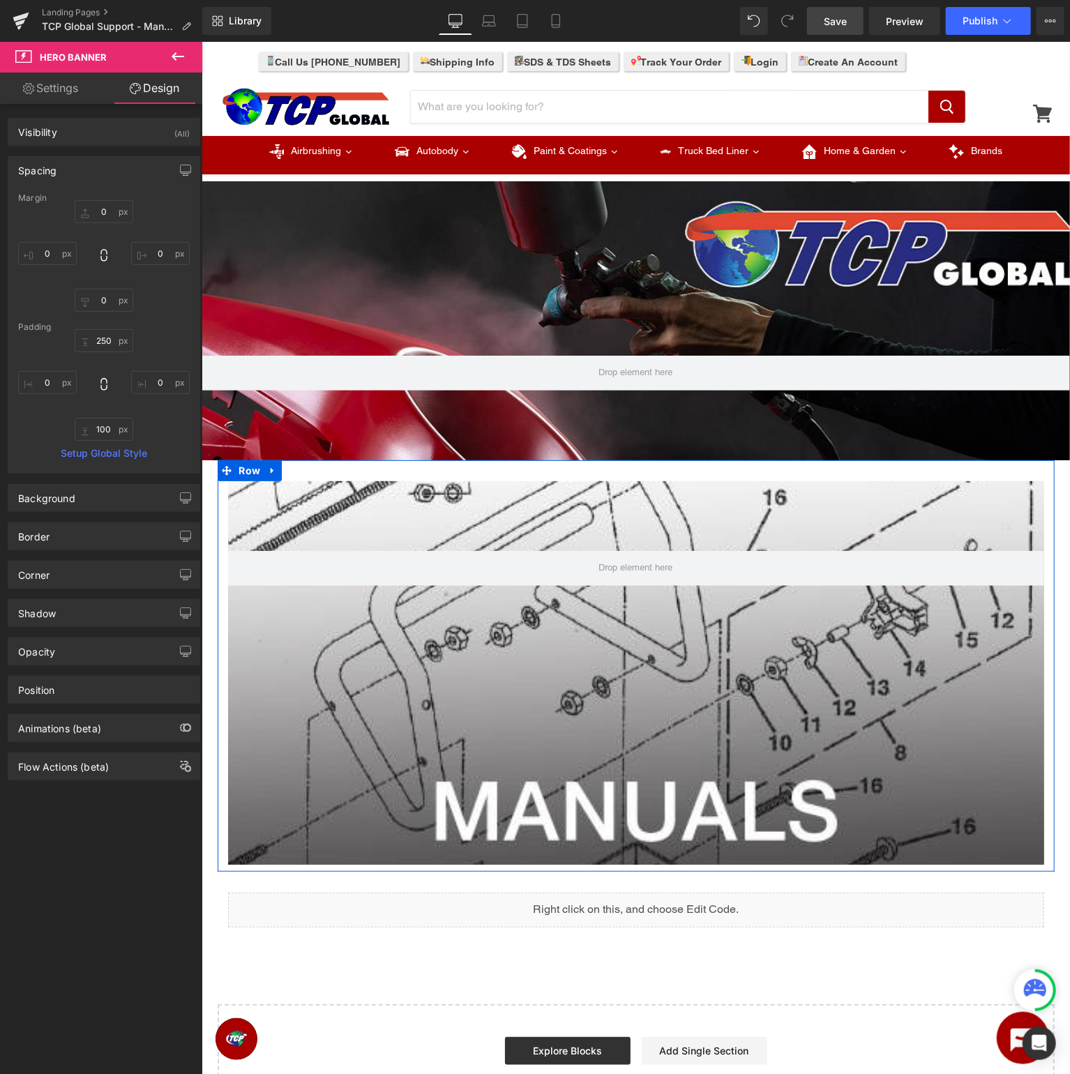
click at [835, 16] on span "Save" at bounding box center [835, 21] width 23 height 15
click at [897, 26] on span "Preview" at bounding box center [905, 21] width 38 height 15
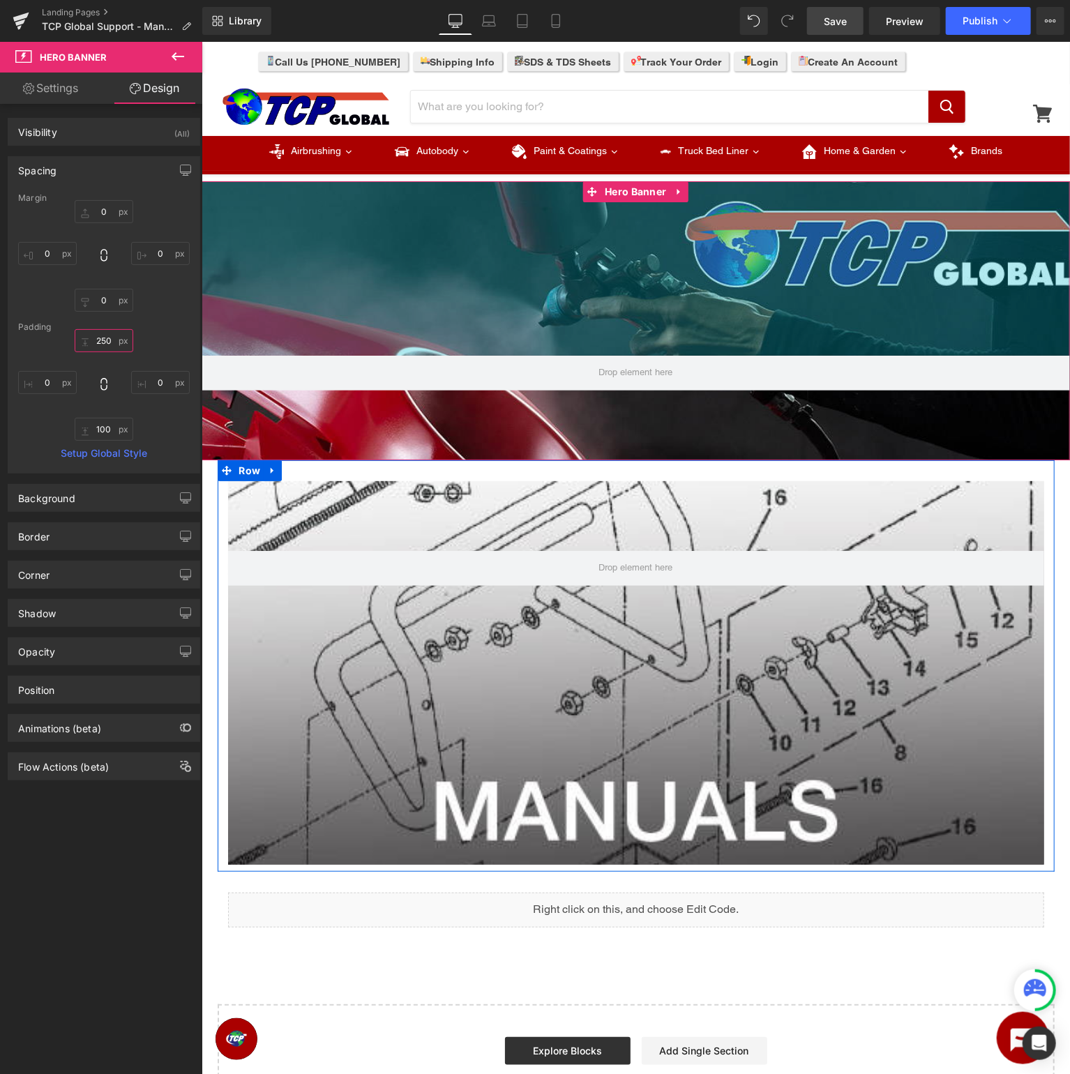
click at [110, 342] on input "250" at bounding box center [104, 340] width 59 height 23
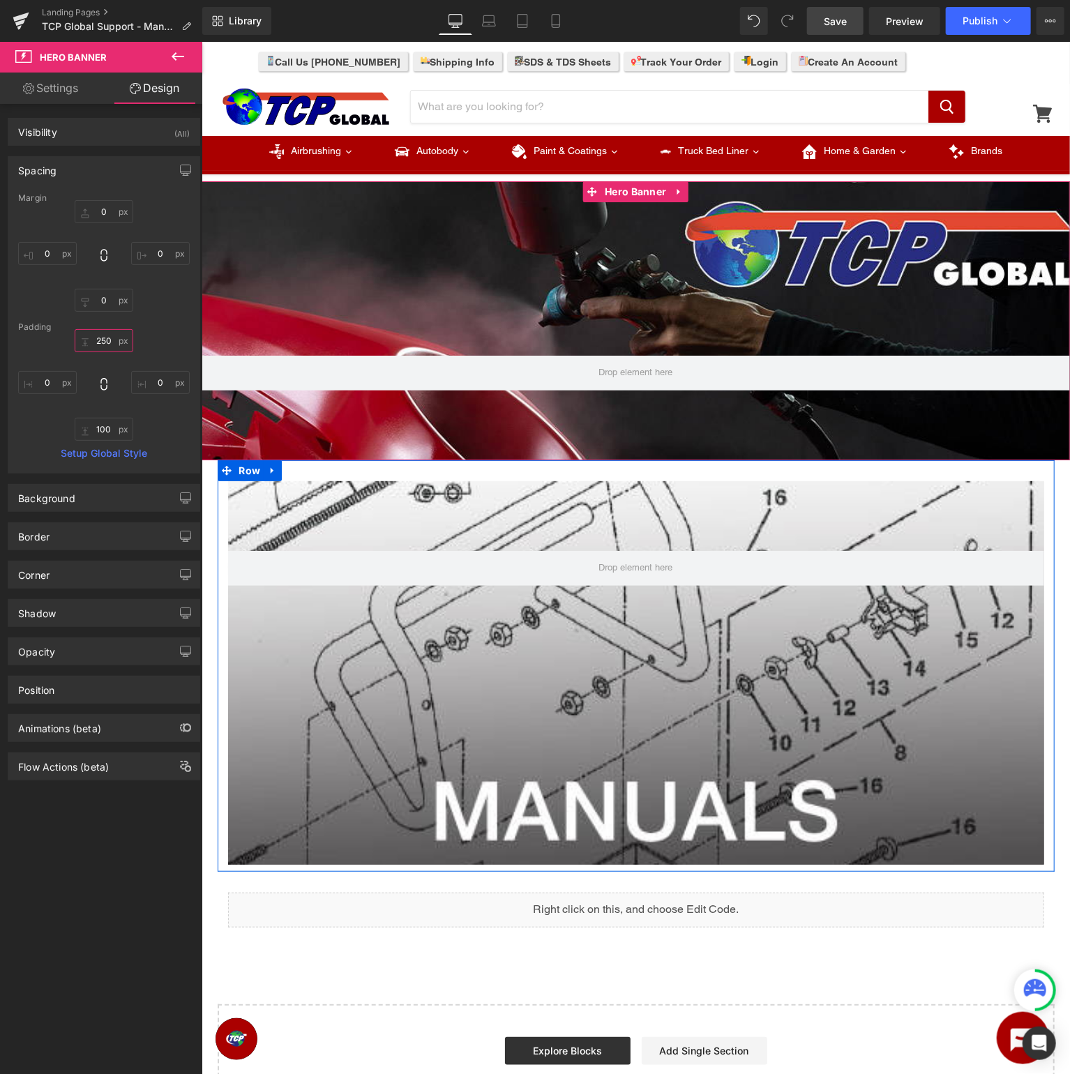
click at [104, 342] on input "250" at bounding box center [104, 340] width 59 height 23
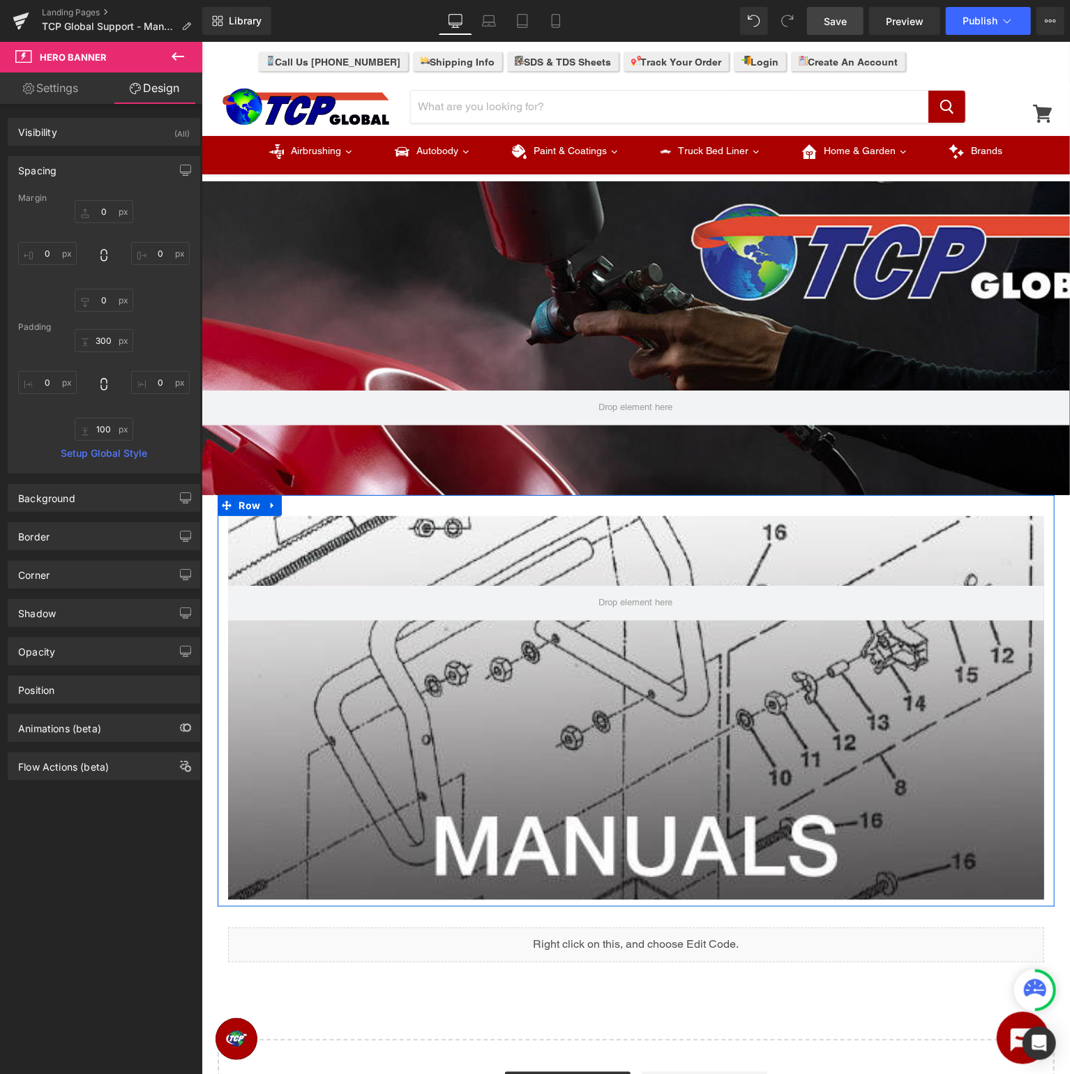
click at [833, 22] on span "Save" at bounding box center [835, 21] width 23 height 15
click at [897, 21] on span "Preview" at bounding box center [905, 21] width 38 height 15
click at [102, 337] on input "300" at bounding box center [104, 340] width 59 height 23
click at [102, 342] on input "300" at bounding box center [104, 340] width 59 height 23
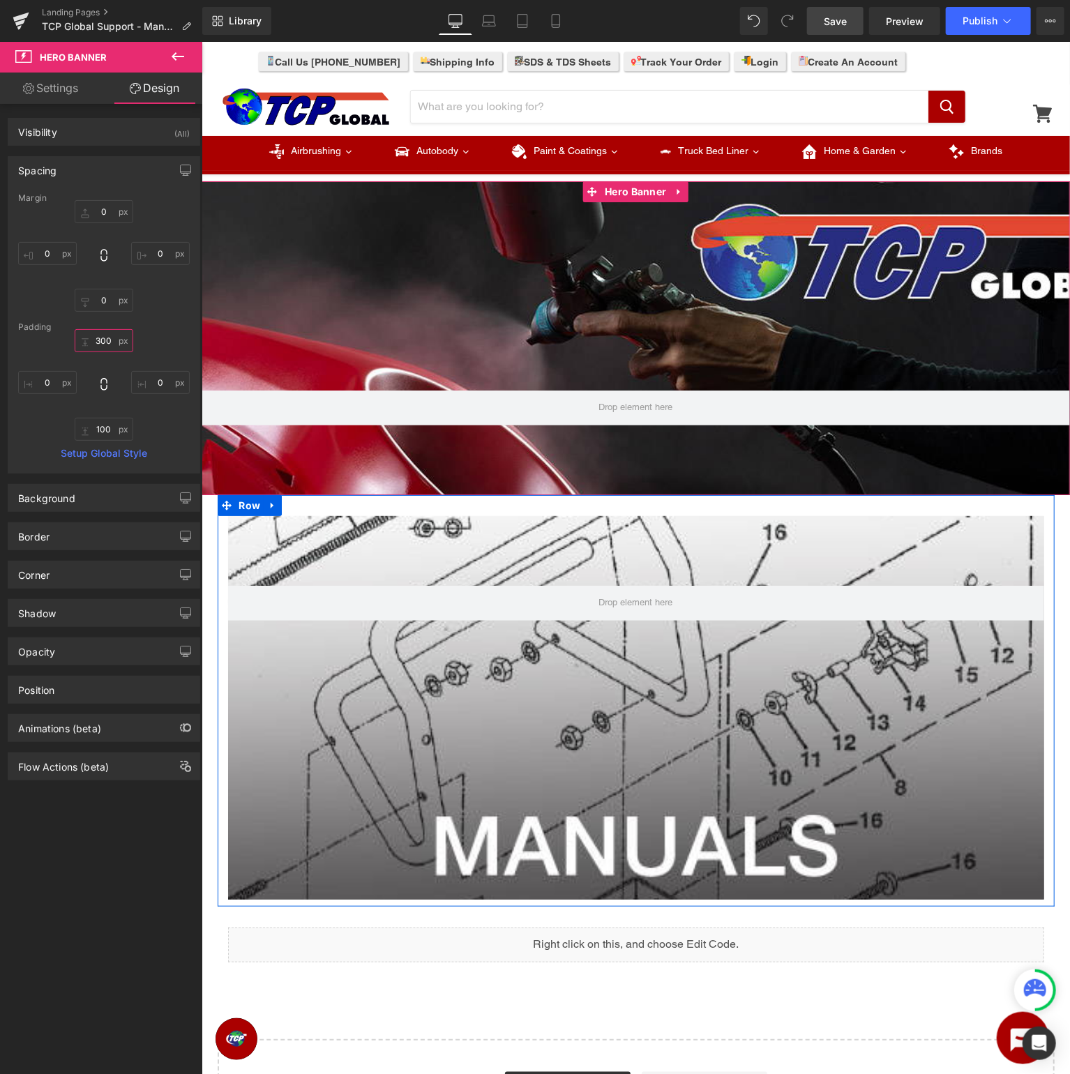
click at [102, 342] on input "300" at bounding box center [104, 340] width 59 height 23
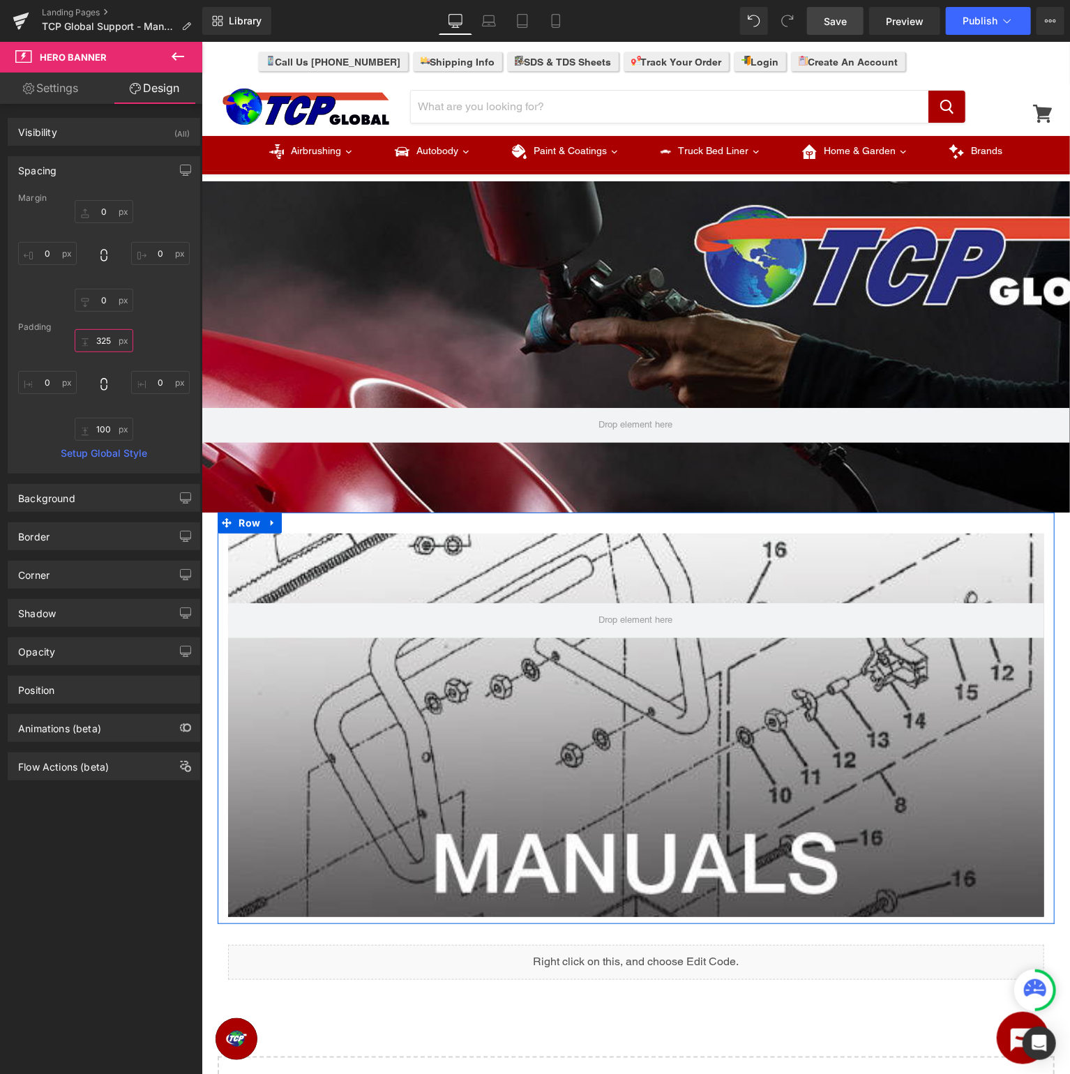
type input "325"
click at [833, 24] on span "Save" at bounding box center [835, 21] width 23 height 15
click at [913, 25] on span "Preview" at bounding box center [905, 21] width 38 height 15
click at [23, 20] on icon at bounding box center [20, 23] width 10 height 6
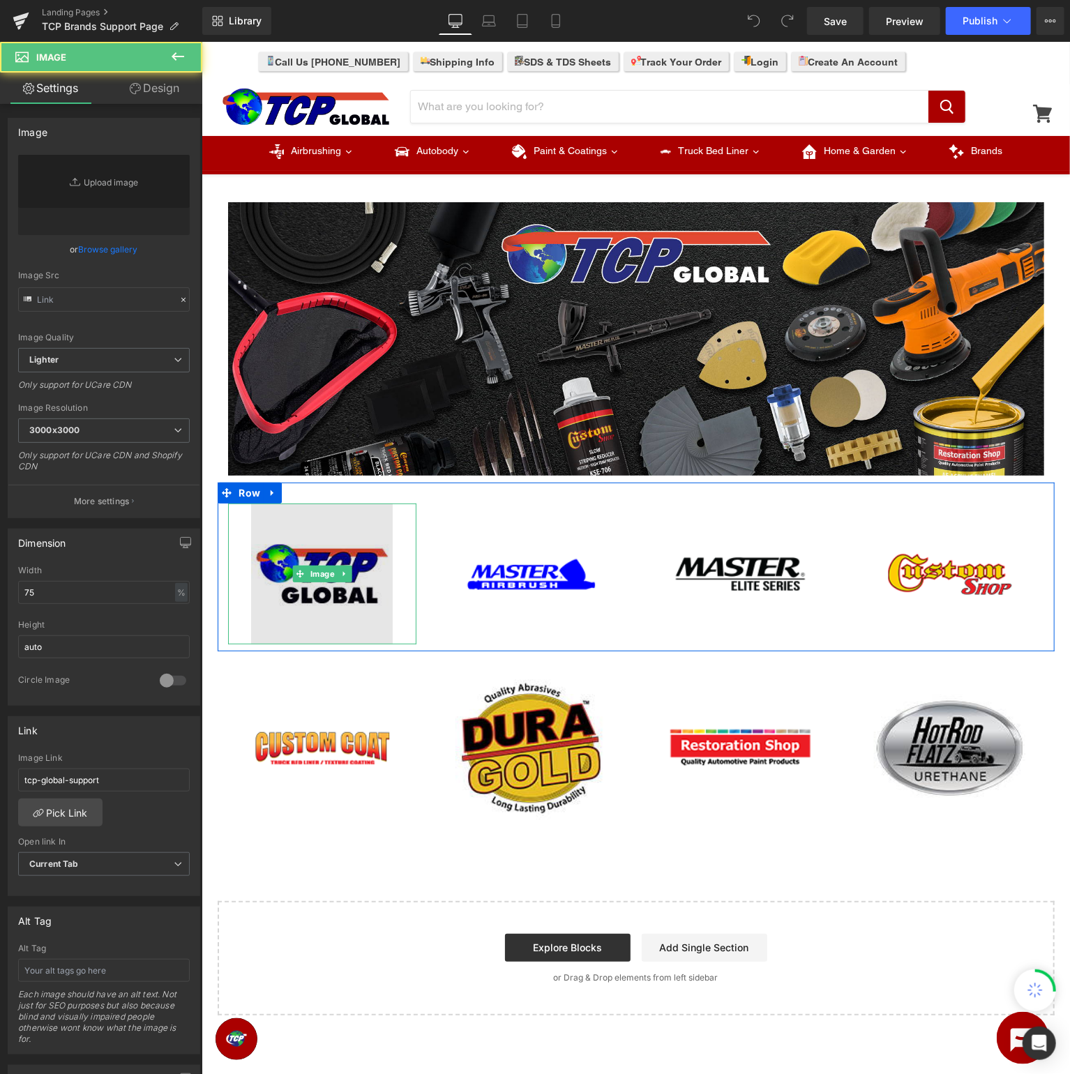
click at [328, 586] on img at bounding box center [321, 574] width 142 height 142
type input "https://ucarecdn.com/36189038-4ef8-4e5e-8673-12c0ca46939e/-/format/auto/-/previ…"
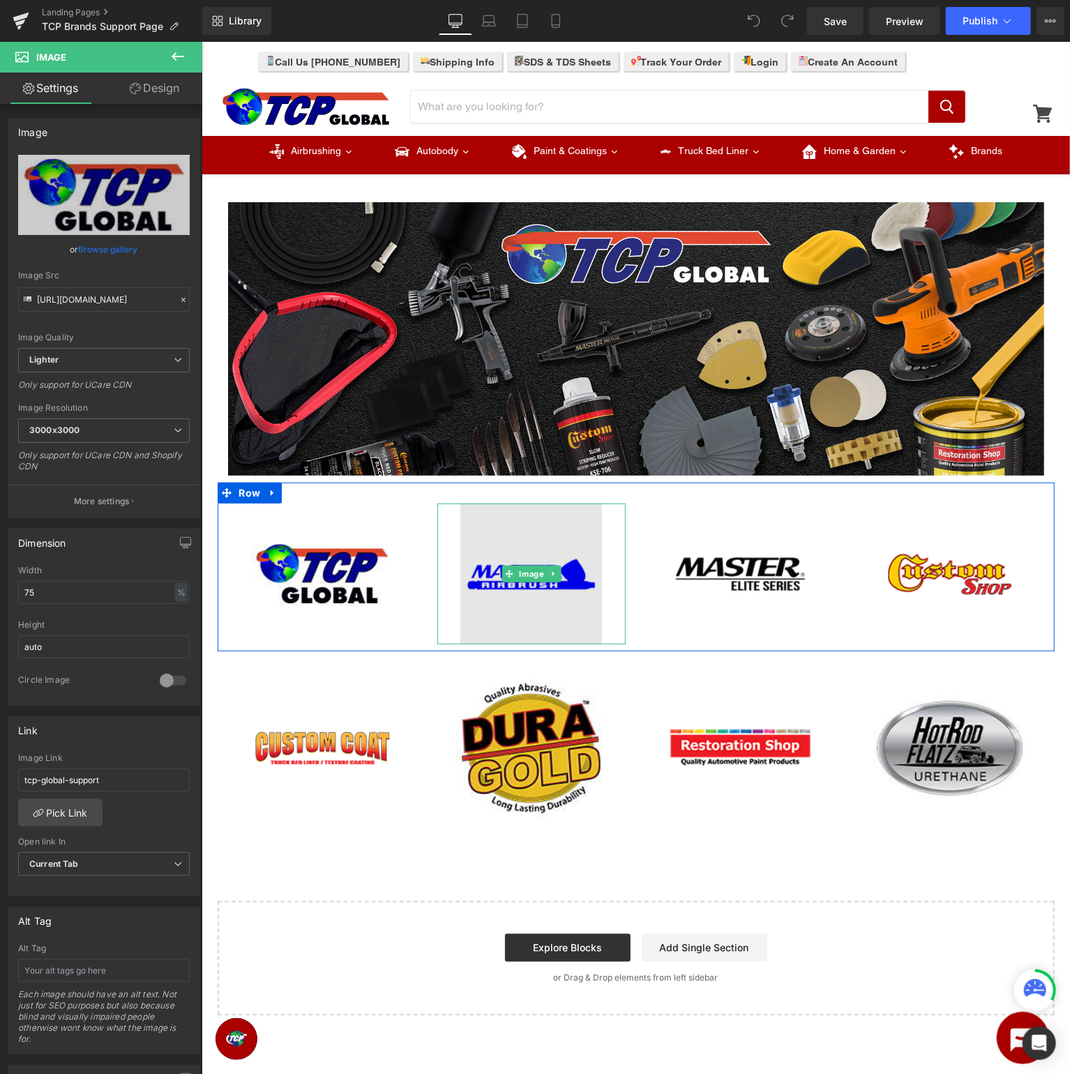
click at [519, 568] on span "Image" at bounding box center [530, 573] width 30 height 17
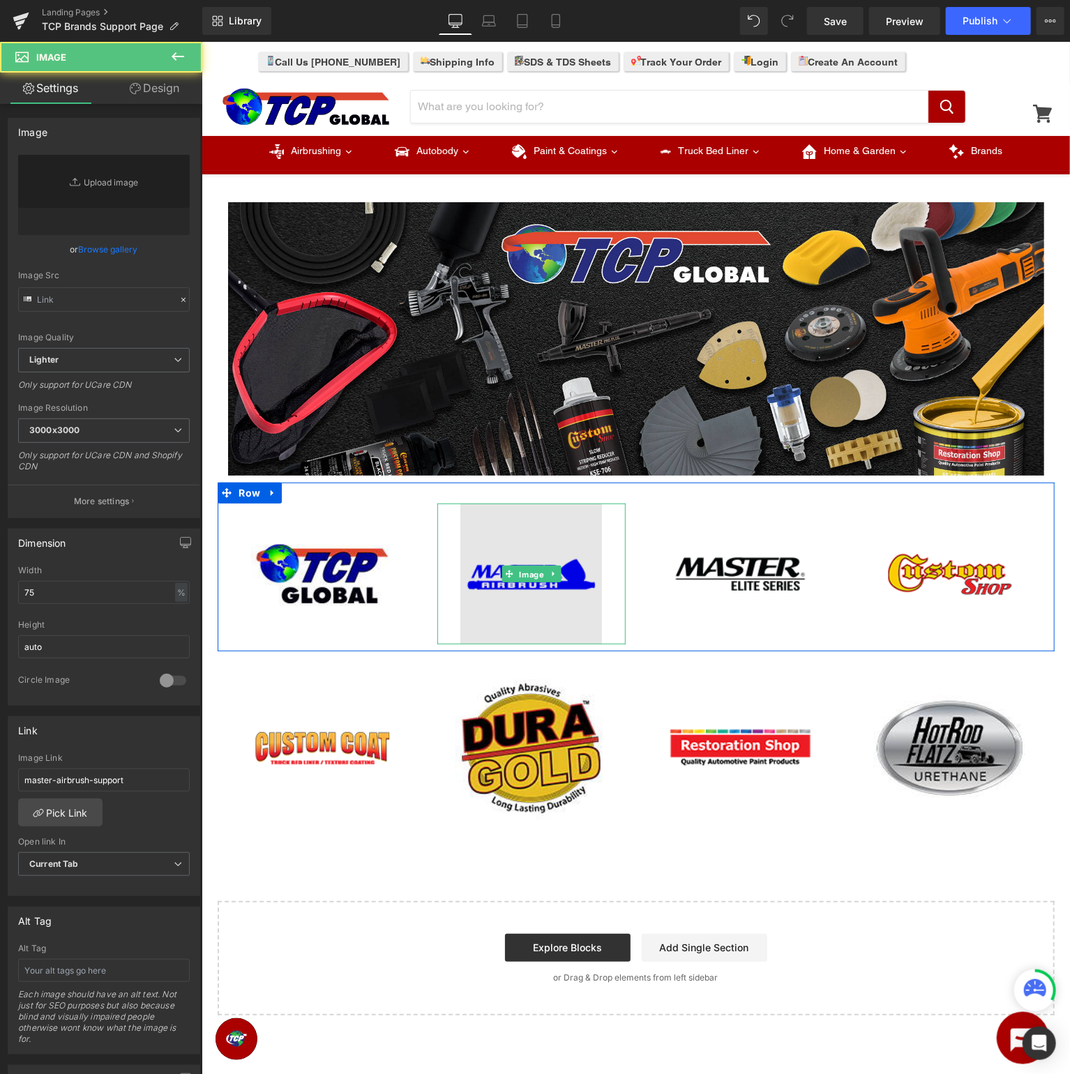
type input "https://ucarecdn.com/1593b855-0ede-4ca8-8059-a843cb992443/-/format/auto/-/previ…"
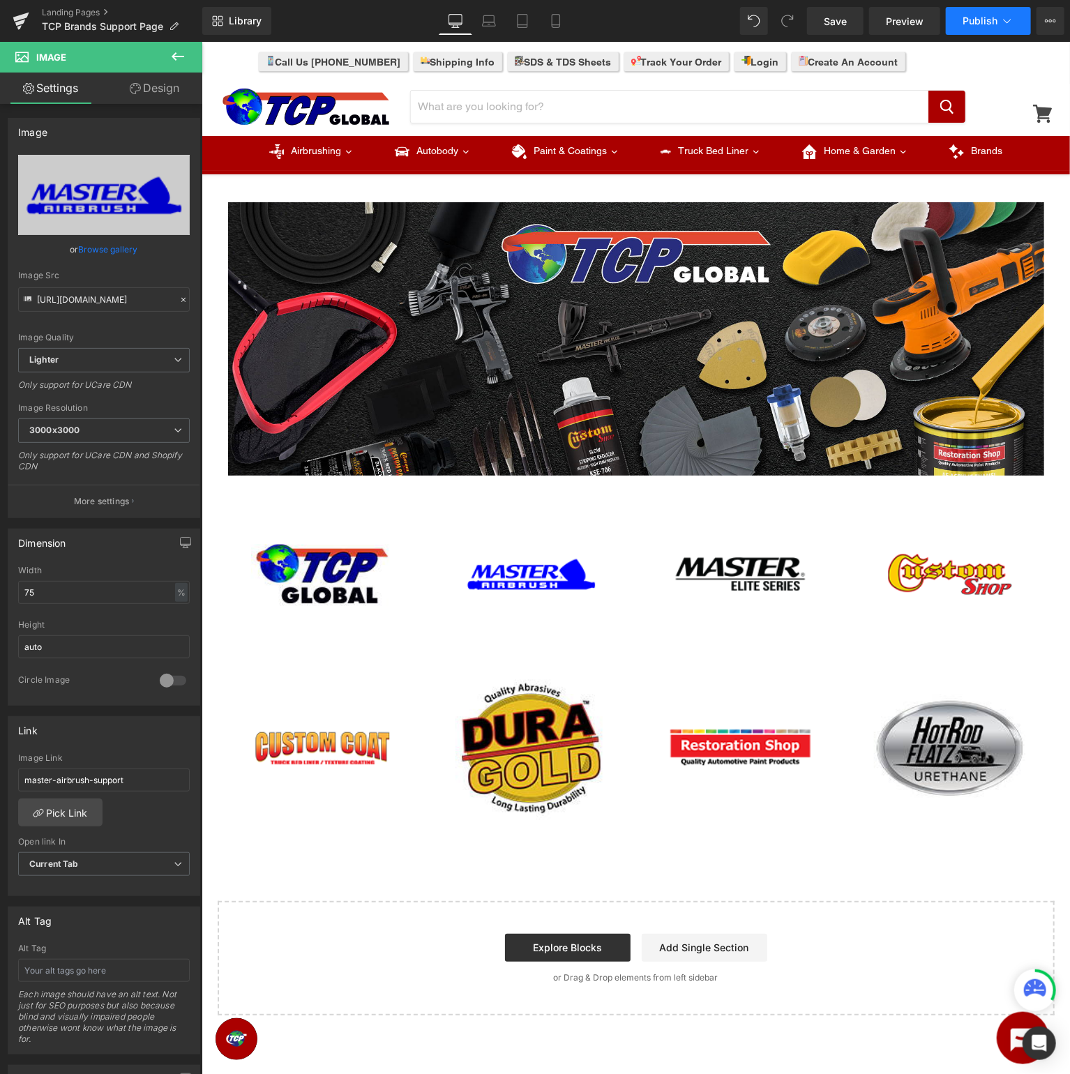
click at [981, 24] on span "Publish" at bounding box center [979, 20] width 35 height 11
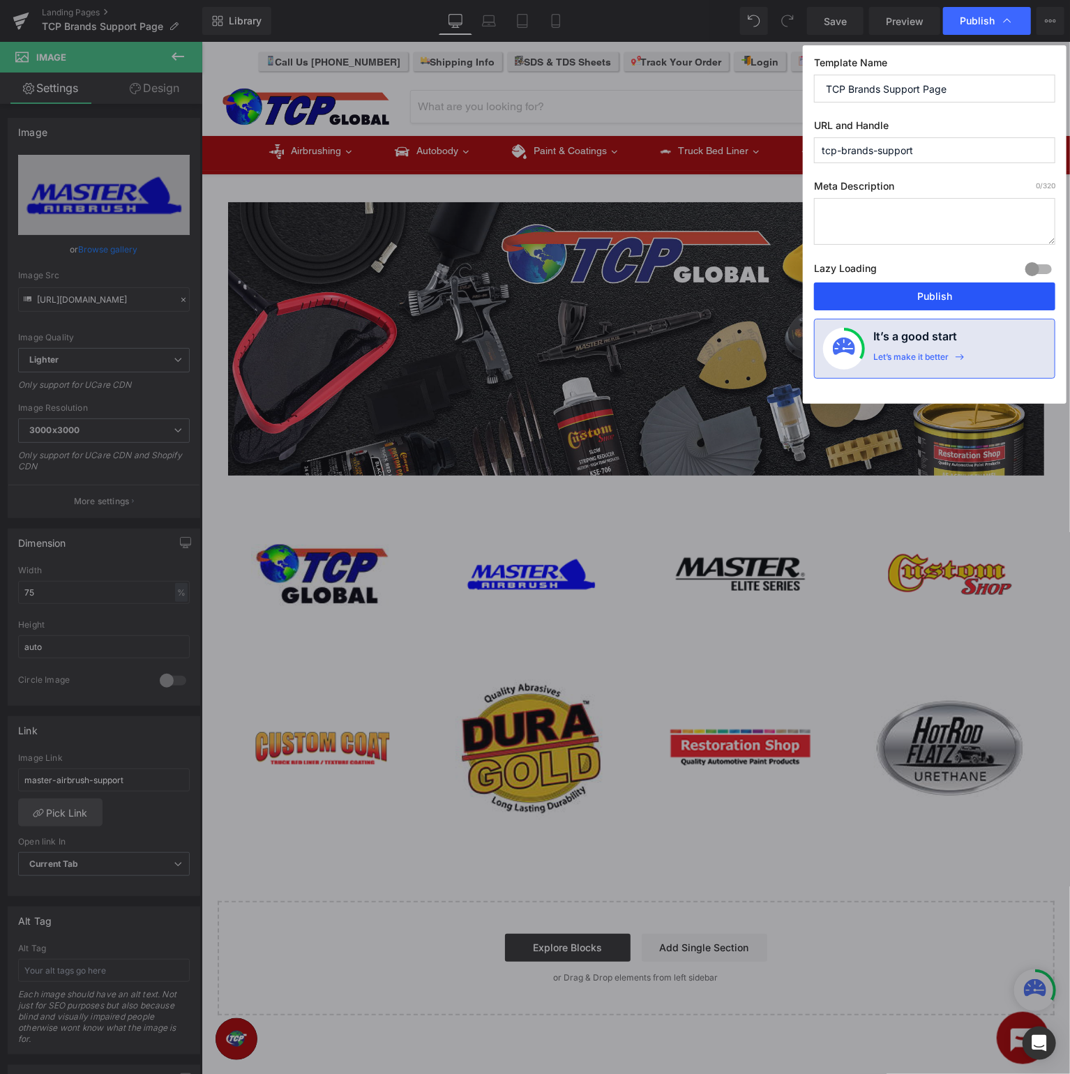
click at [969, 289] on button "Publish" at bounding box center [934, 296] width 241 height 28
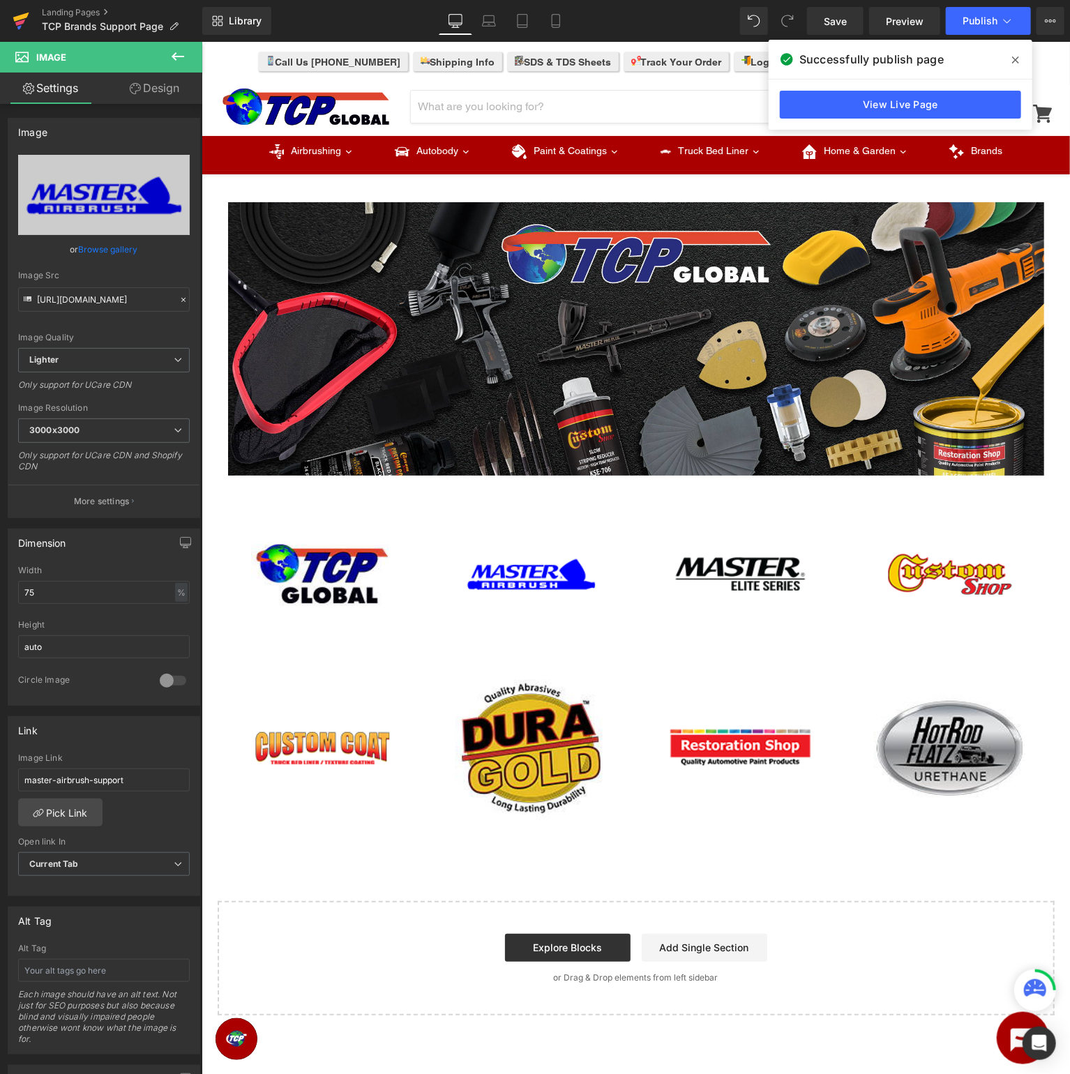
click at [24, 20] on icon at bounding box center [20, 23] width 10 height 6
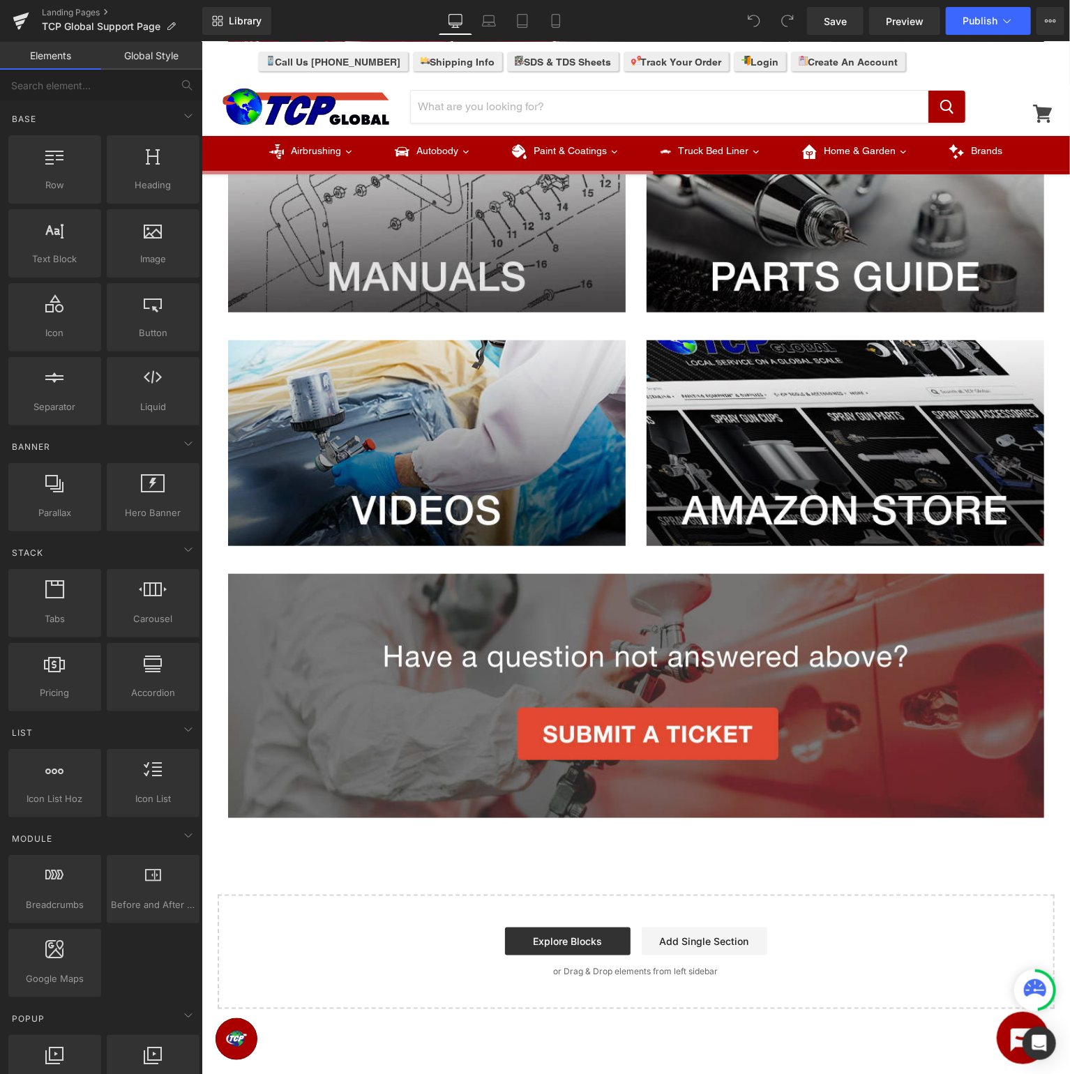
scroll to position [662, 0]
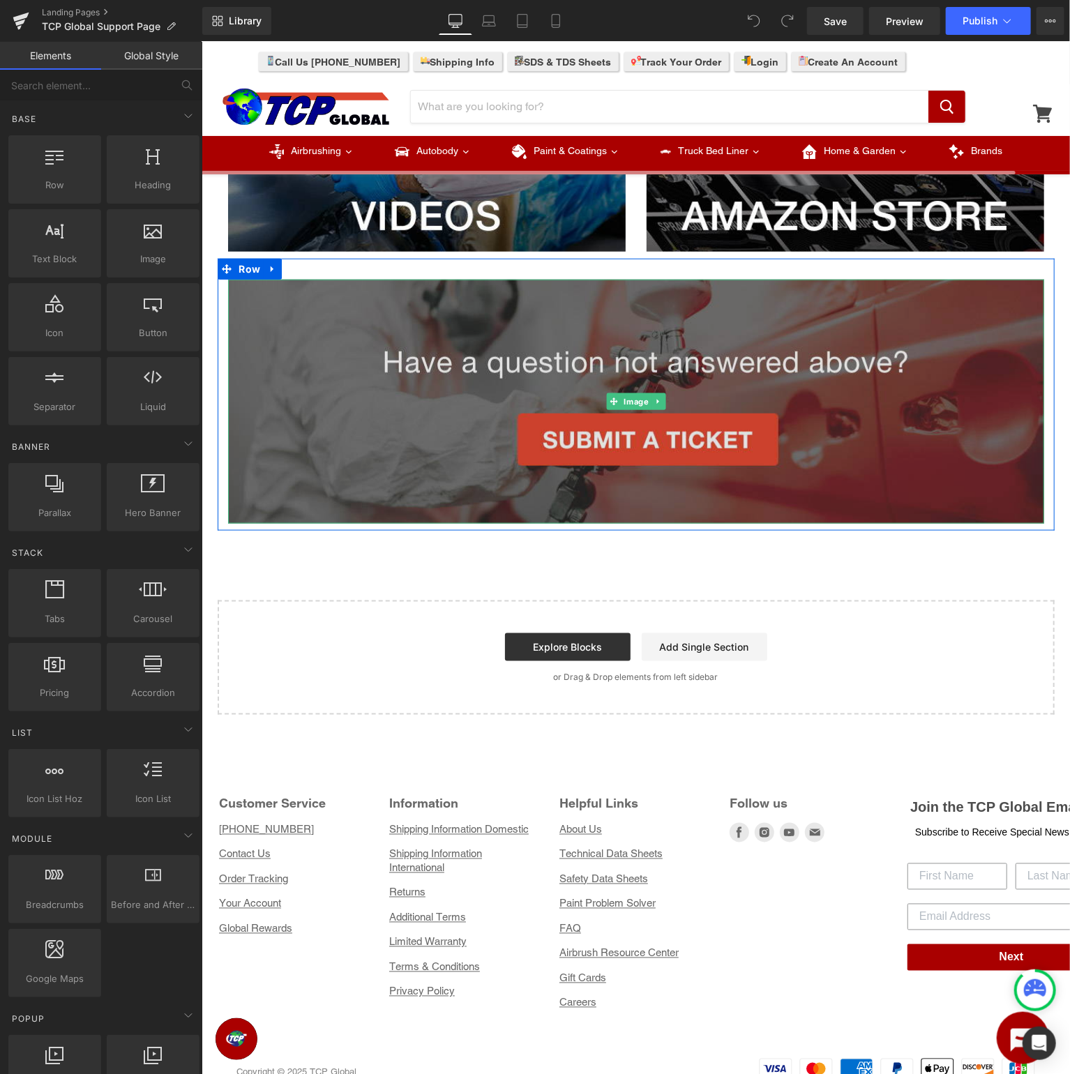
click at [711, 391] on img at bounding box center [635, 401] width 816 height 244
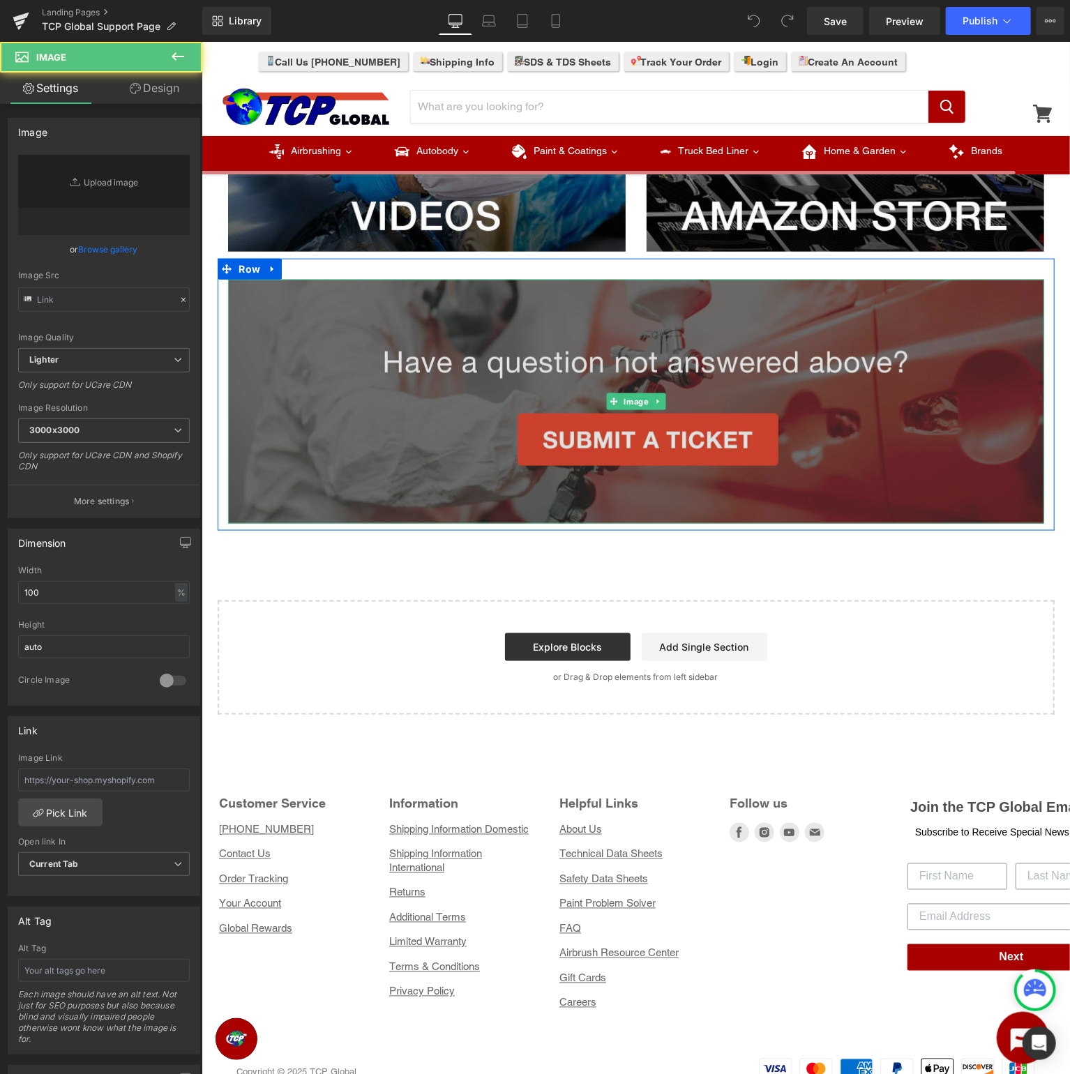
type input "https://ucarecdn.com/25d1a9d9-da4e-4a64-accb-378223ed27e2/-/format/auto/-/previ…"
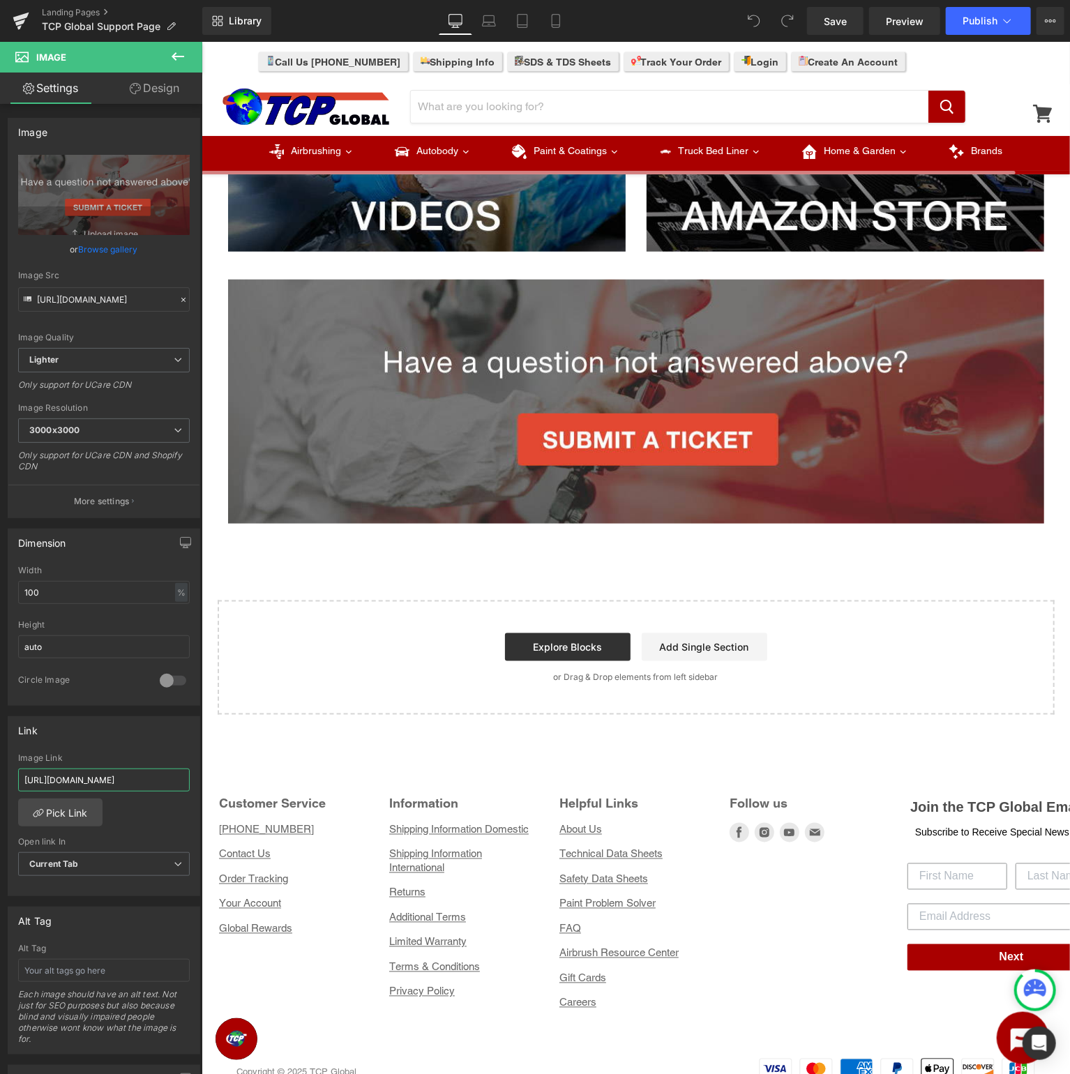
scroll to position [0, 39]
type input "https://edesk-support.com/tcpglobal/contact/new"
click at [128, 744] on div "Link https://edesk-support.com/tcpglobal/contact/new Image Link https://edesk-s…" at bounding box center [104, 806] width 192 height 181
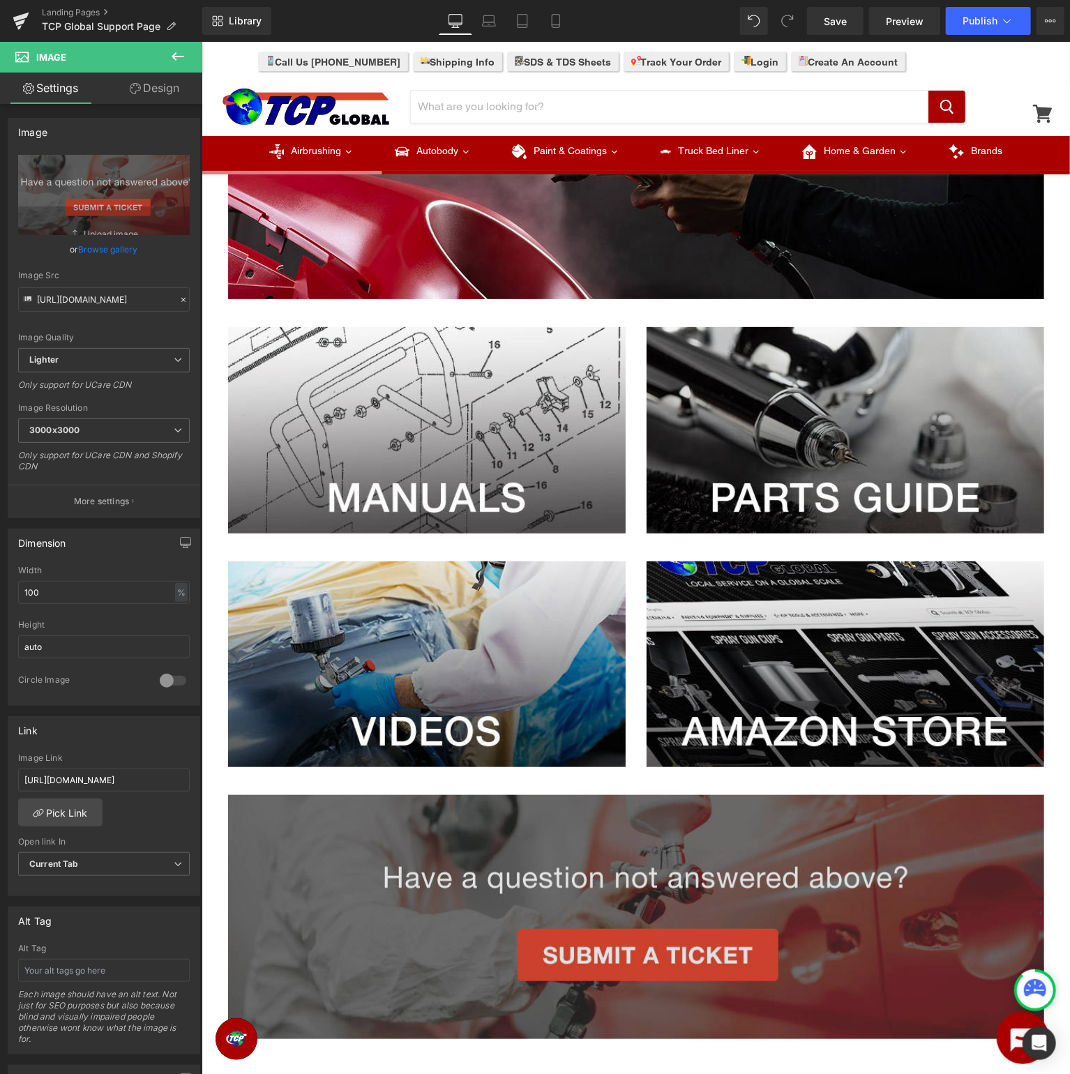
scroll to position [0, 0]
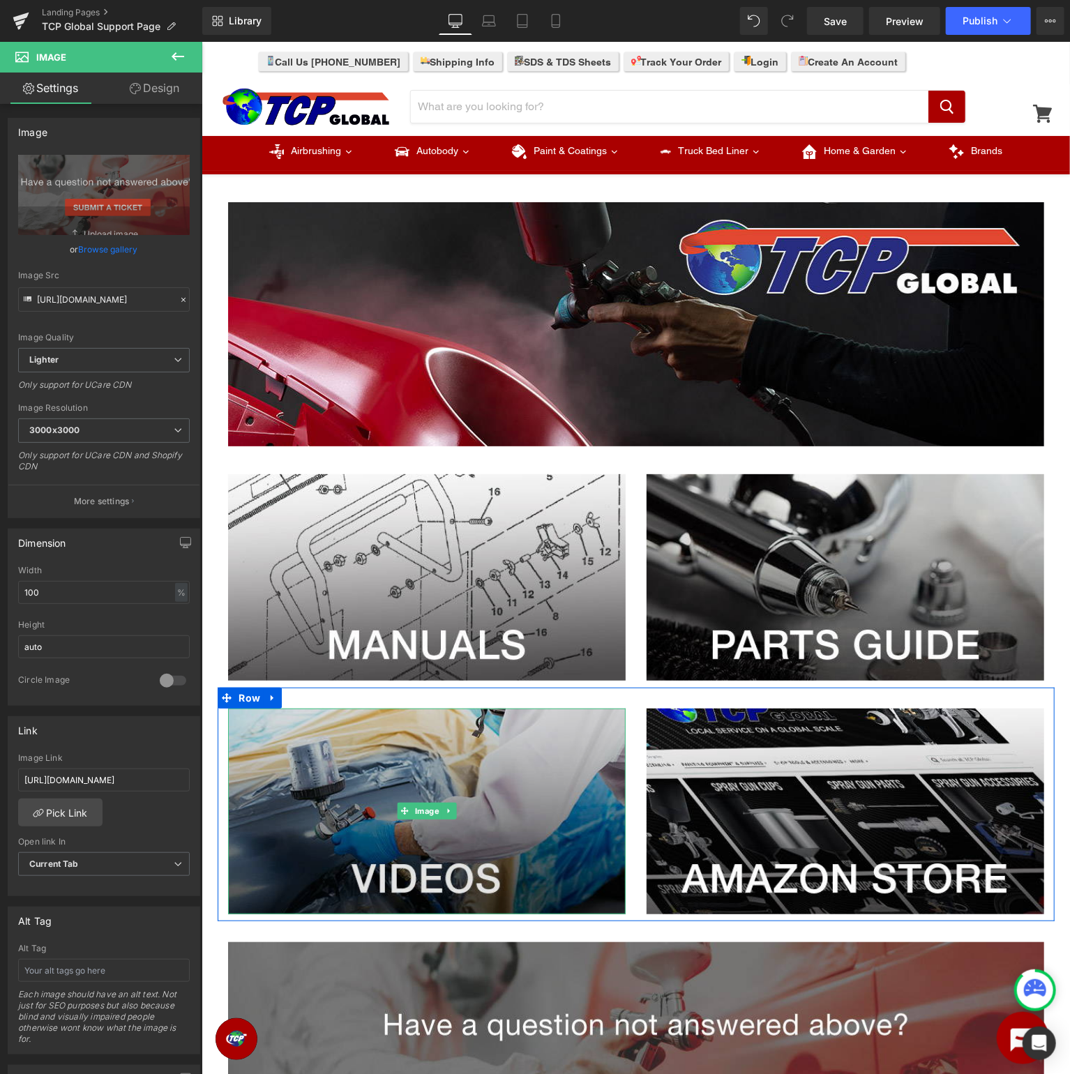
click at [463, 771] on img at bounding box center [425, 811] width 397 height 206
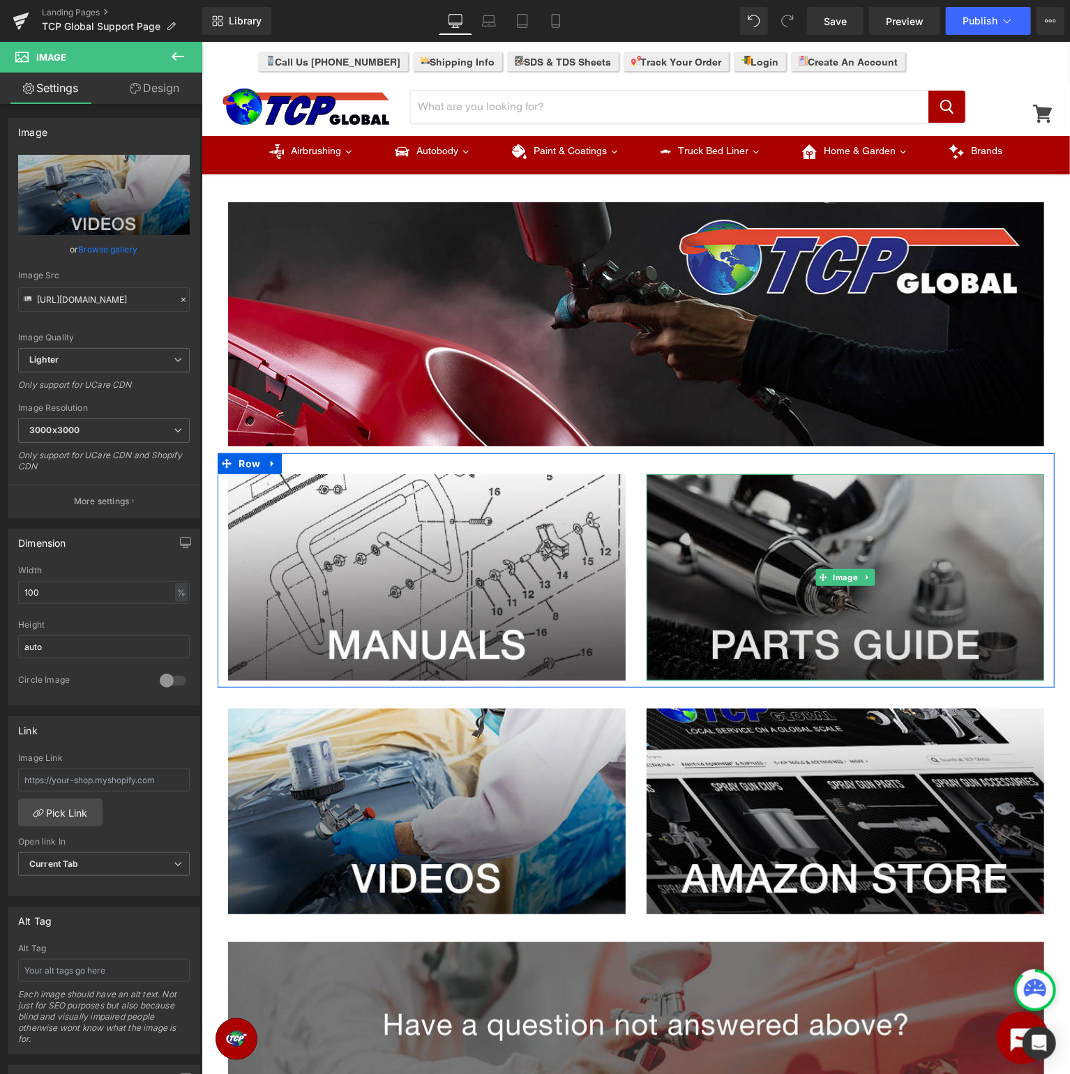
click at [823, 585] on img at bounding box center [844, 576] width 397 height 206
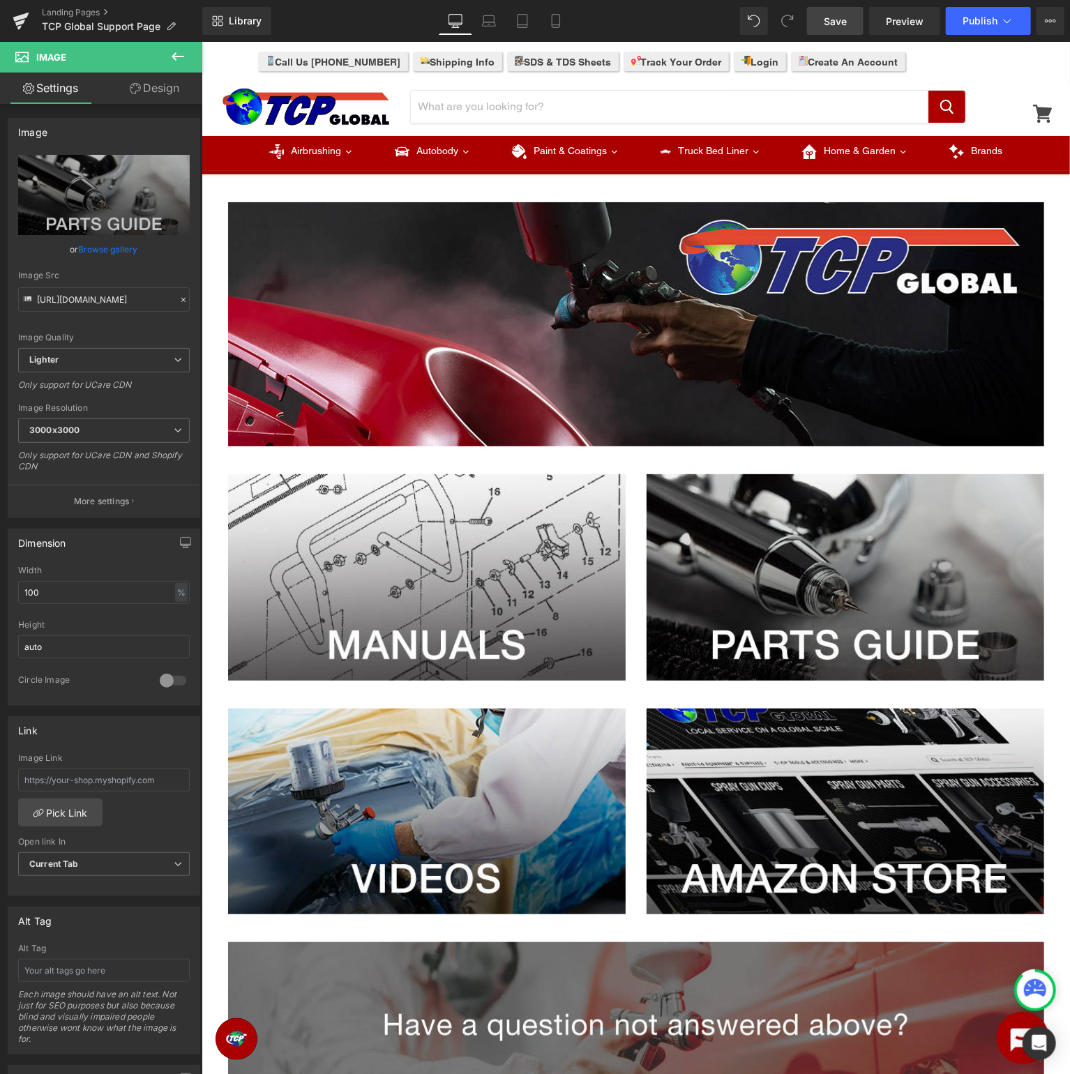
click at [838, 20] on span "Save" at bounding box center [835, 21] width 23 height 15
click at [23, 16] on icon at bounding box center [21, 17] width 16 height 9
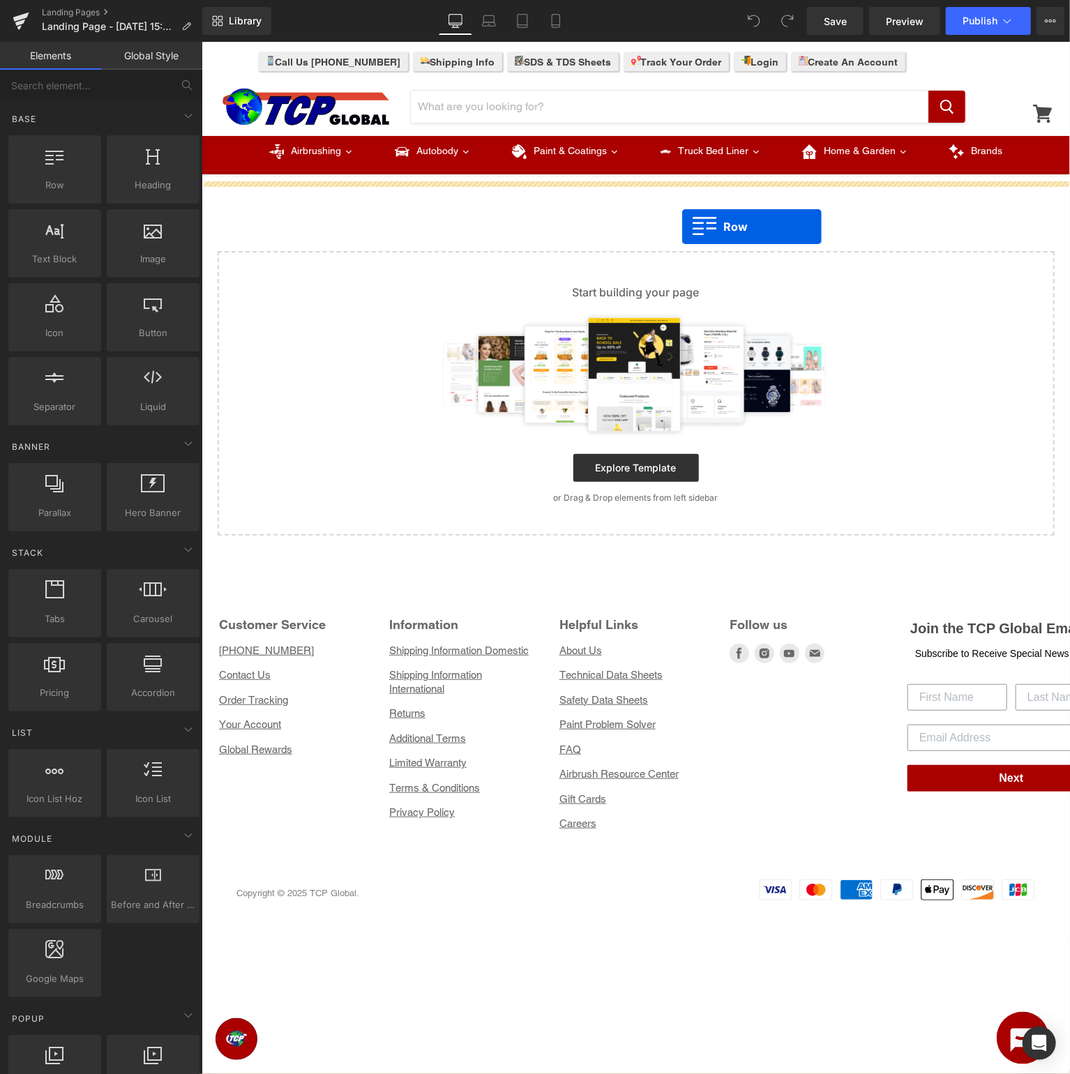
drag, startPoint x: 278, startPoint y: 184, endPoint x: 681, endPoint y: 226, distance: 405.2
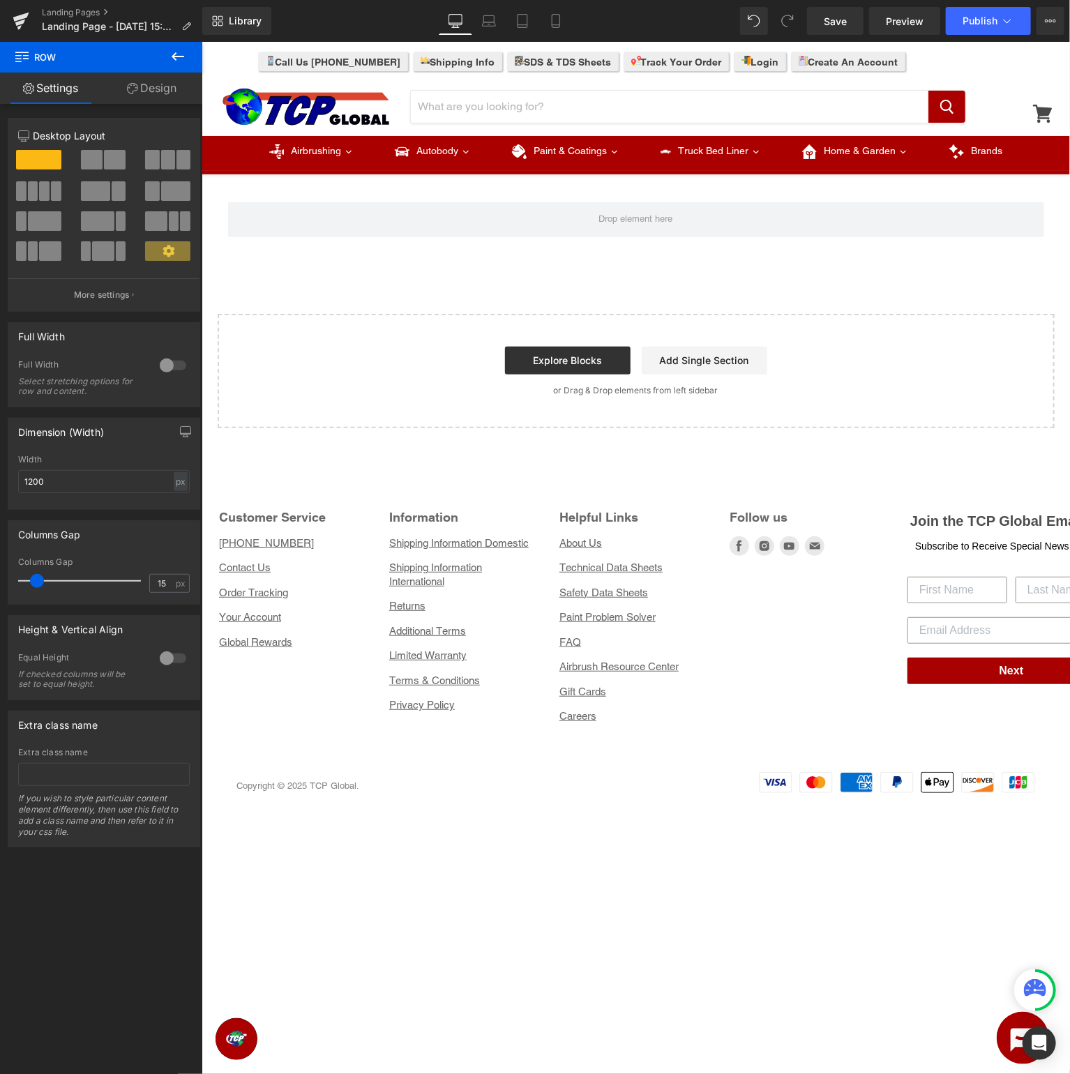
click at [180, 54] on icon at bounding box center [177, 56] width 17 height 17
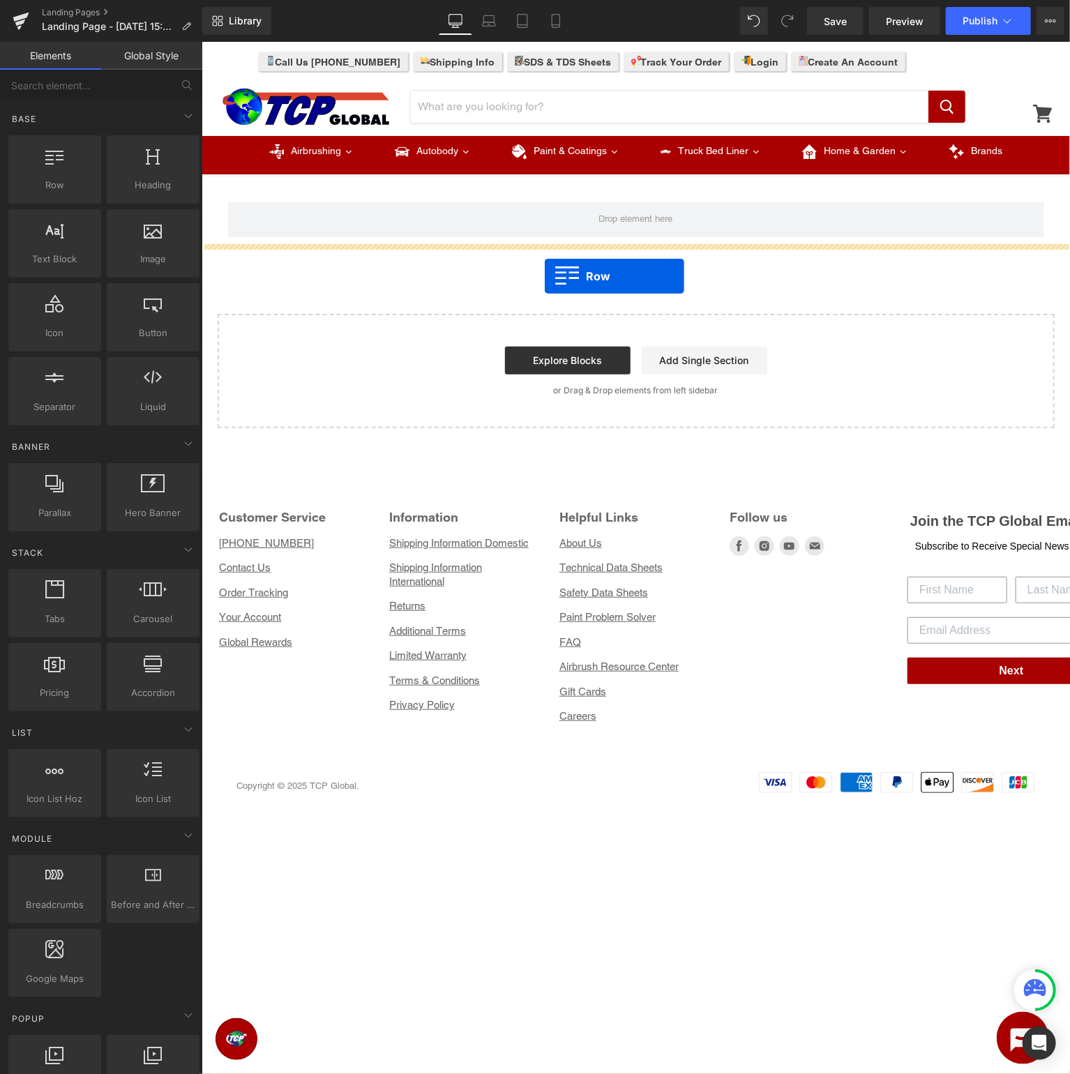
drag, startPoint x: 248, startPoint y: 210, endPoint x: 544, endPoint y: 275, distance: 303.5
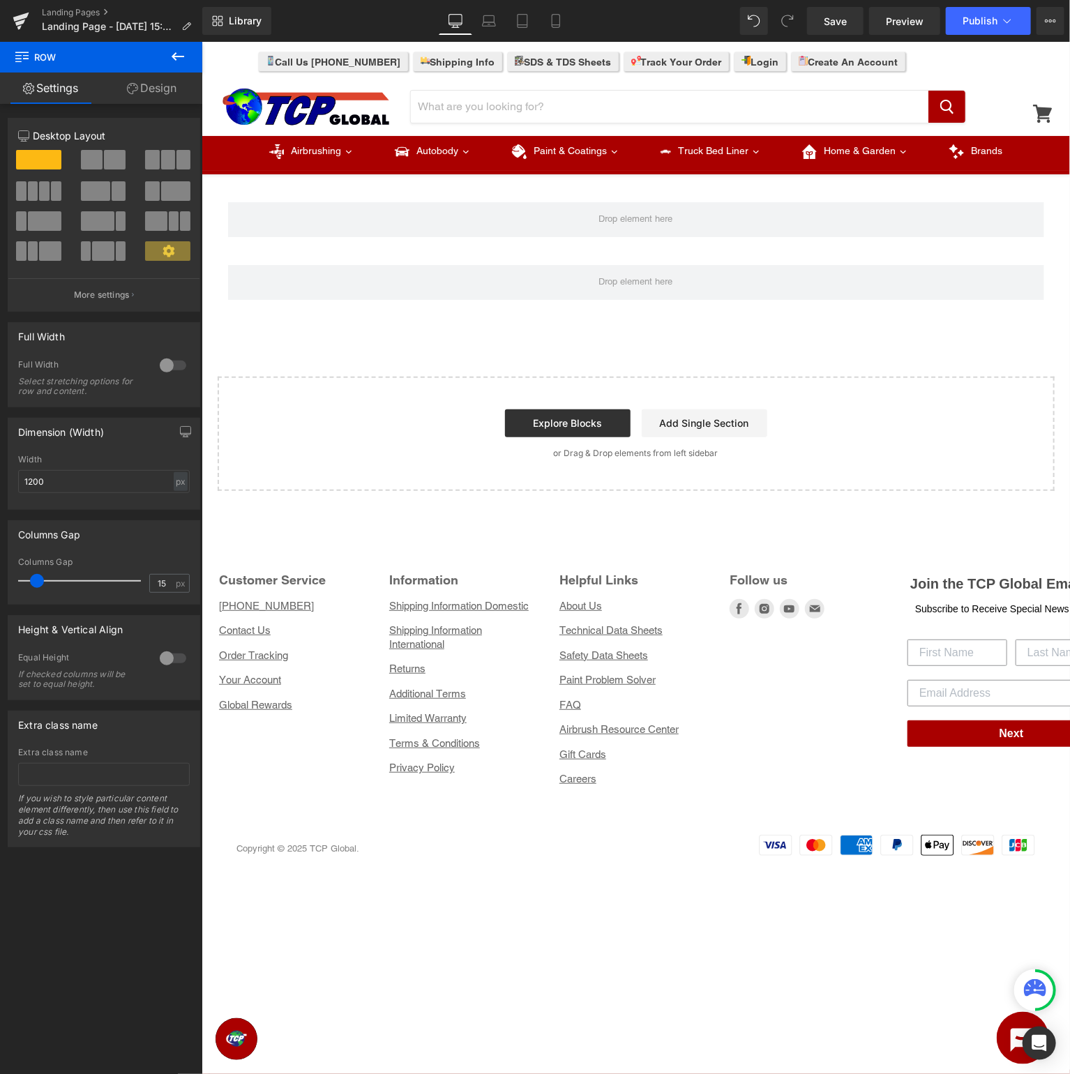
click at [183, 54] on icon at bounding box center [177, 56] width 17 height 17
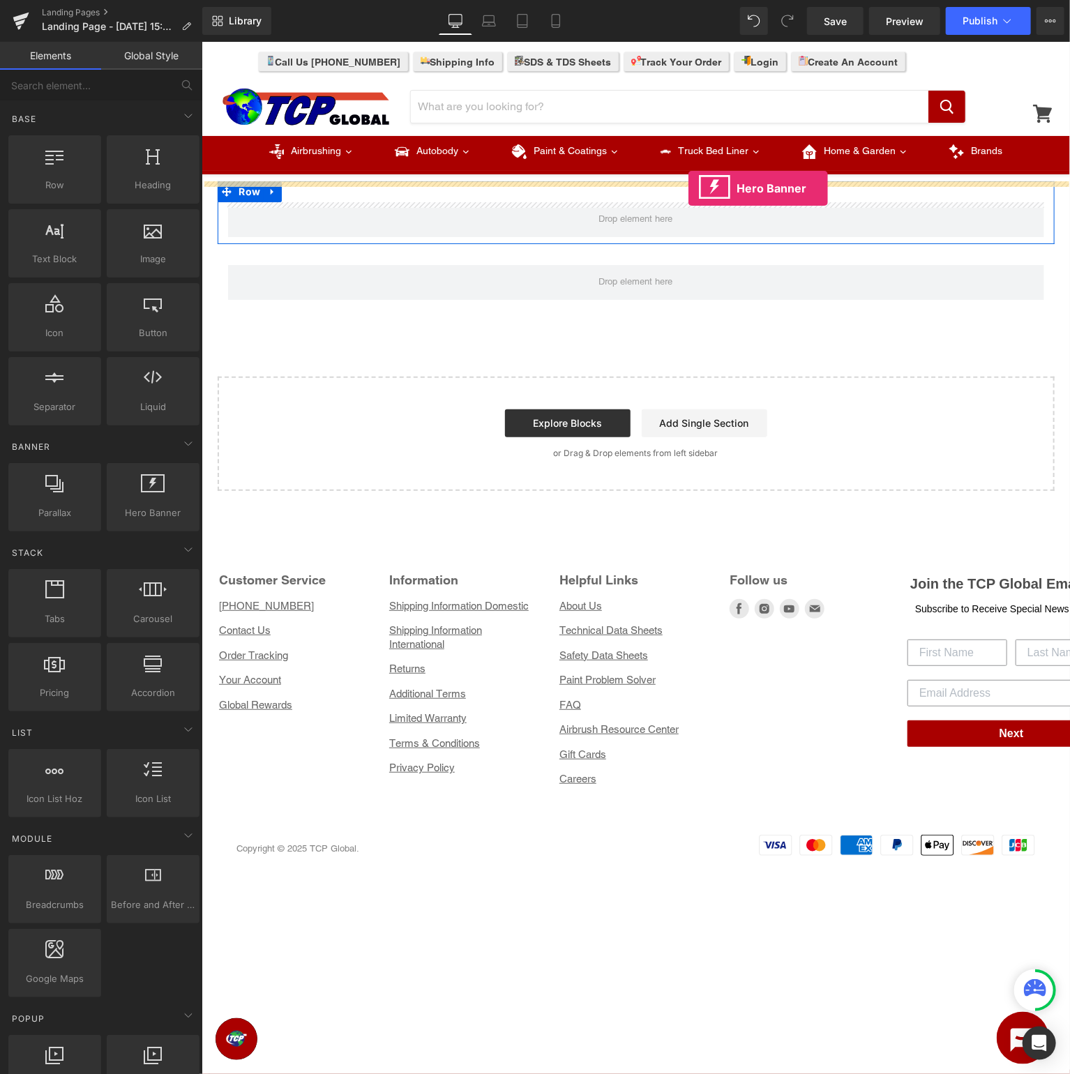
drag, startPoint x: 371, startPoint y: 539, endPoint x: 688, endPoint y: 188, distance: 473.0
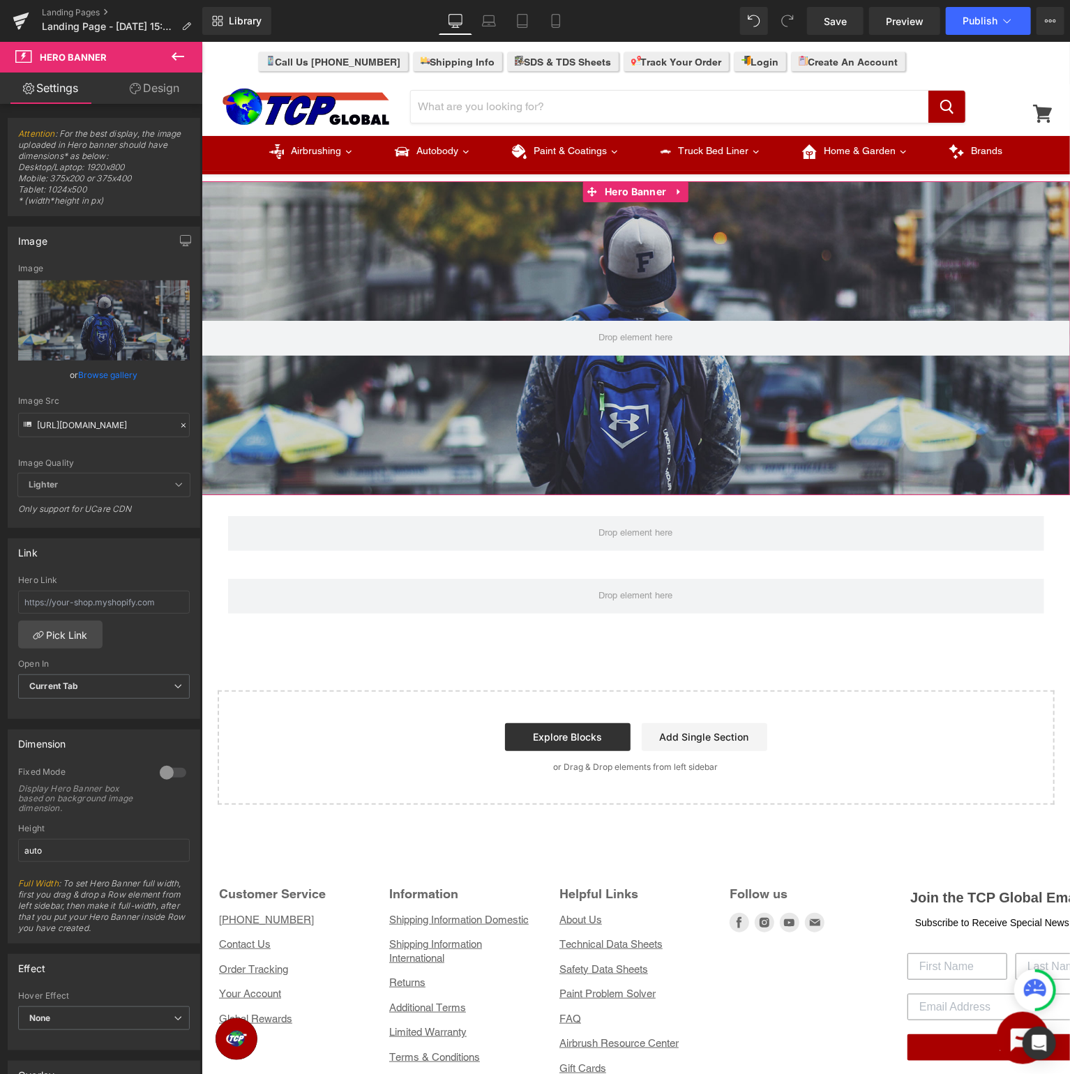
click at [112, 376] on link "Browse gallery" at bounding box center [108, 375] width 59 height 24
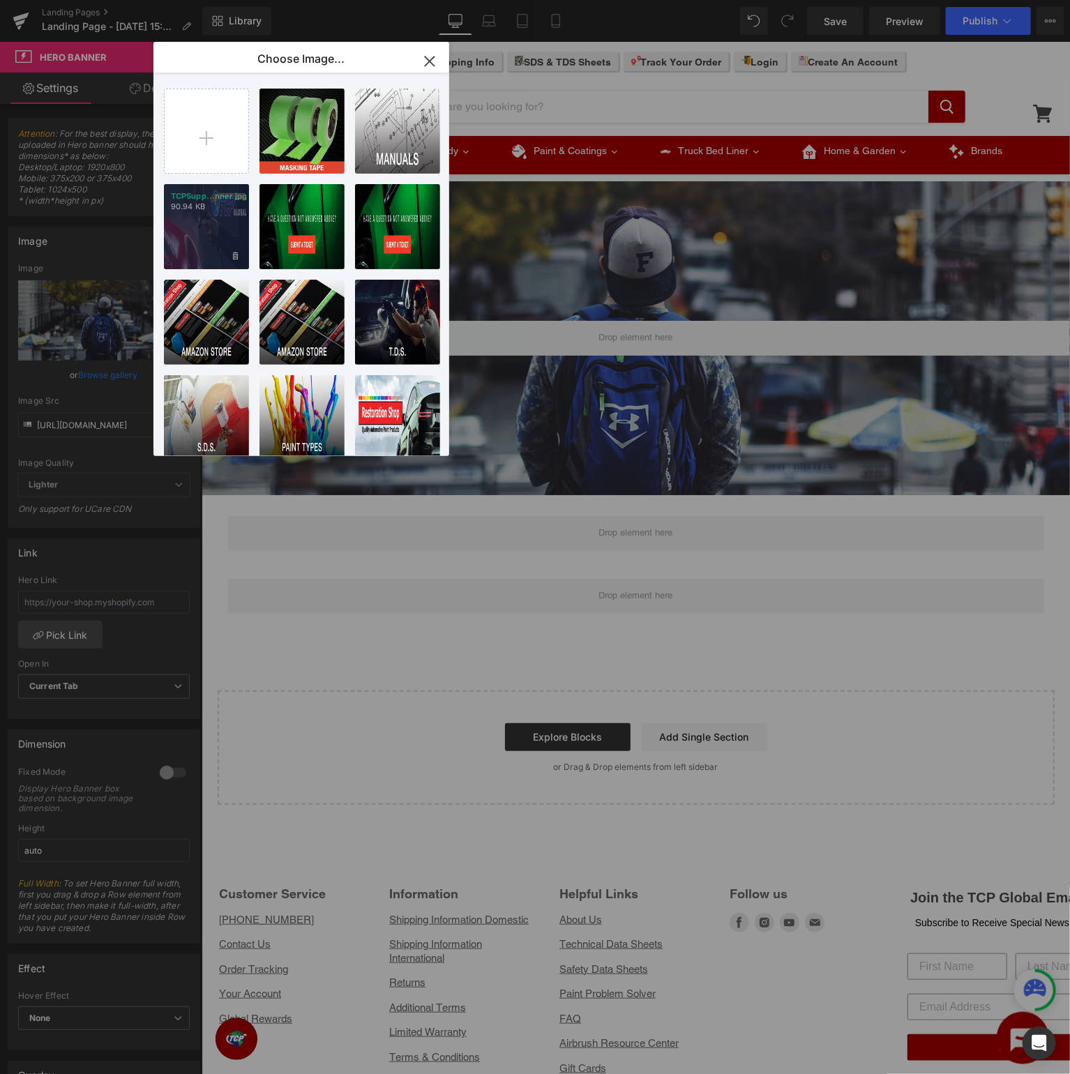
click at [222, 206] on p "90.94 KB" at bounding box center [206, 207] width 71 height 10
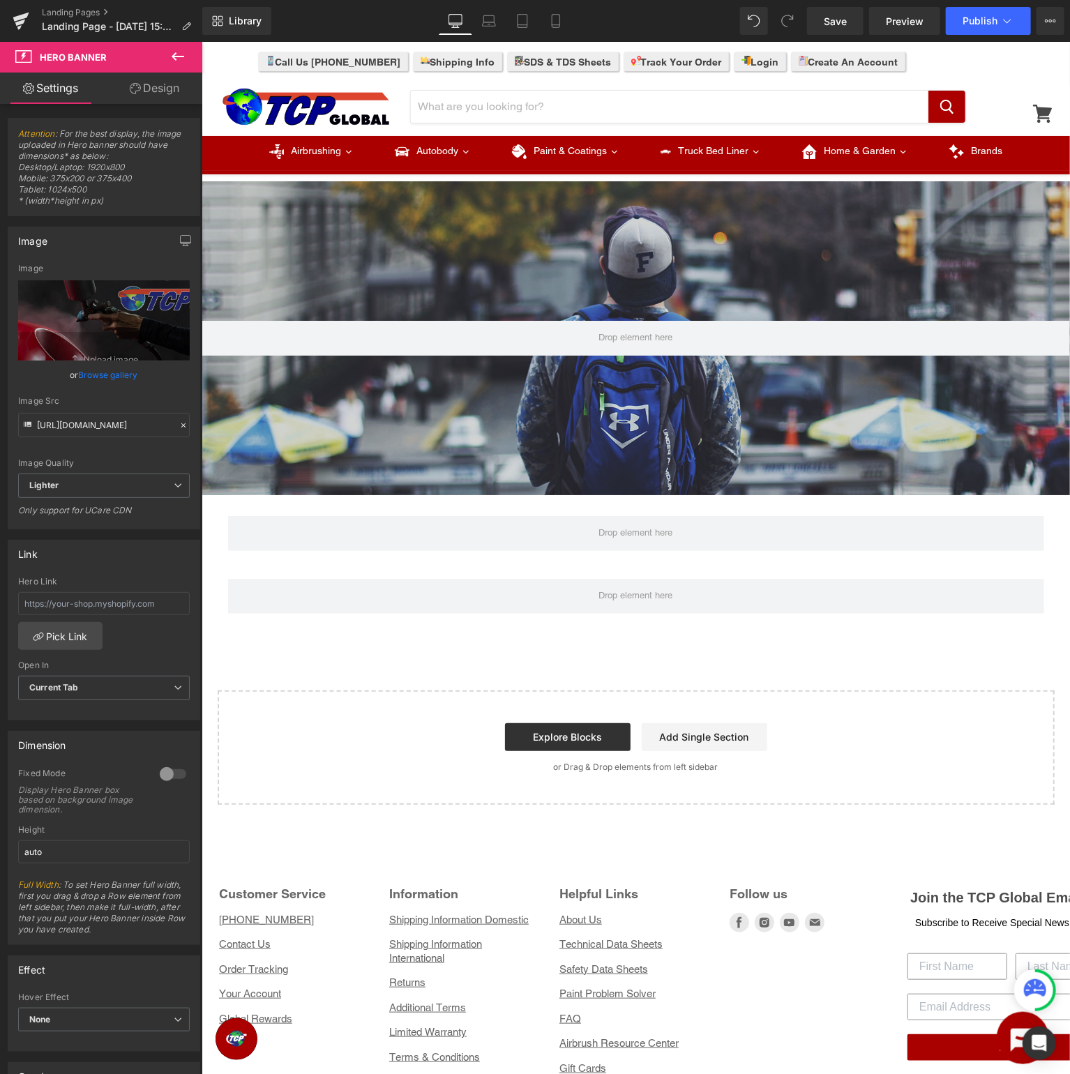
type input "https://ucarecdn.com/715ae8e9-cccb-49dd-9895-0b4343b0a943/-/format/auto/-/previ…"
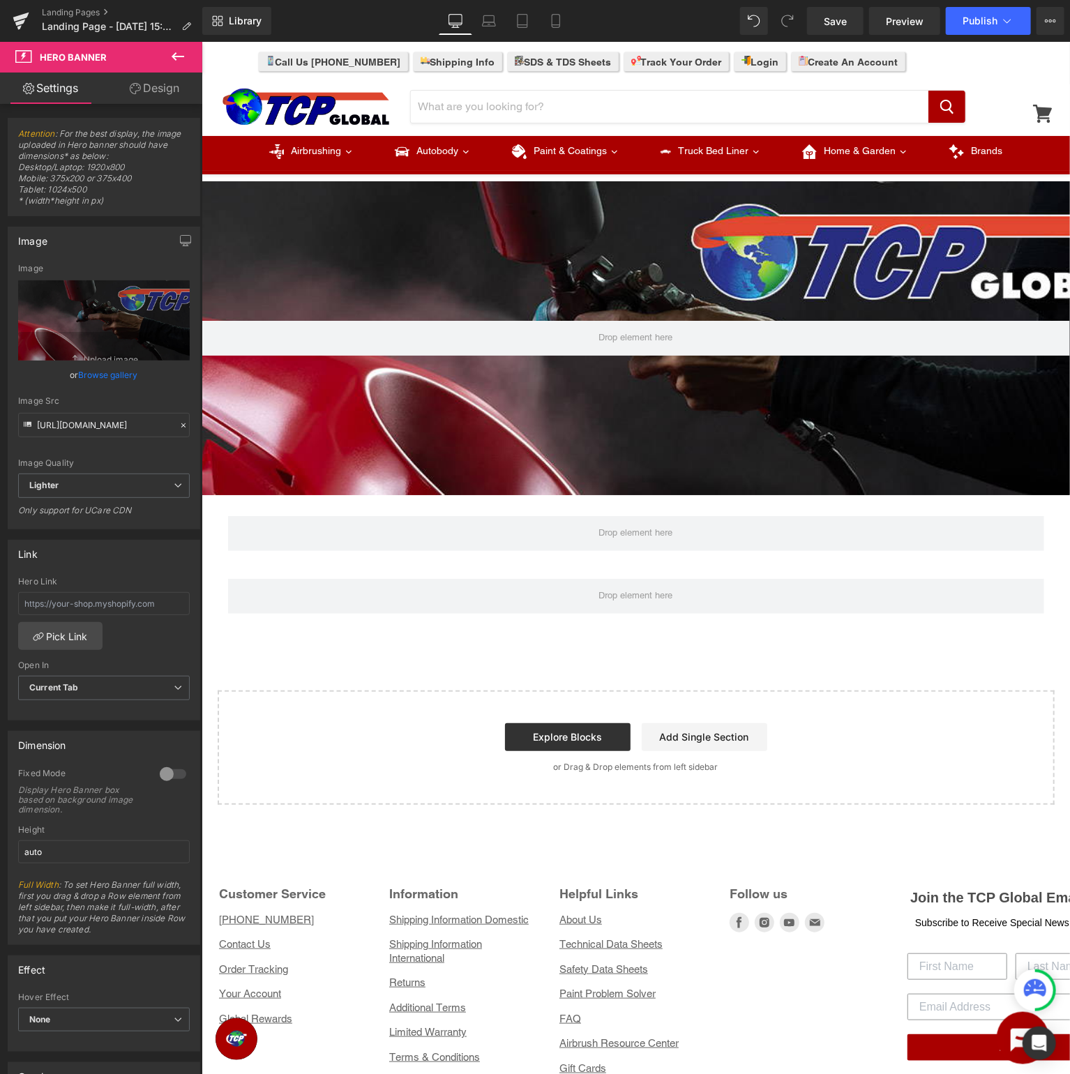
click at [176, 59] on icon at bounding box center [177, 56] width 17 height 17
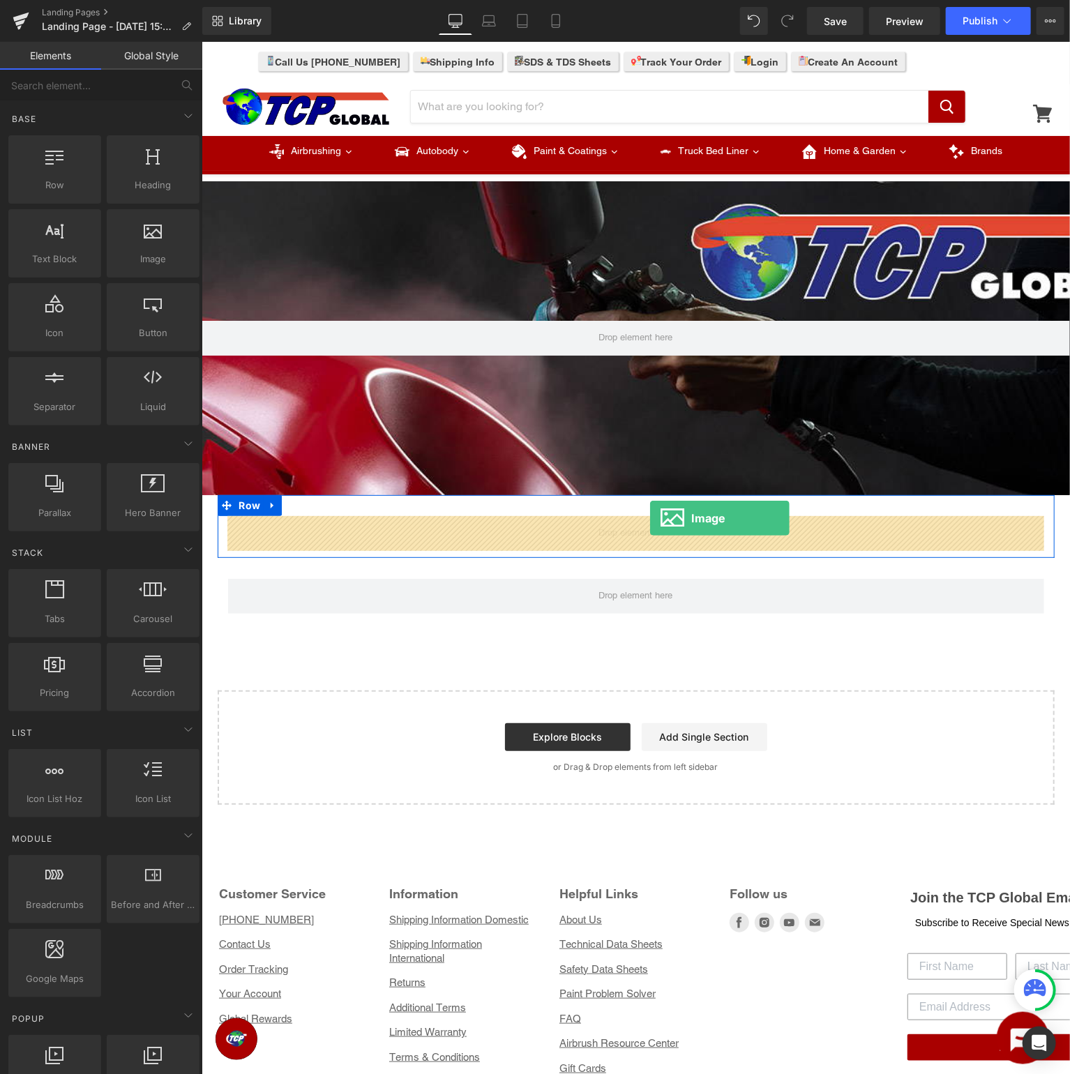
drag, startPoint x: 346, startPoint y: 294, endPoint x: 649, endPoint y: 517, distance: 376.6
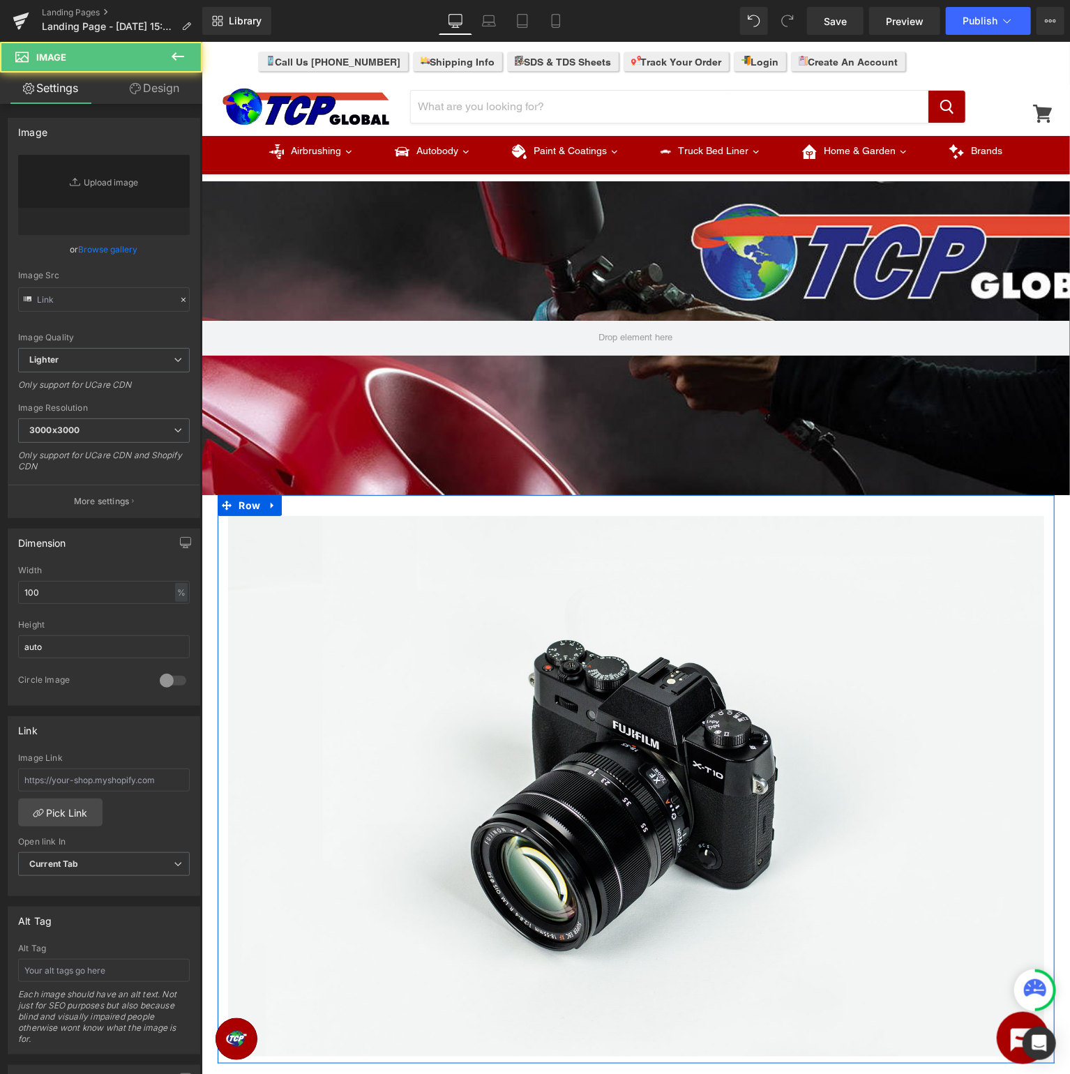
type input "//d1um8515vdn9kb.cloudfront.net/images/parallax.jpg"
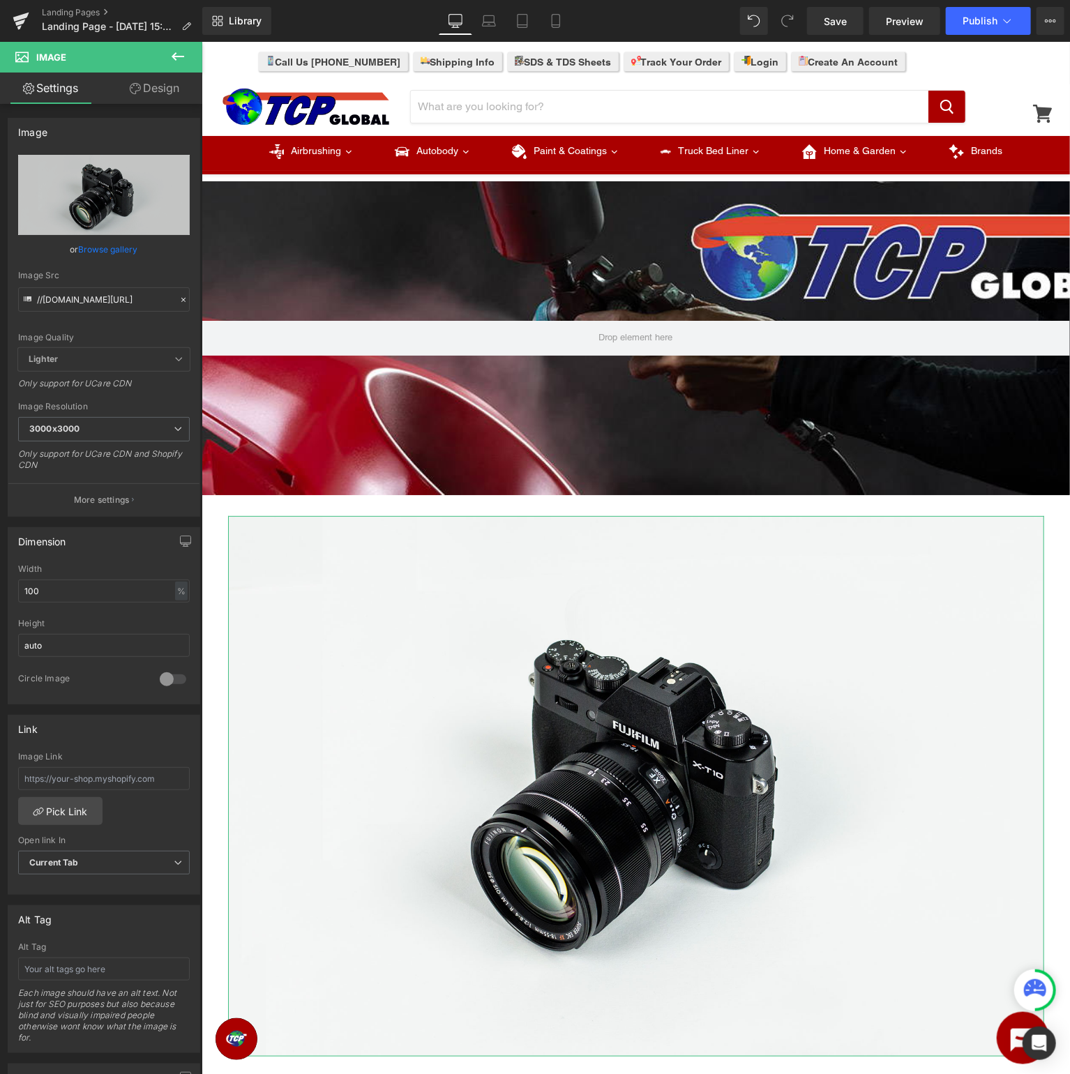
click at [96, 250] on link "Browse gallery" at bounding box center [108, 249] width 59 height 24
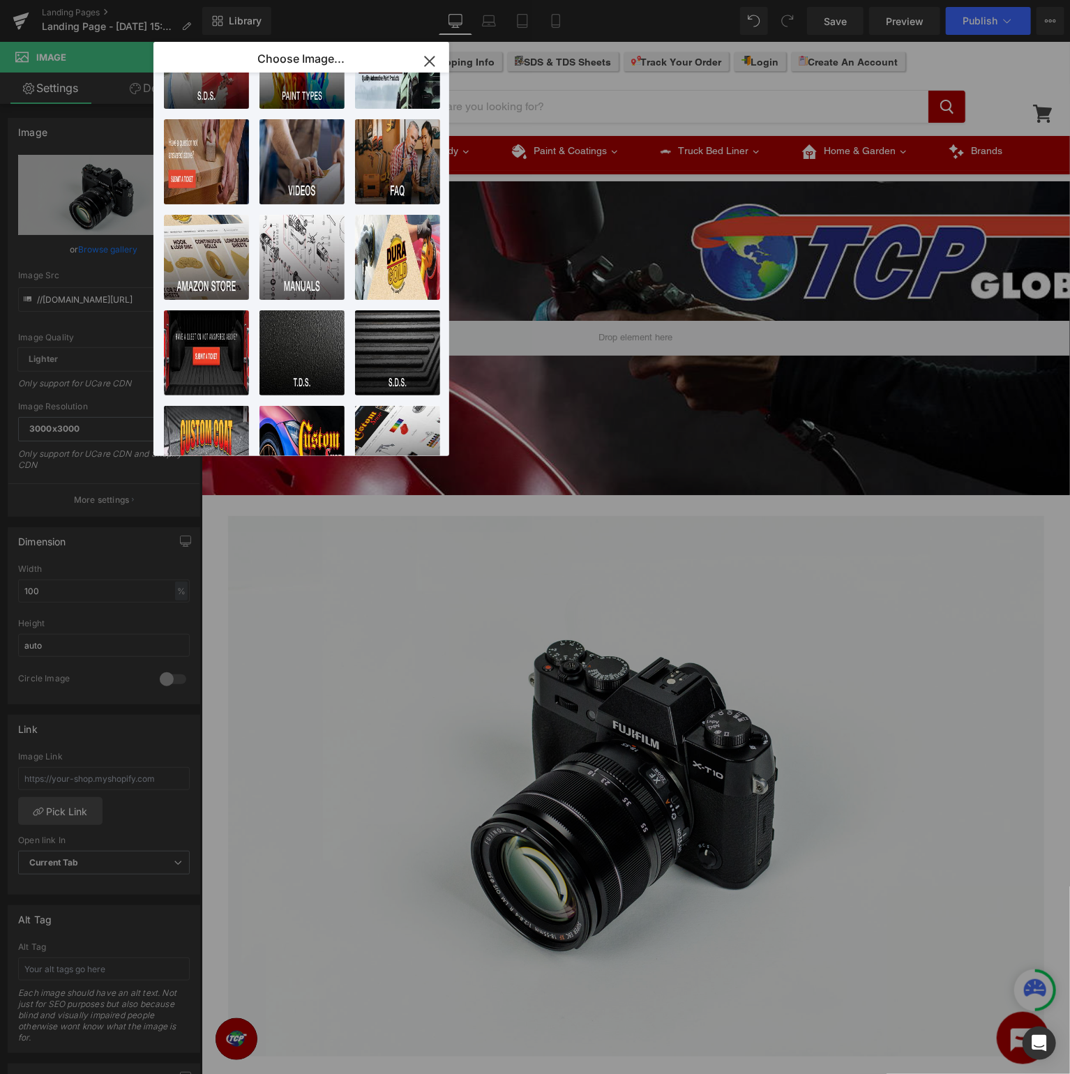
scroll to position [683, 0]
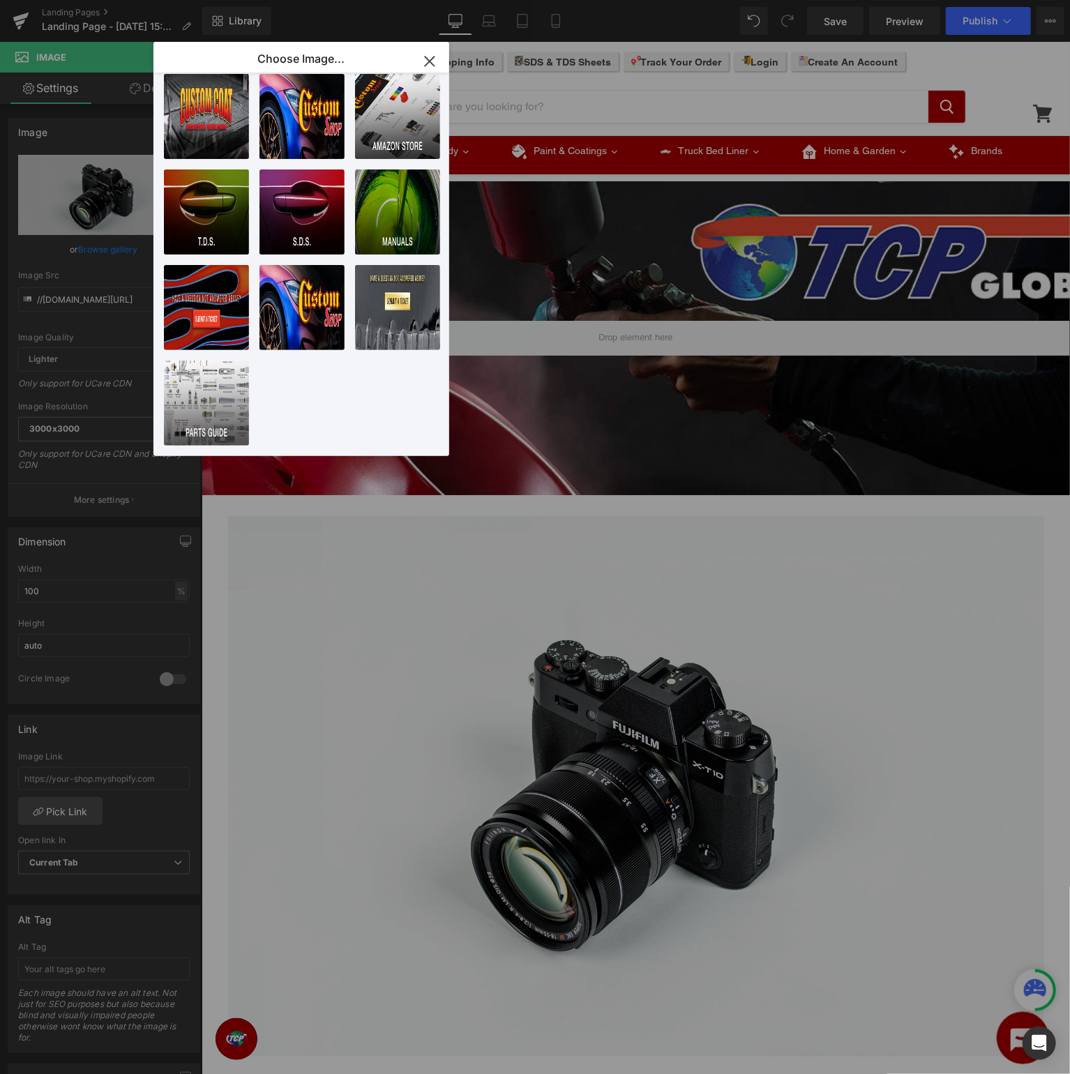
click at [437, 58] on icon "button" at bounding box center [429, 61] width 22 height 22
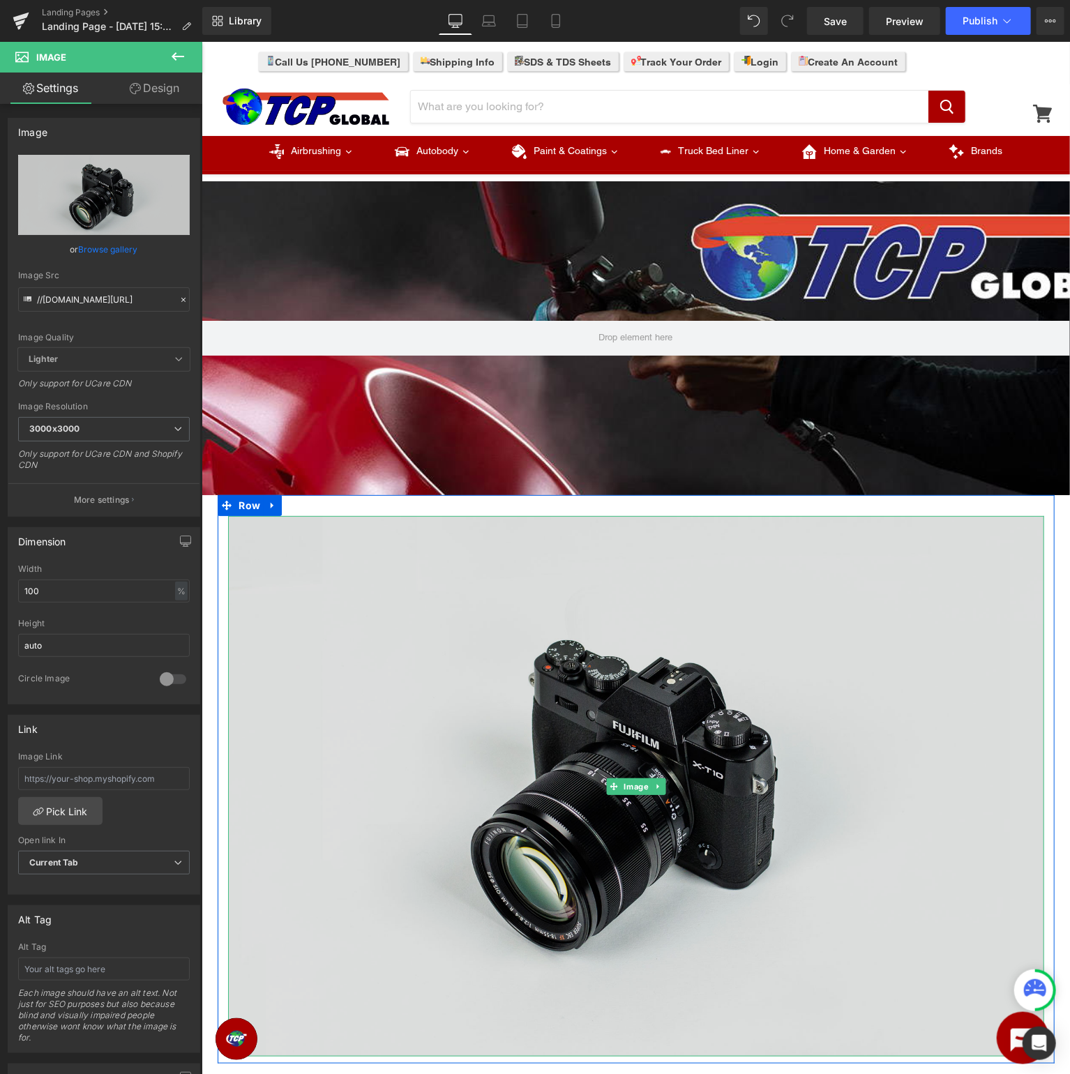
click at [711, 747] on img at bounding box center [635, 785] width 816 height 540
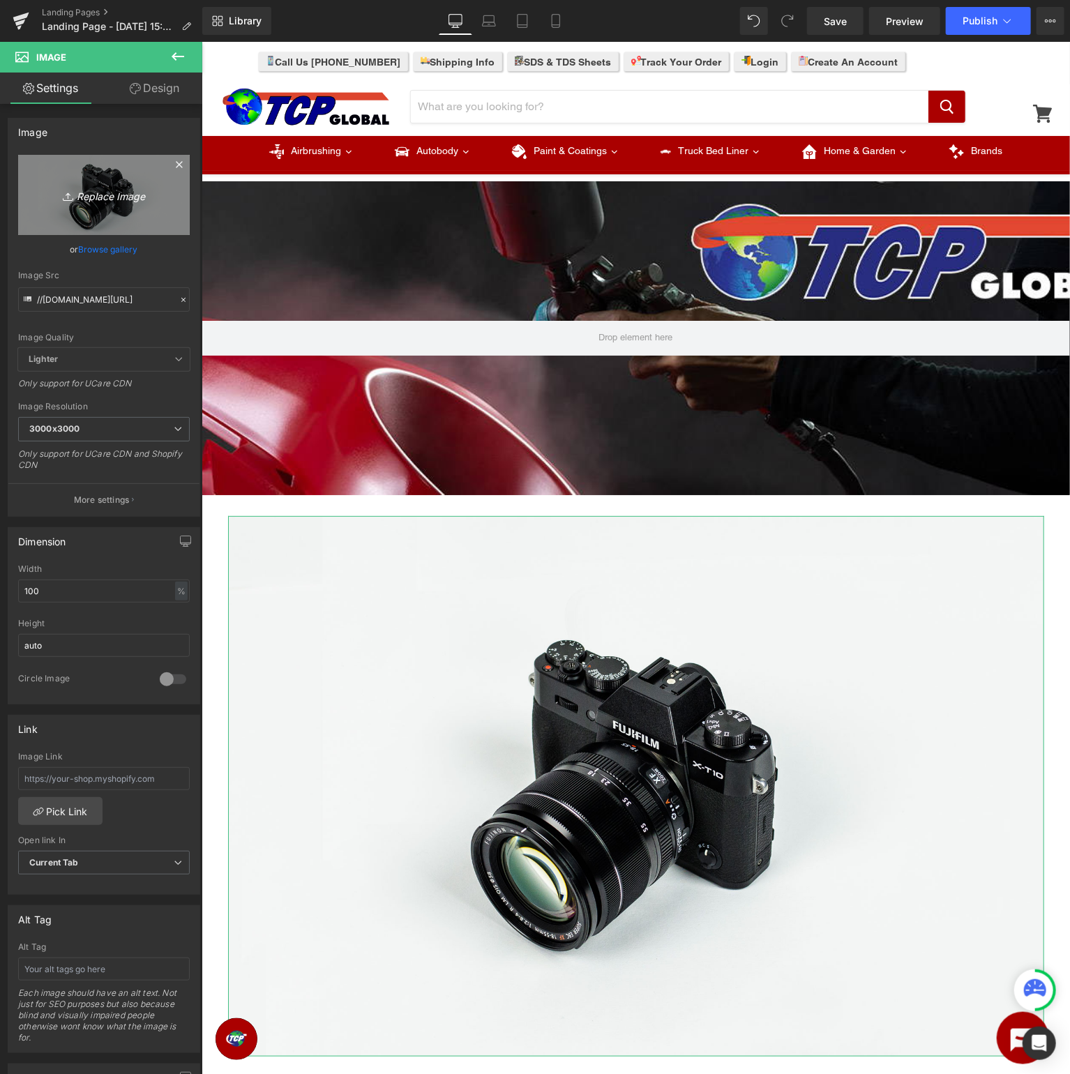
click at [130, 194] on icon "Replace Image" at bounding box center [104, 194] width 112 height 17
click at [183, 160] on icon at bounding box center [179, 164] width 17 height 17
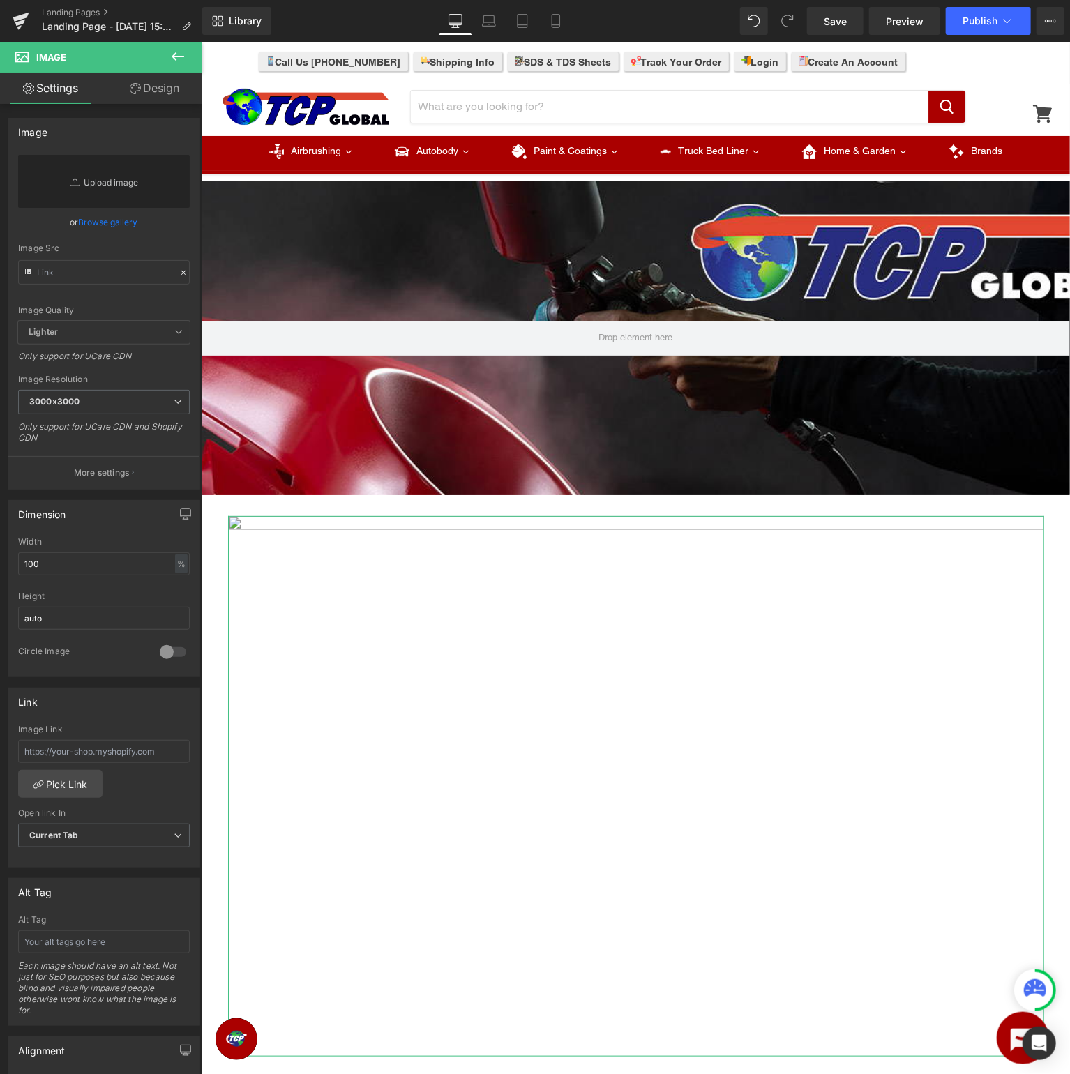
click at [119, 179] on link "Replace Image" at bounding box center [104, 181] width 172 height 53
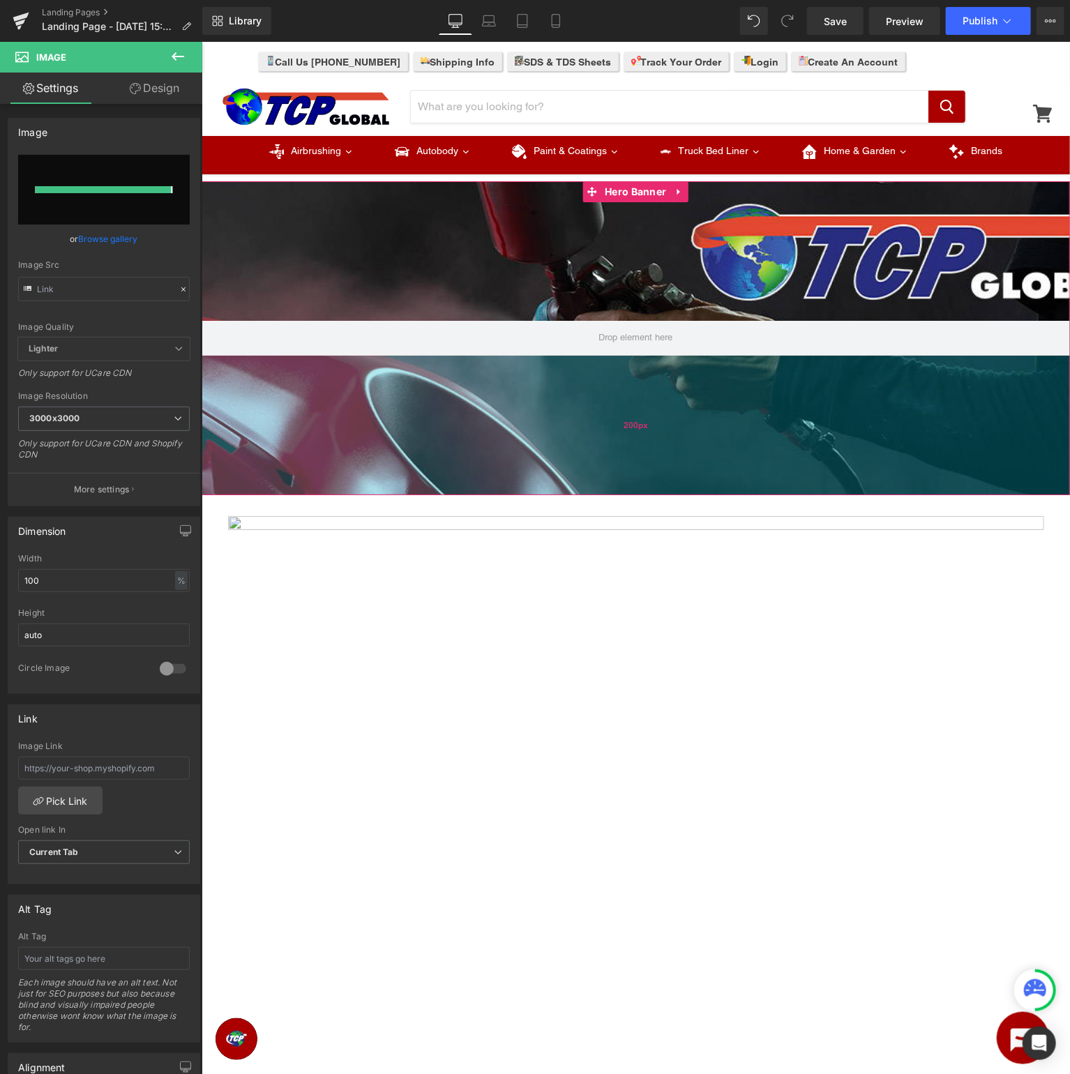
type input "https://ucarecdn.com/33f802cd-1788-4a82-b984-a102da8b622a/-/format/auto/-/previ…"
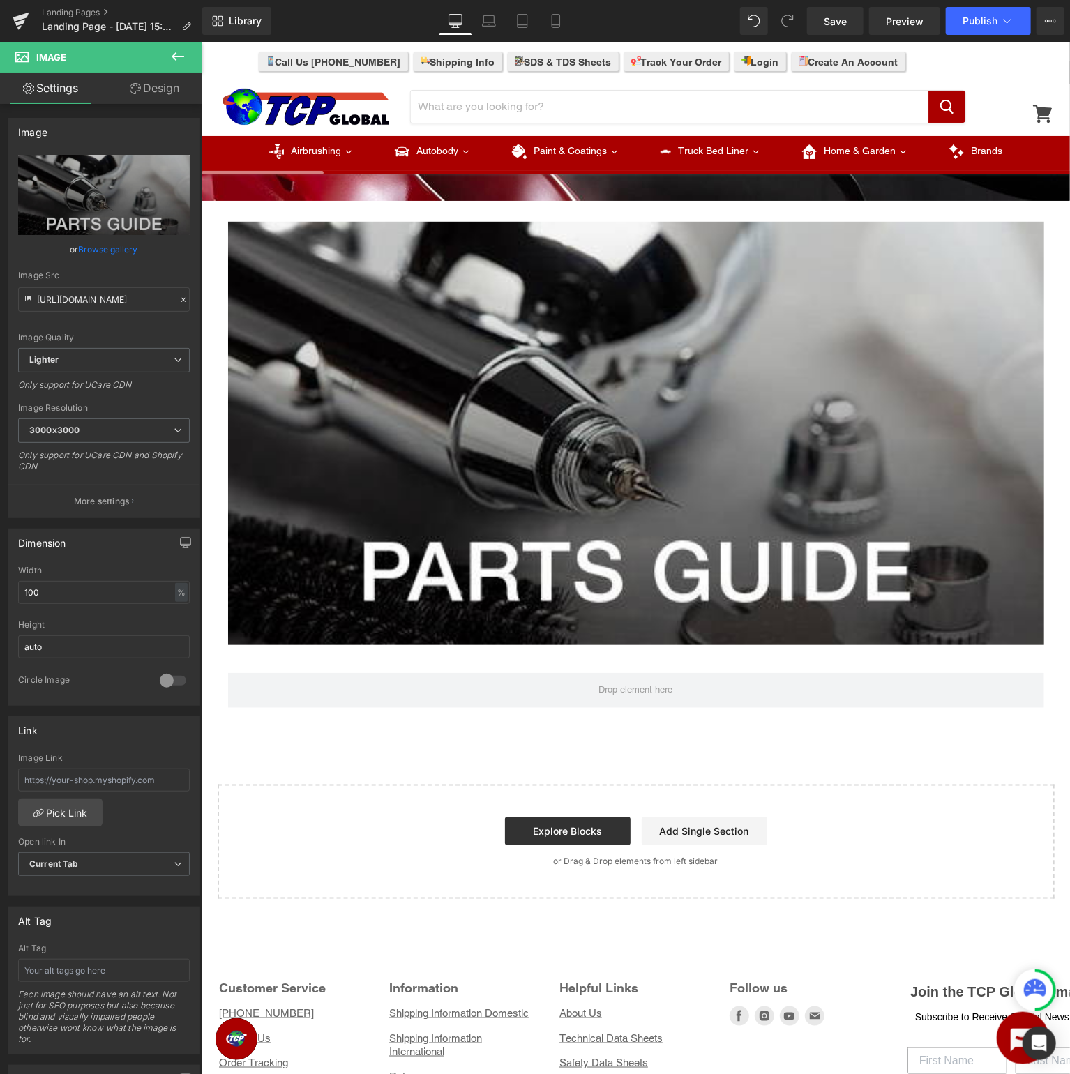
scroll to position [0, 0]
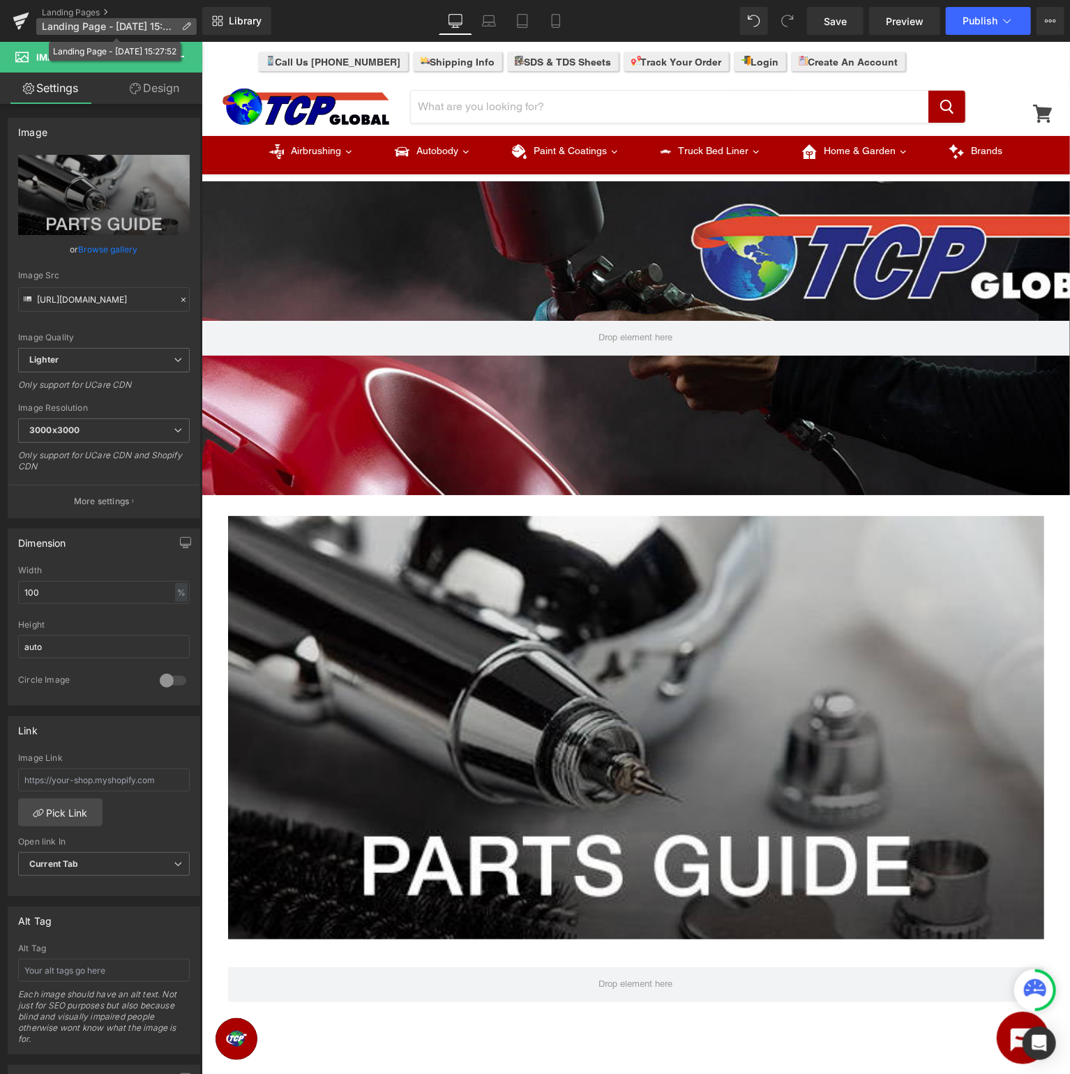
click at [91, 24] on span "Landing Page - Aug 21, 15:27:52" at bounding box center [109, 26] width 134 height 11
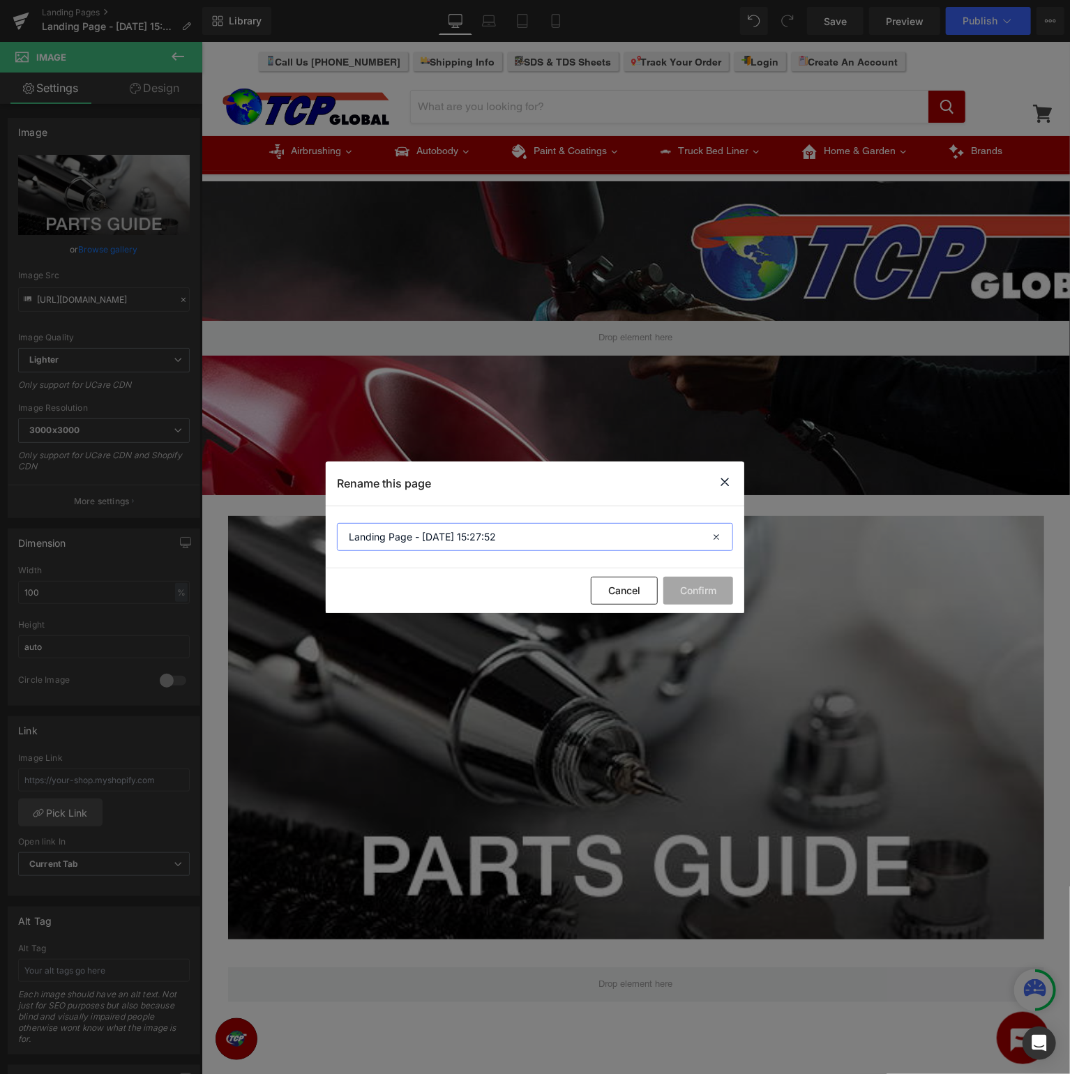
click at [579, 540] on input "Landing Page - Aug 21, 15:27:52" at bounding box center [535, 537] width 396 height 28
drag, startPoint x: 619, startPoint y: 534, endPoint x: -523, endPoint y: 454, distance: 1145.0
click at [337, 523] on input "Landing Page - Aug 21, 15:27:52" at bounding box center [535, 537] width 396 height 28
type input "TCP Global Support -"
click at [711, 584] on button "Confirm" at bounding box center [698, 591] width 70 height 28
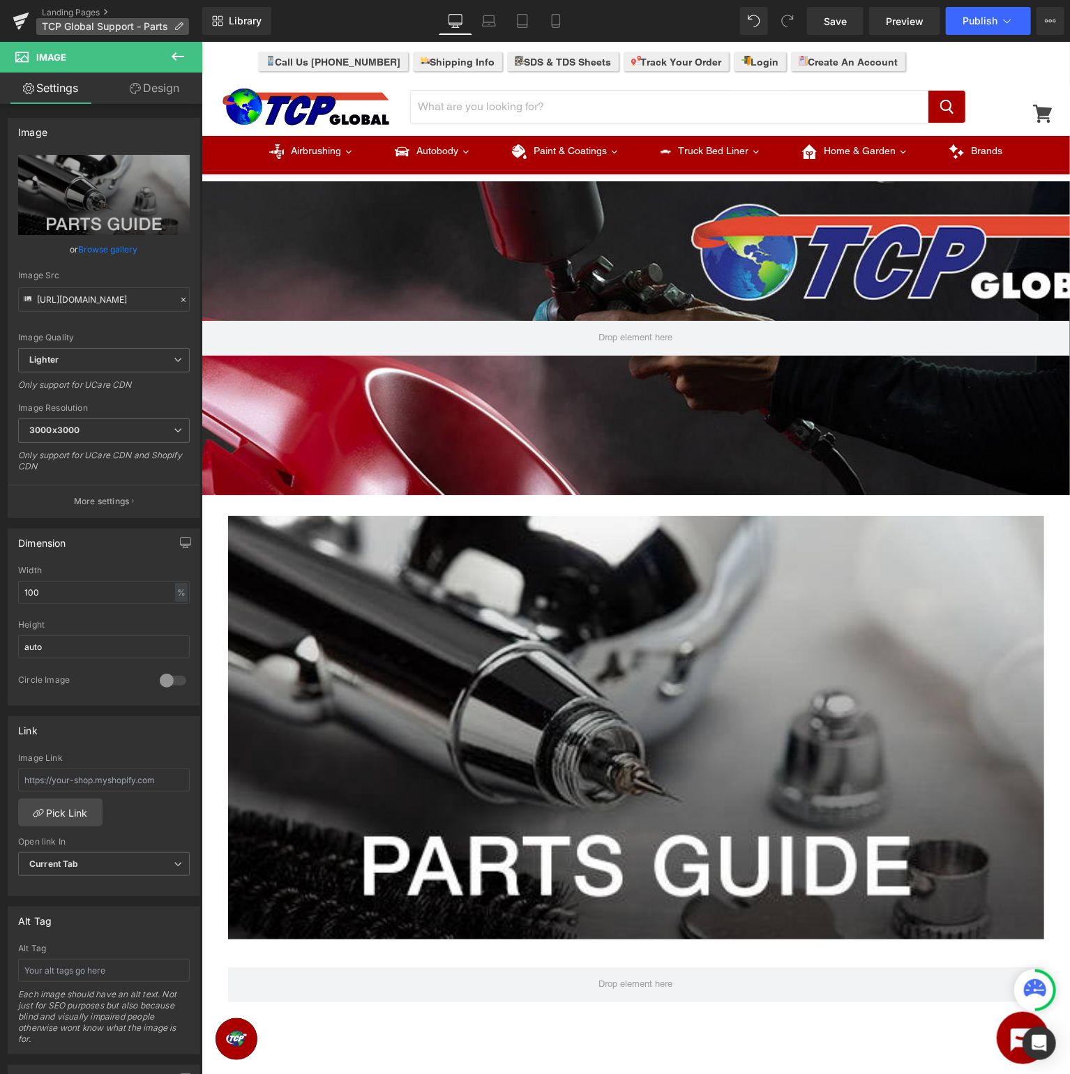
click at [141, 24] on span "TCP Global Support - Parts" at bounding box center [105, 26] width 126 height 11
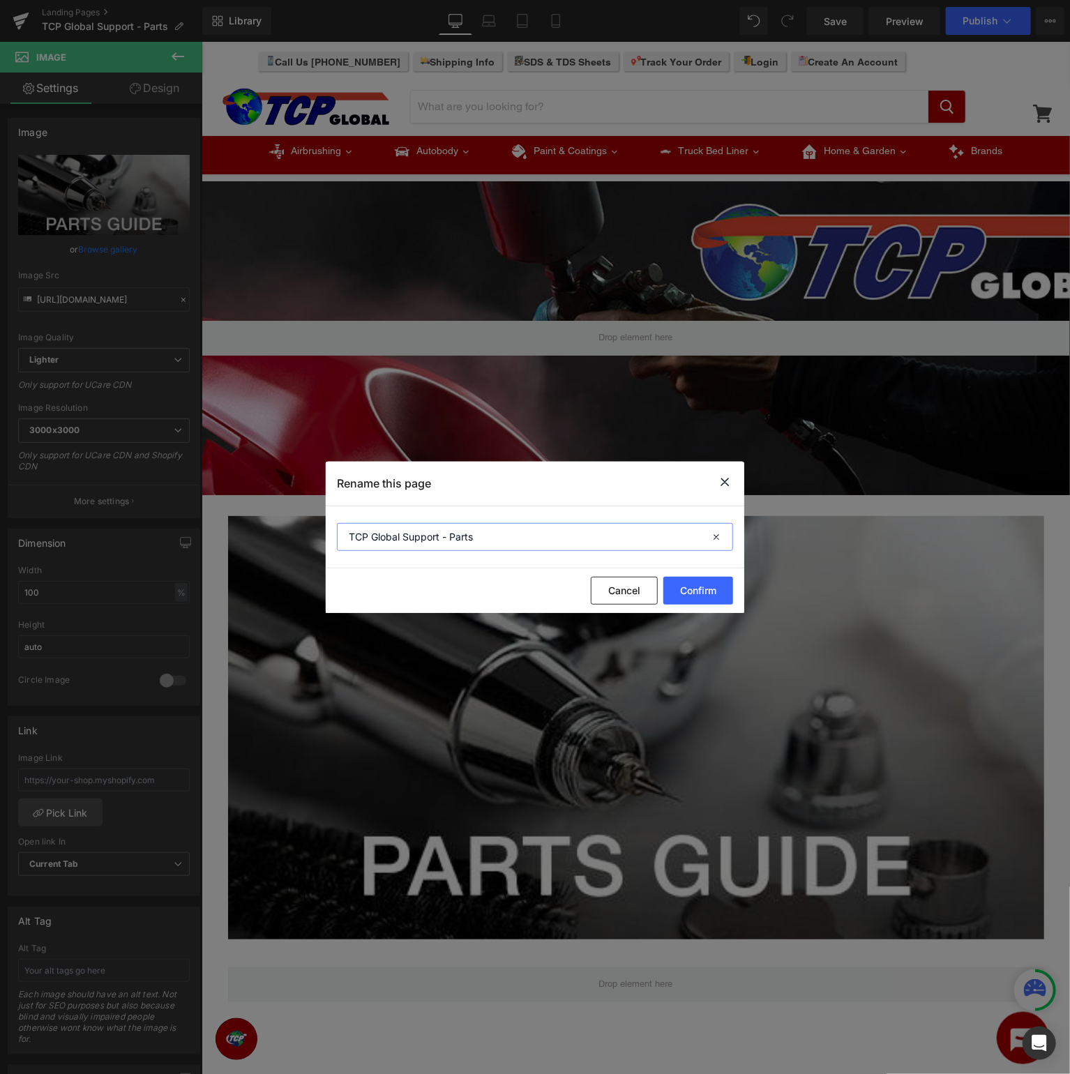
click at [533, 531] on input "TCP Global Support - Parts" at bounding box center [535, 537] width 396 height 28
type input "TCP Global Support - Parts Guid"
click at [699, 584] on button "Confirm" at bounding box center [698, 591] width 70 height 28
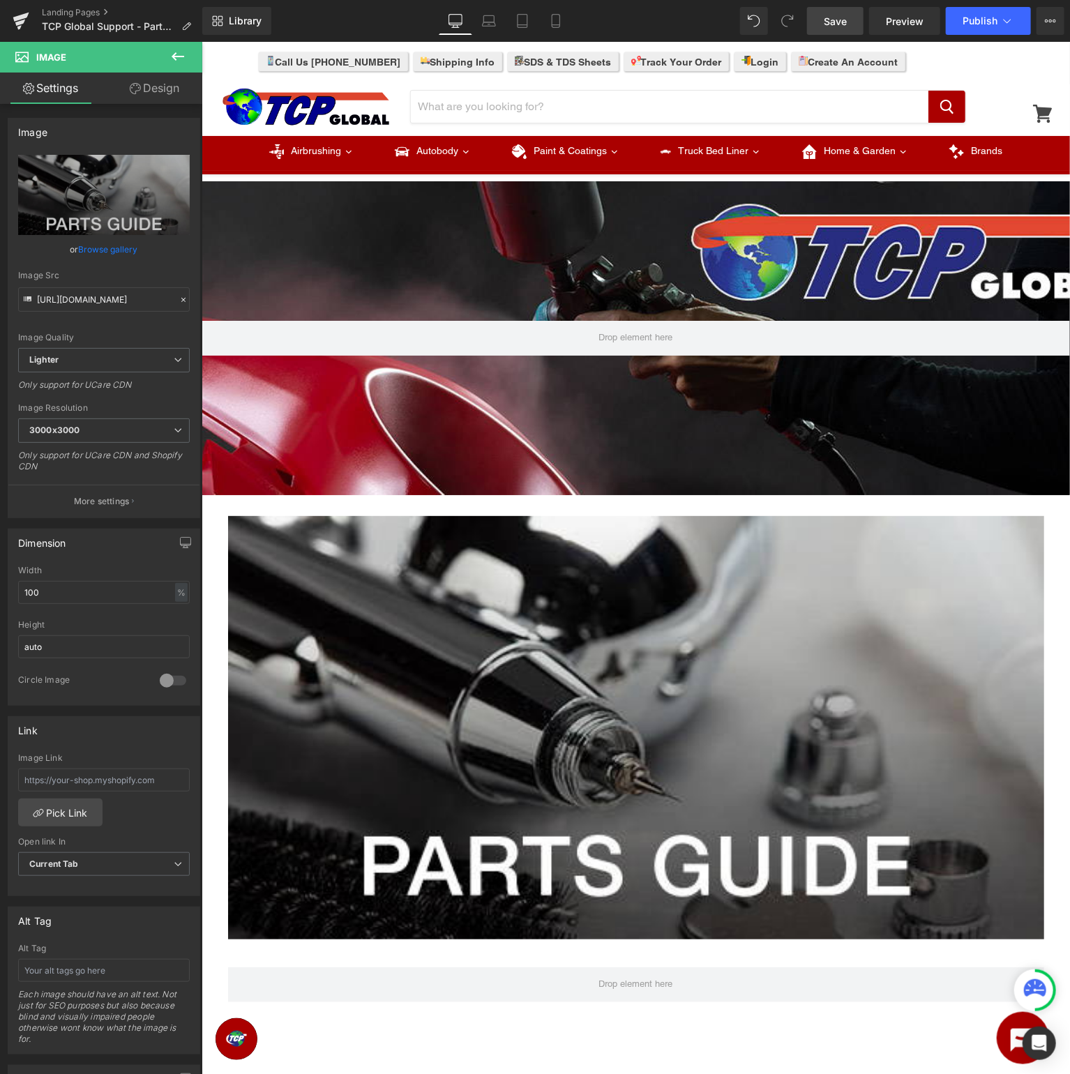
click at [833, 15] on span "Save" at bounding box center [835, 21] width 23 height 15
click at [835, 19] on span "Save" at bounding box center [835, 21] width 23 height 15
click at [992, 29] on button "Publish" at bounding box center [988, 21] width 85 height 28
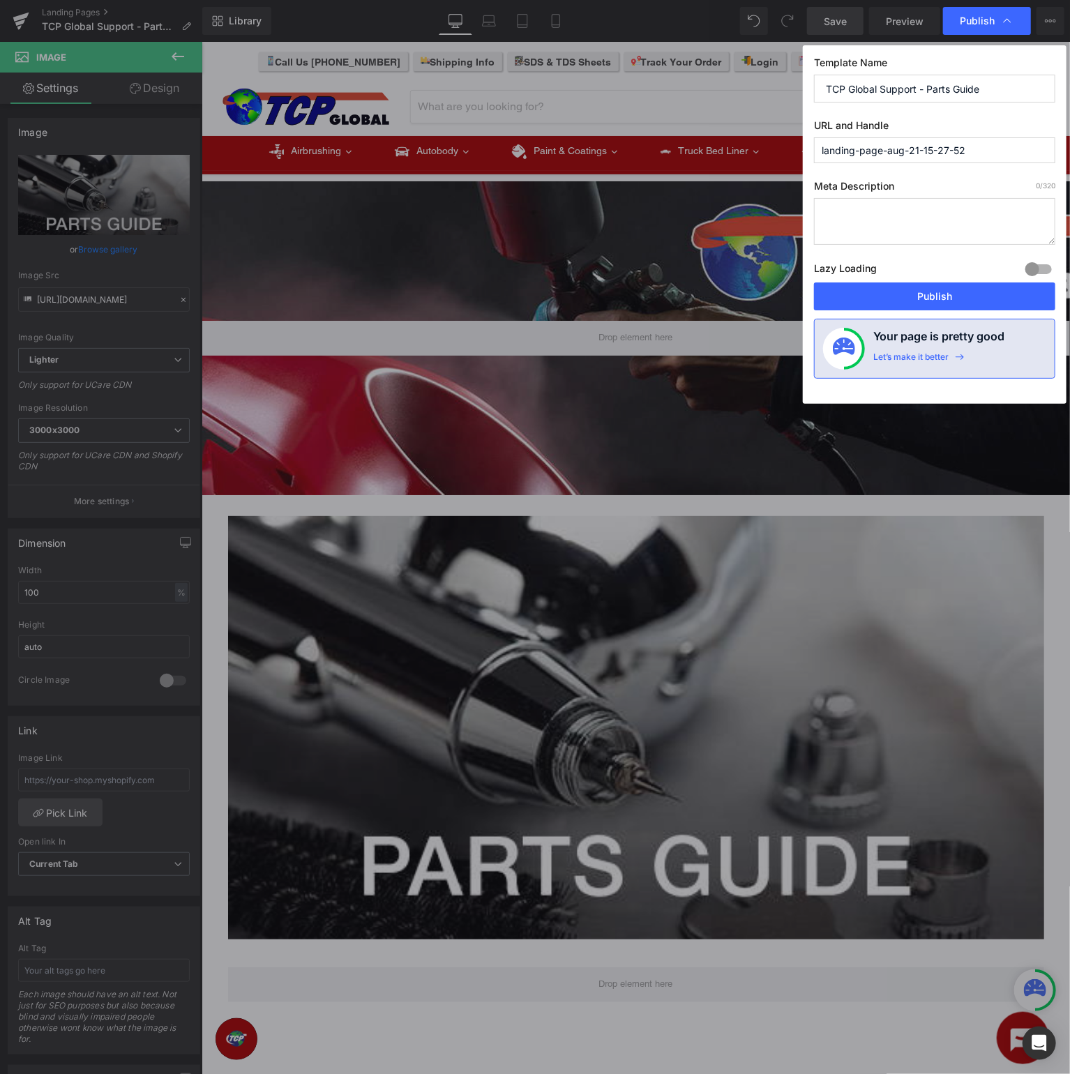
click at [980, 149] on input "landing-page-aug-21-15-27-52" at bounding box center [934, 150] width 241 height 26
drag, startPoint x: 1004, startPoint y: 147, endPoint x: 359, endPoint y: 121, distance: 645.6
click at [814, 137] on input "landing-page-aug-21-15-27-52" at bounding box center [934, 150] width 241 height 26
type input "tcp-support-parts"
click at [917, 295] on button "Publish" at bounding box center [934, 296] width 241 height 28
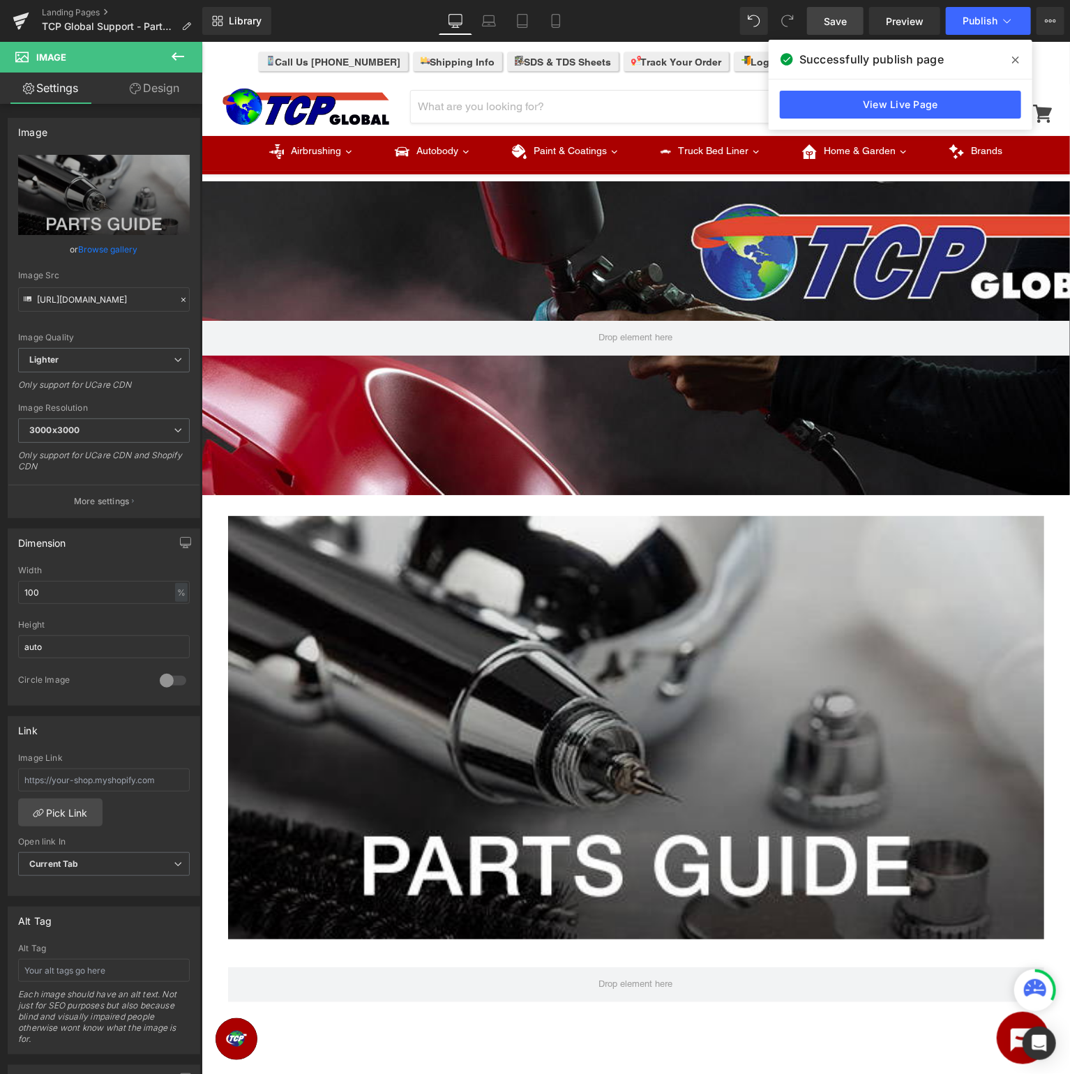
click at [839, 23] on span "Save" at bounding box center [835, 21] width 23 height 15
click at [21, 22] on icon at bounding box center [20, 23] width 10 height 6
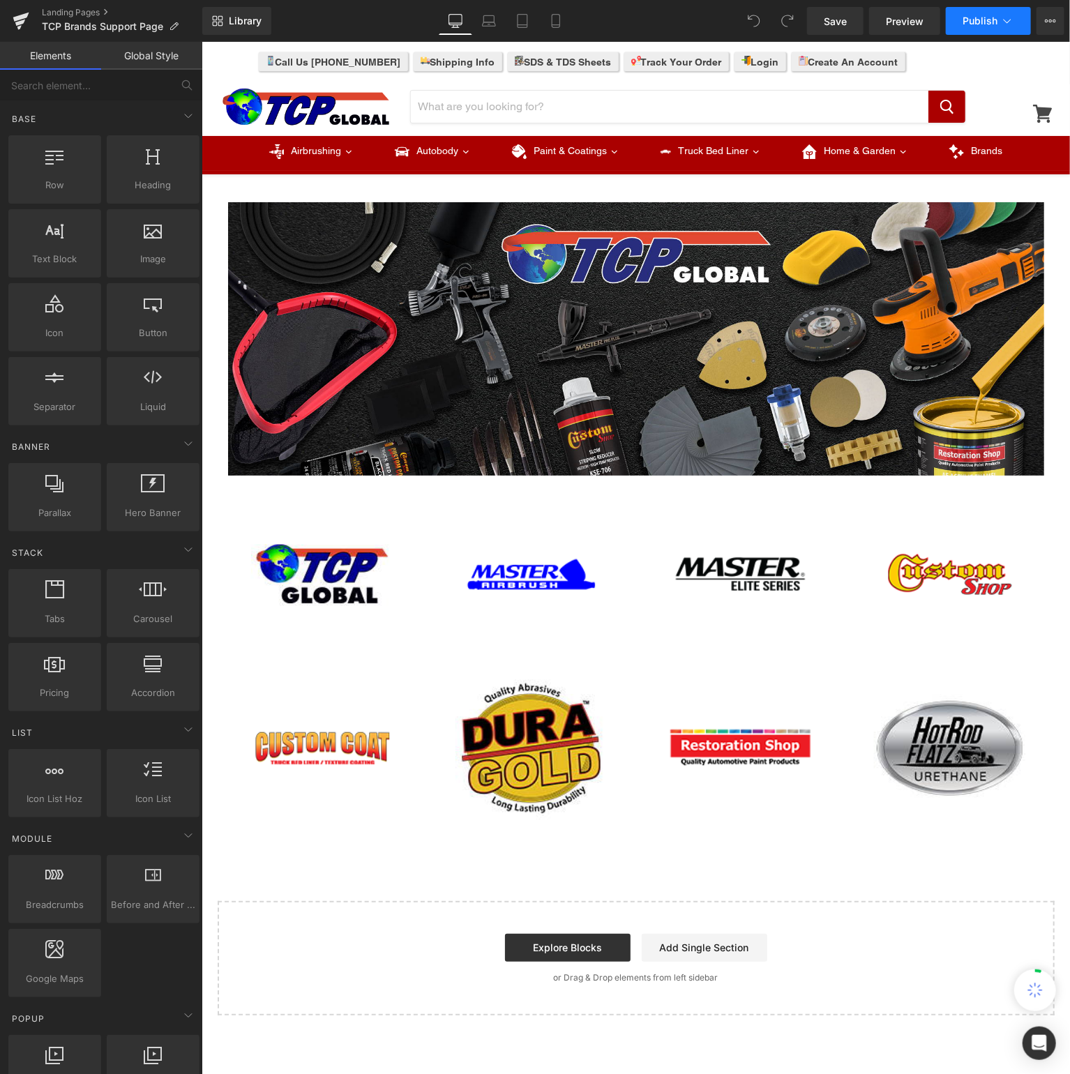
click at [972, 19] on span "Publish" at bounding box center [979, 20] width 35 height 11
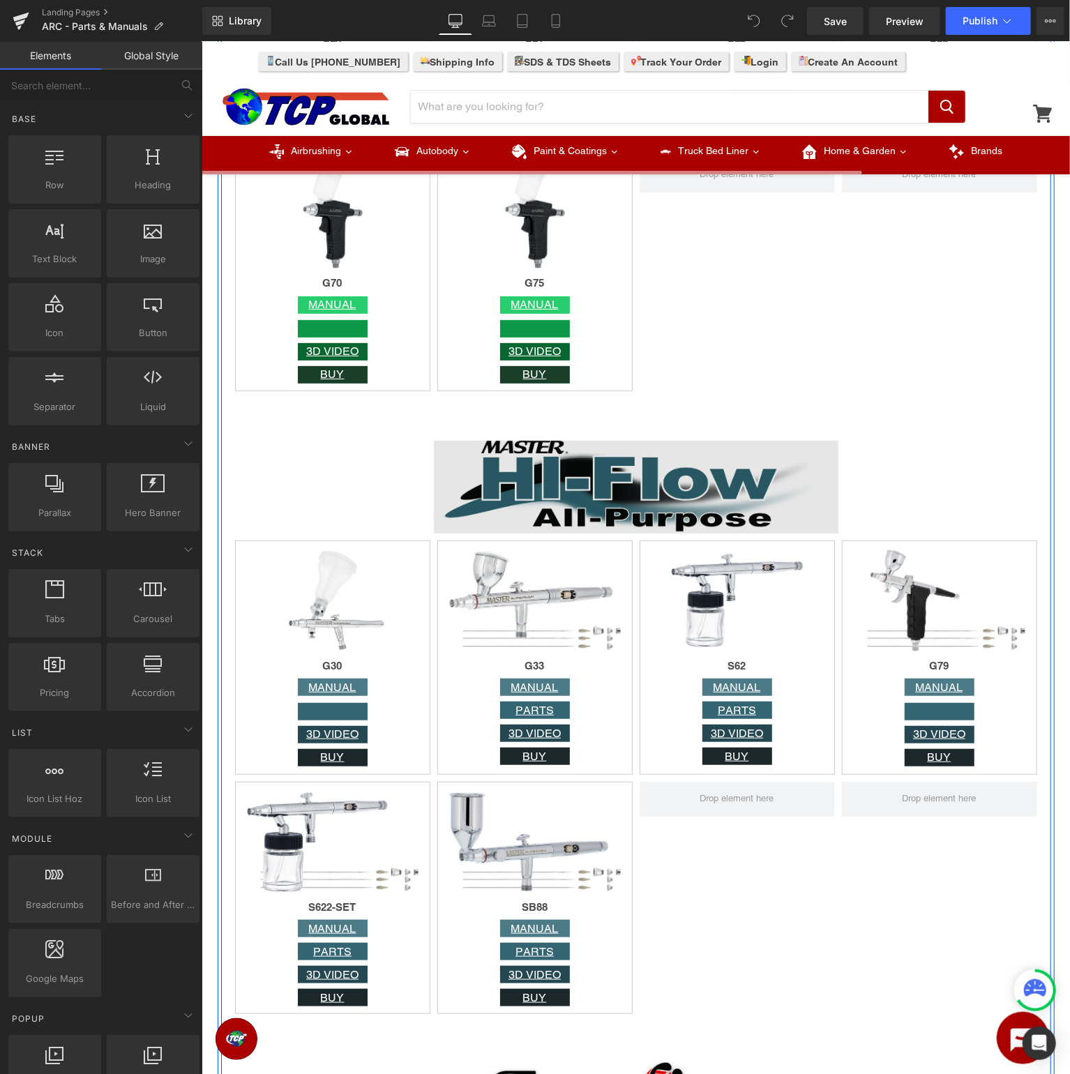
scroll to position [2872, 0]
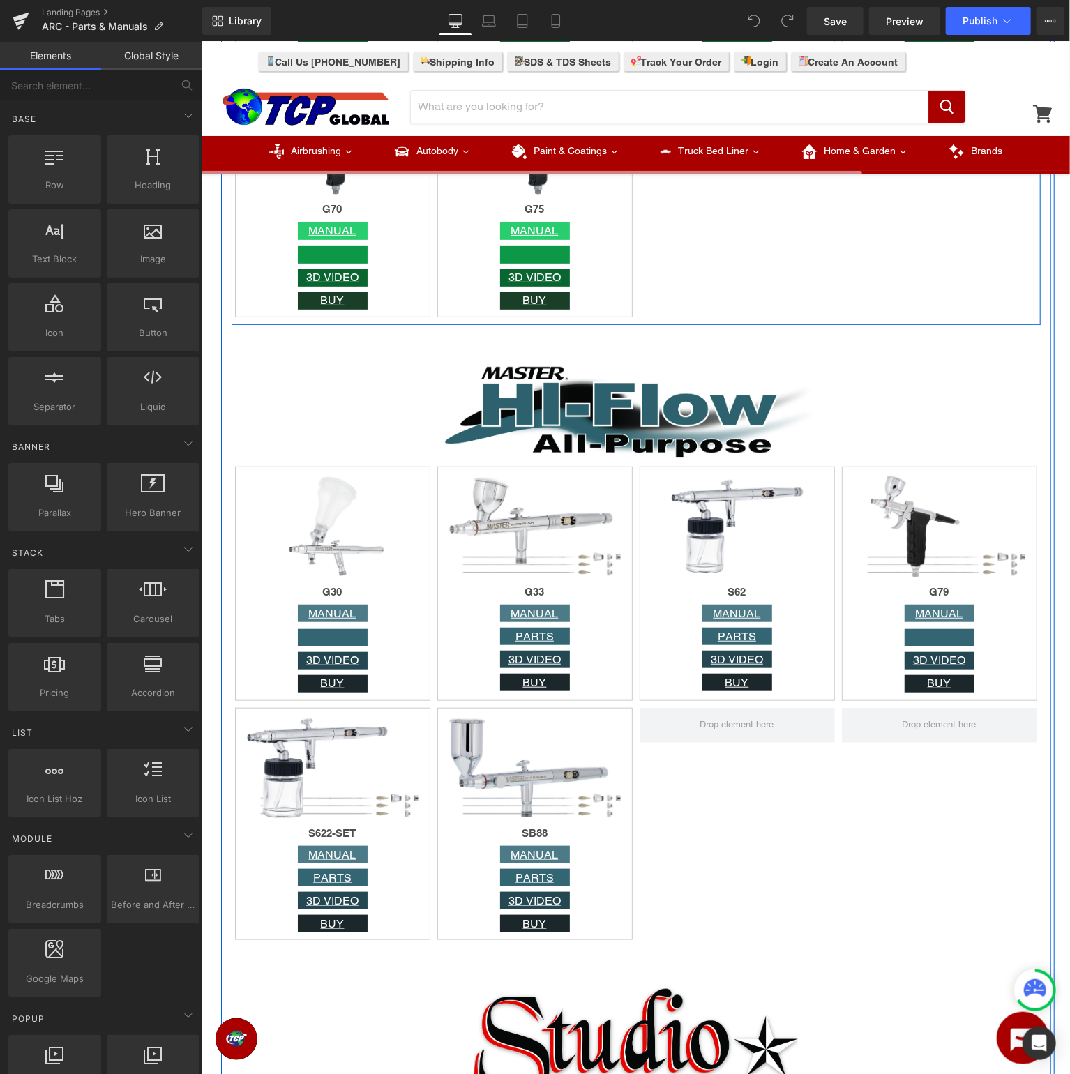
click at [690, 305] on div at bounding box center [736, 200] width 202 height 234
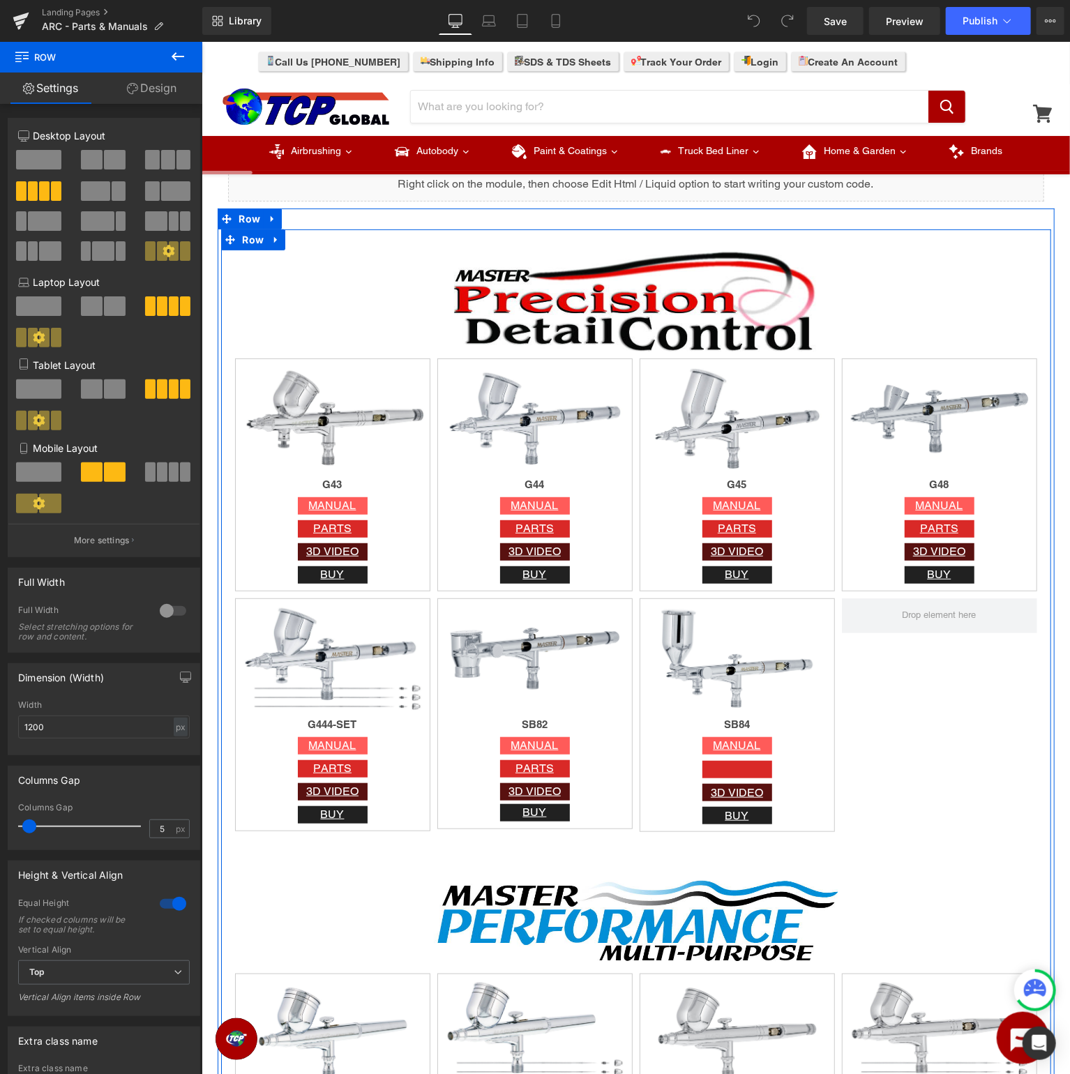
scroll to position [220, 0]
